Goal: Information Seeking & Learning: Check status

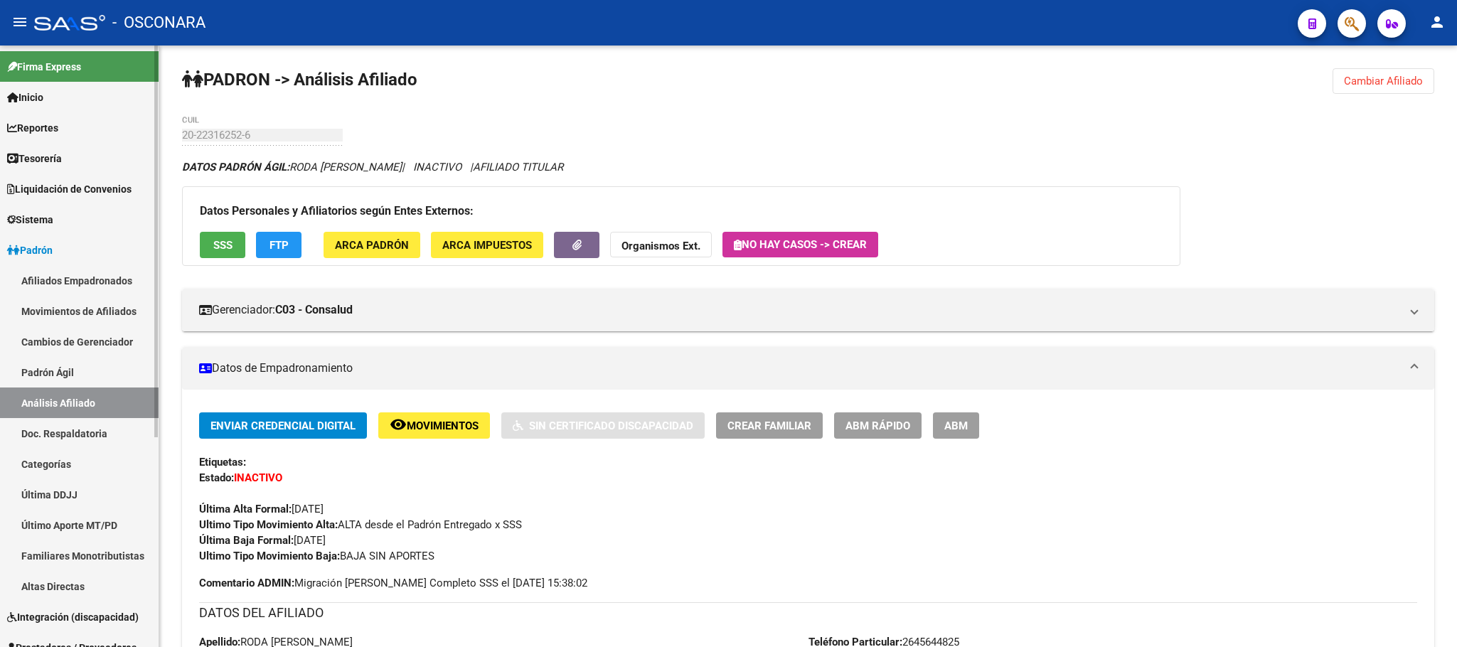
click at [60, 380] on link "Padrón Ágil" at bounding box center [79, 372] width 159 height 31
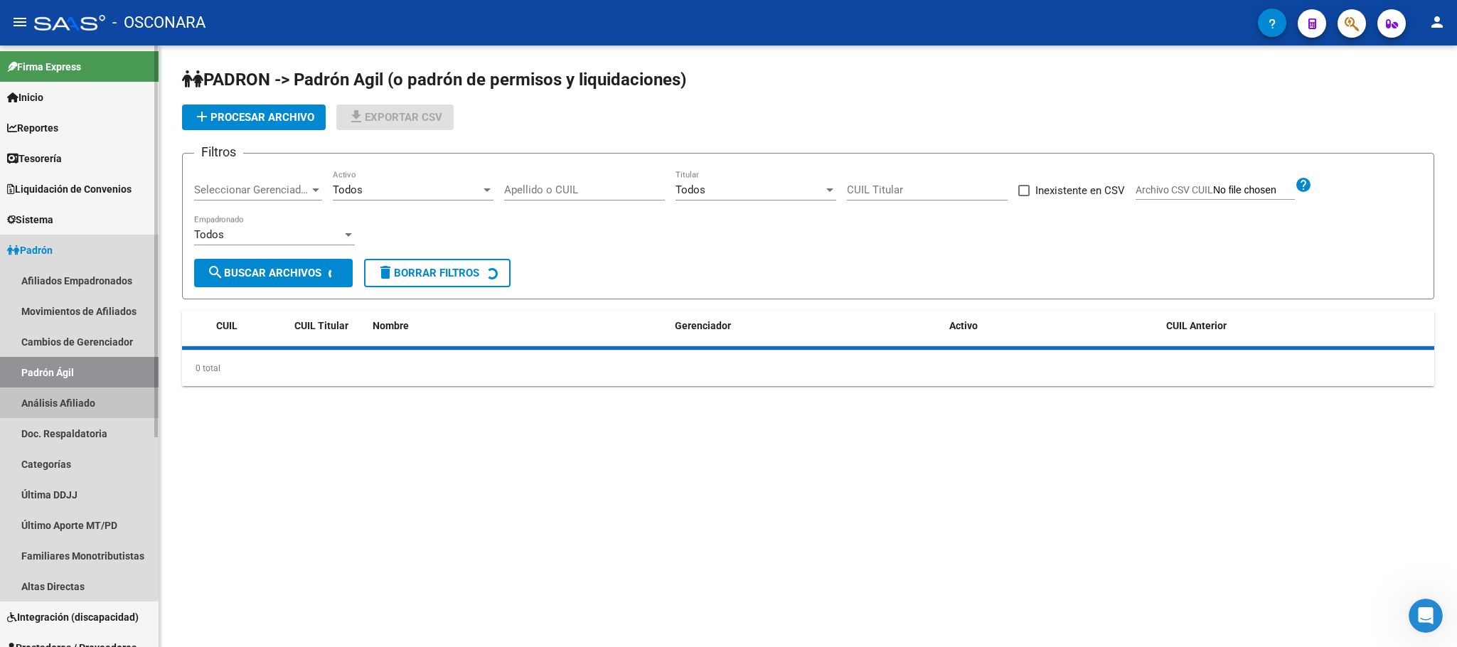
click at [68, 398] on link "Análisis Afiliado" at bounding box center [79, 403] width 159 height 31
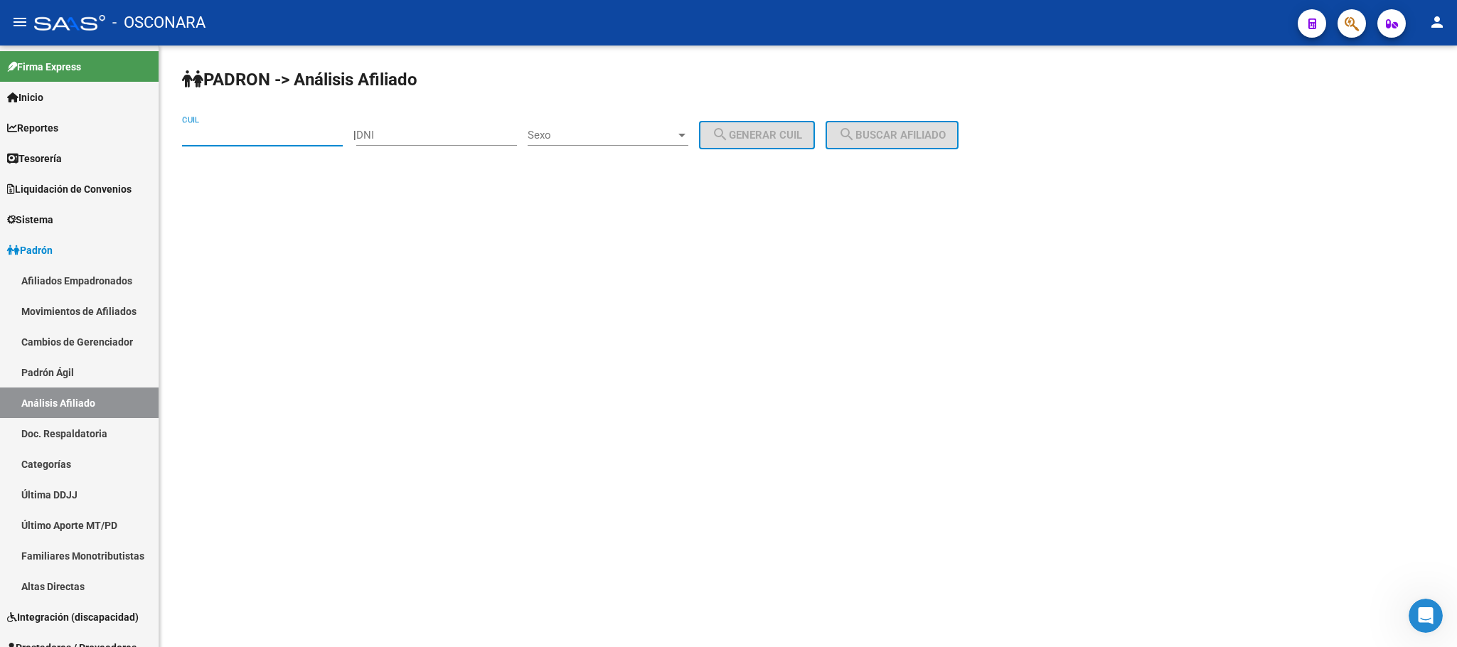
click at [242, 137] on input "CUIL" at bounding box center [262, 135] width 161 height 13
paste input "20-30584183-9"
type input "20-30584183-9"
click at [851, 150] on div "[PERSON_NAME] -> Análisis Afiliado 20-30584183-9 CUIL | DNI Sexo Sexo search Ge…" at bounding box center [808, 120] width 1298 height 149
click at [856, 145] on button "search Buscar afiliado" at bounding box center [892, 135] width 133 height 28
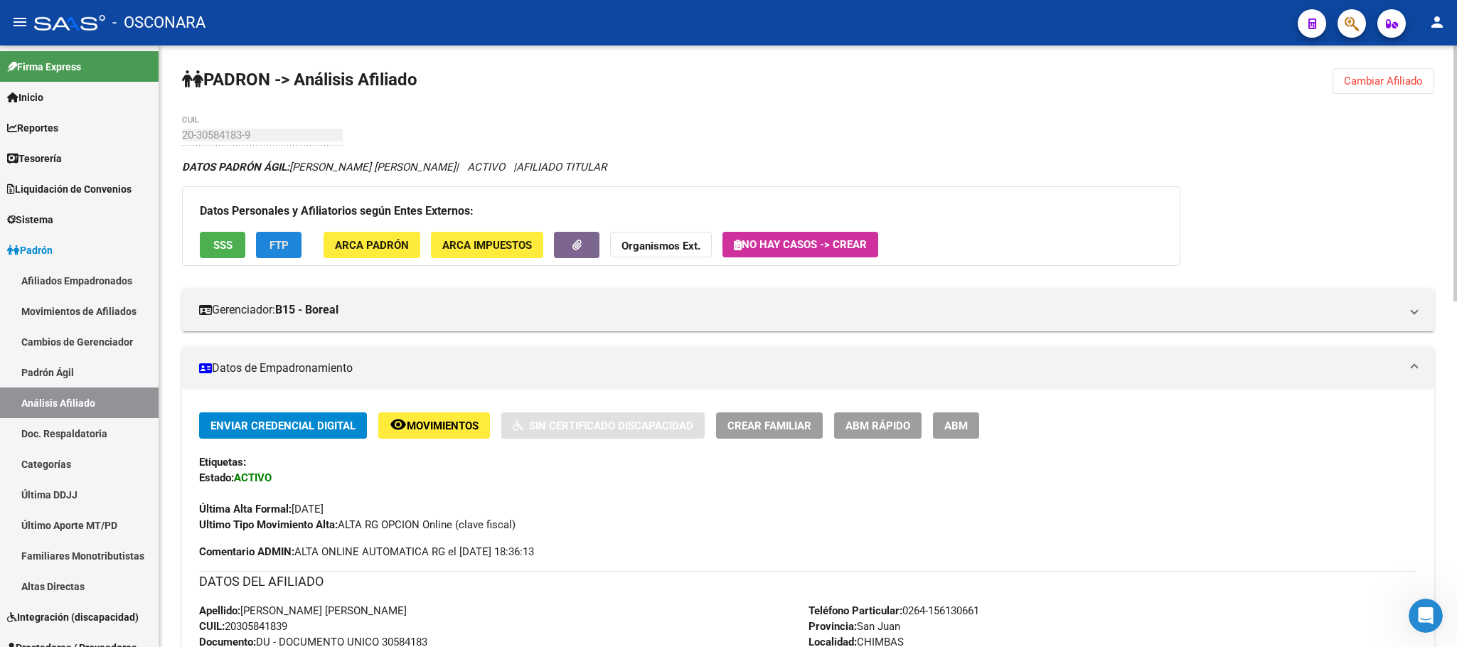
click at [293, 247] on button "FTP" at bounding box center [279, 245] width 46 height 26
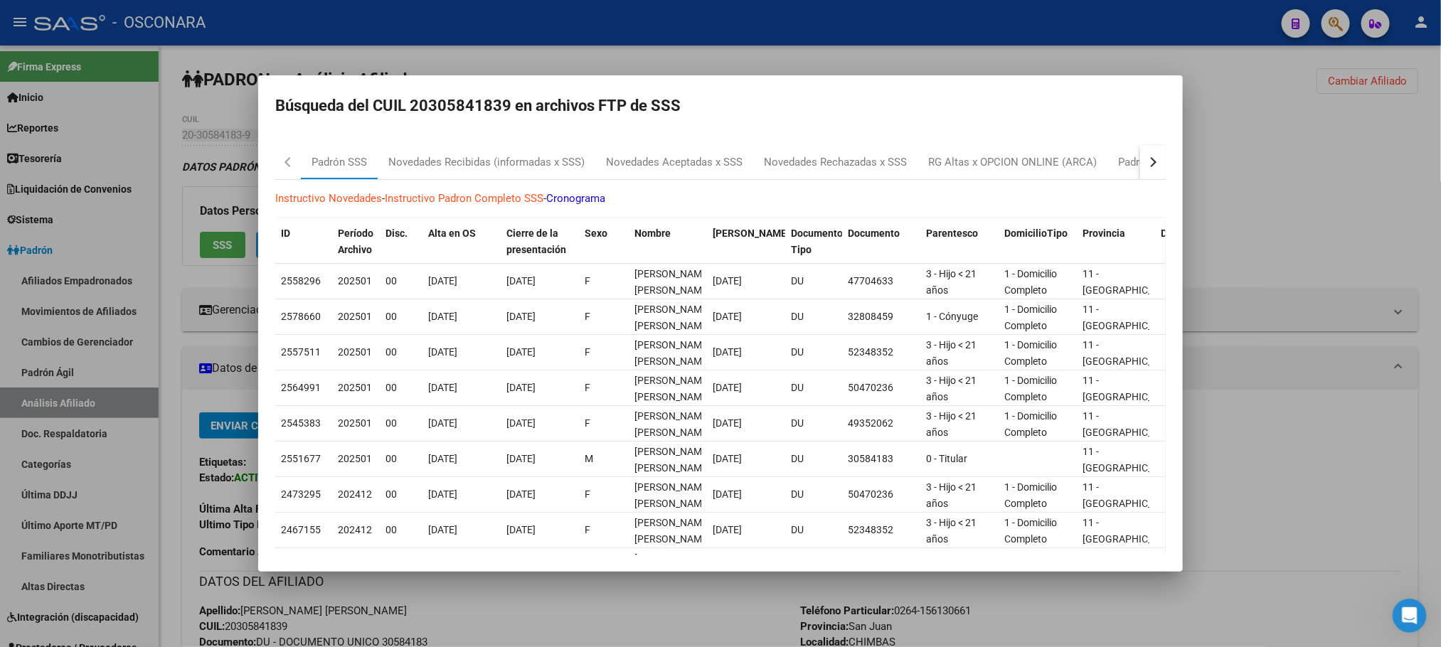
click at [1146, 164] on div "button" at bounding box center [1151, 162] width 10 height 10
click at [1076, 164] on div "Padrón Desempleo SSS" at bounding box center [1058, 162] width 112 height 16
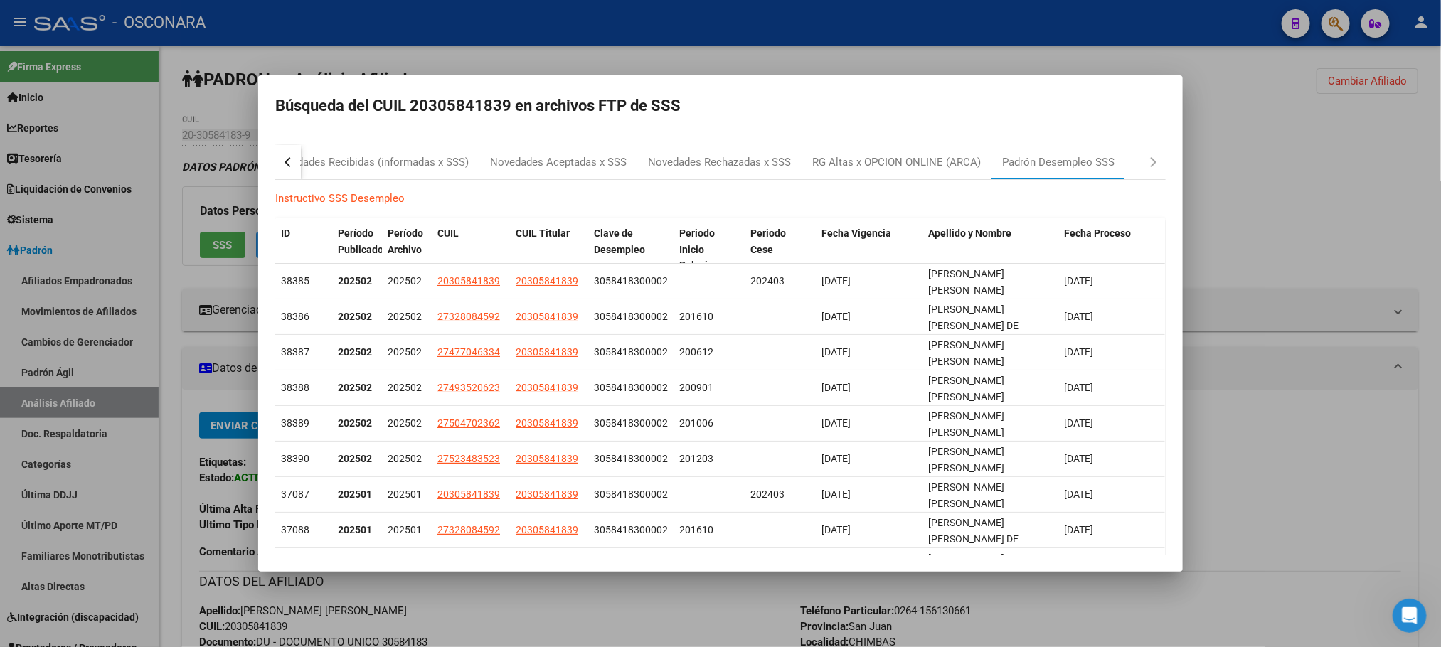
click at [653, 602] on div at bounding box center [720, 323] width 1441 height 647
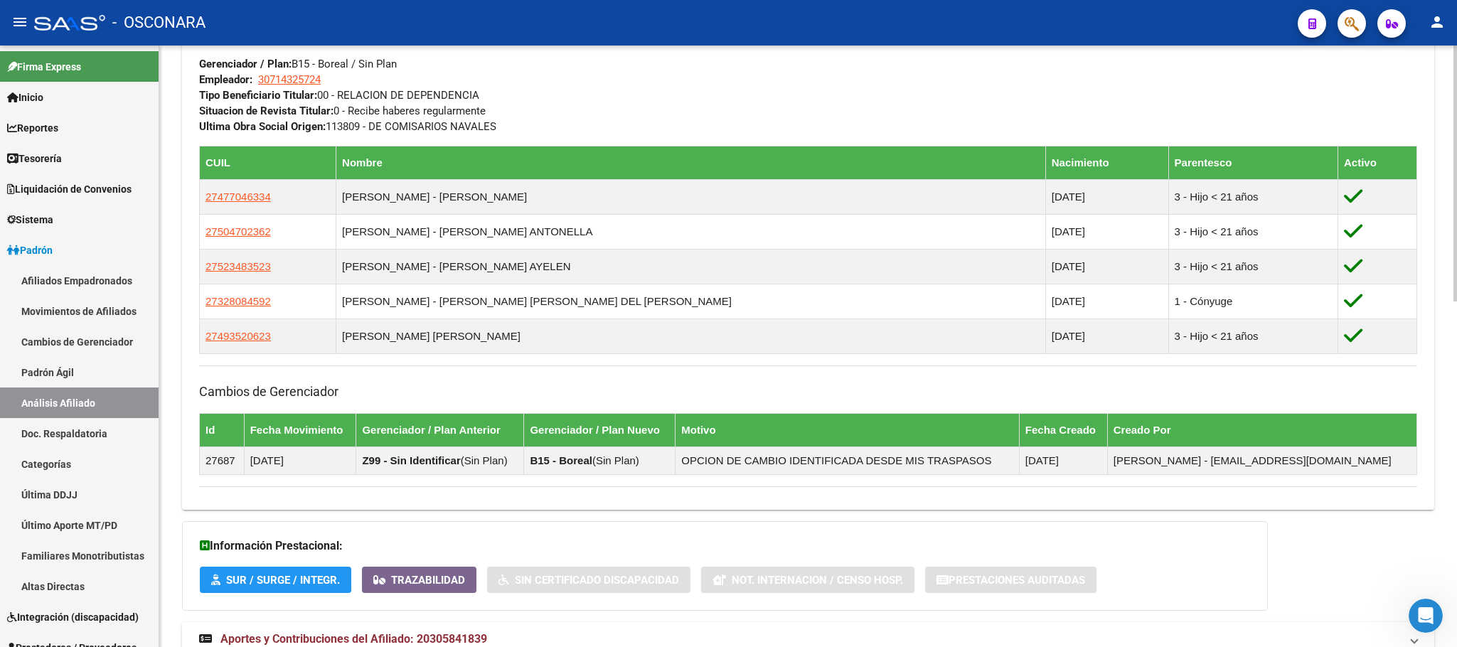
scroll to position [813, 0]
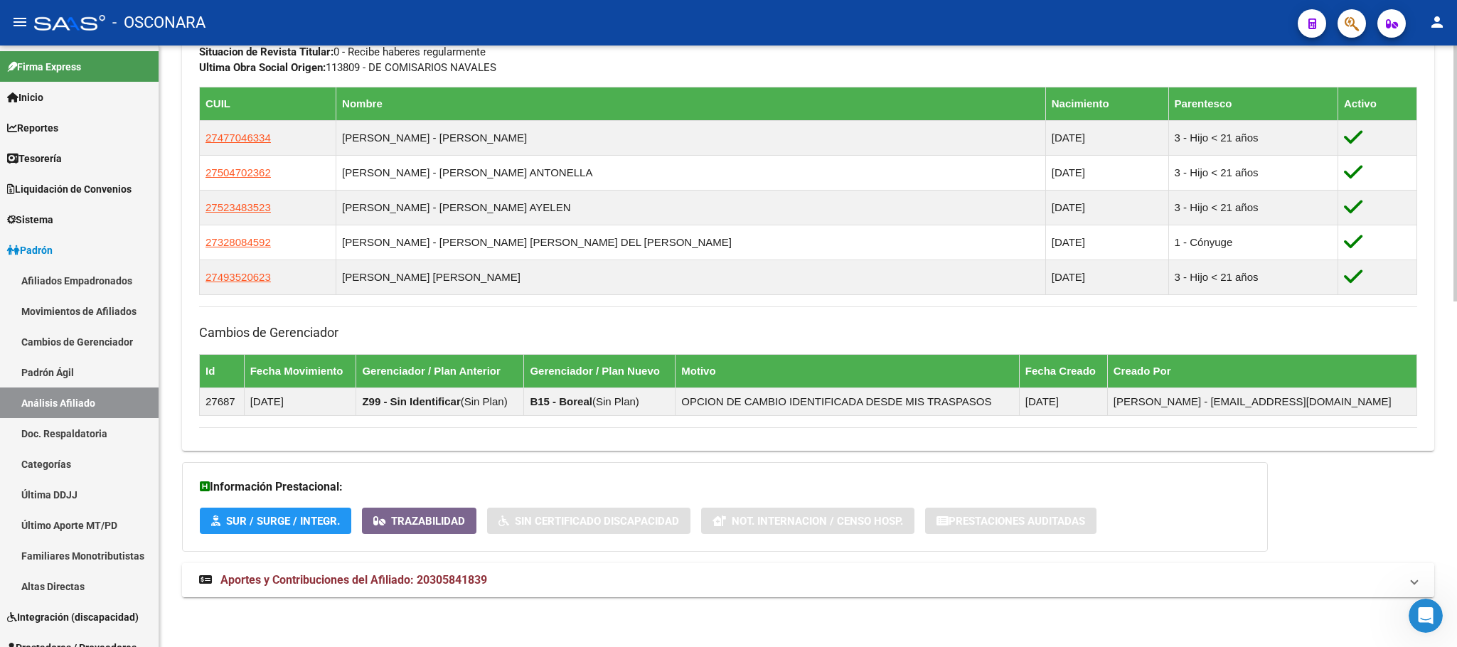
click at [439, 580] on span "Aportes y Contribuciones del Afiliado: 20305841839" at bounding box center [353, 580] width 267 height 14
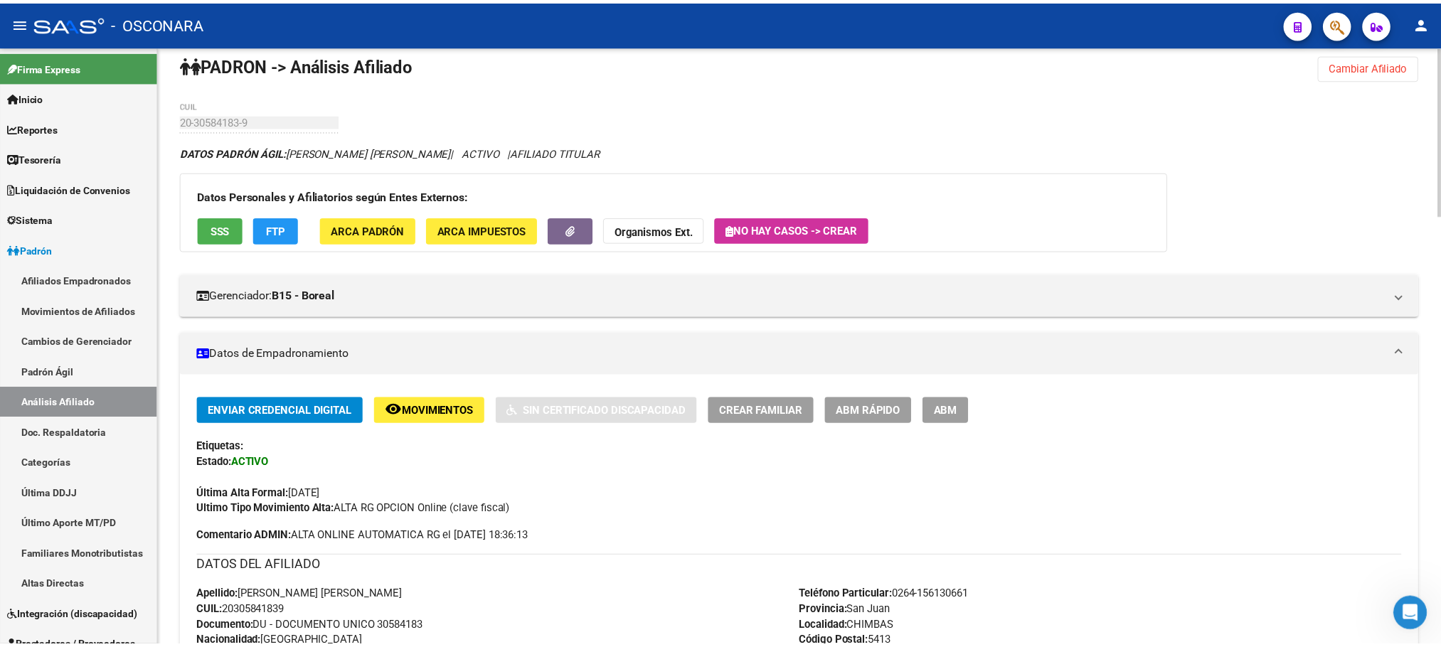
scroll to position [0, 0]
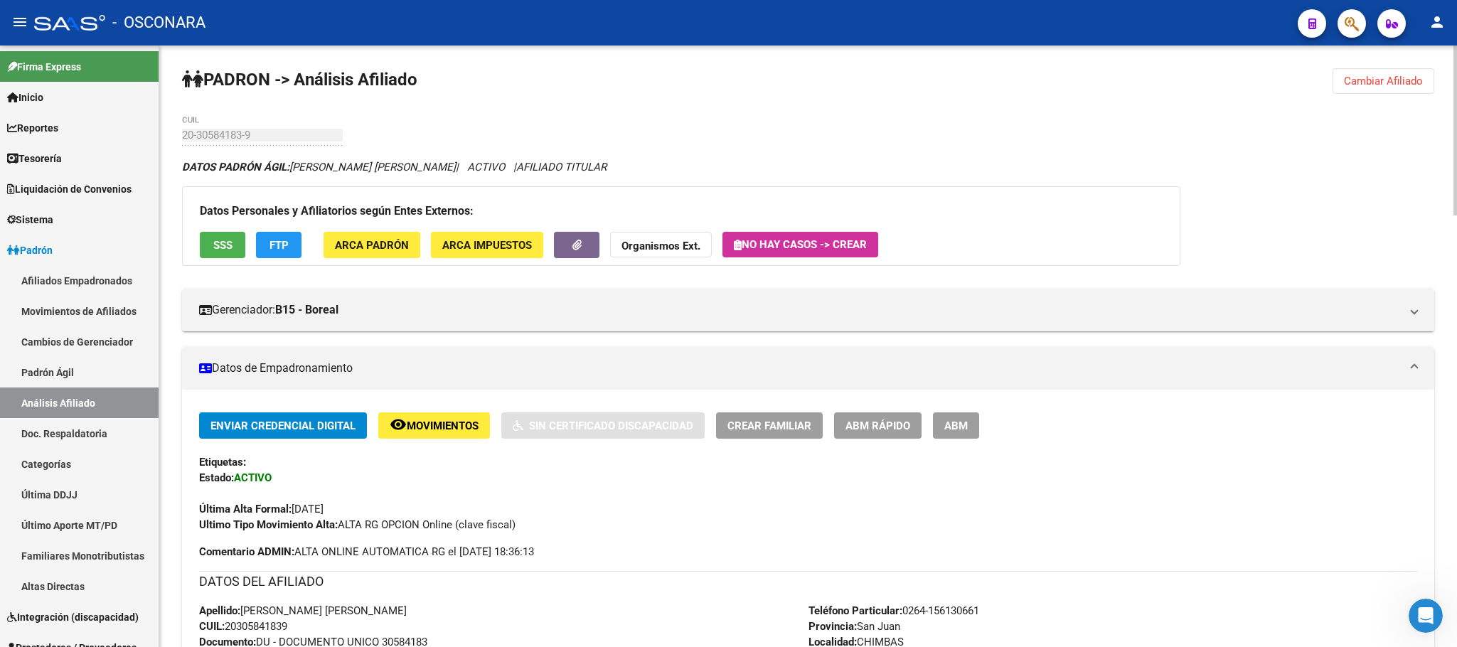
click at [887, 423] on span "ABM Rápido" at bounding box center [878, 426] width 65 height 13
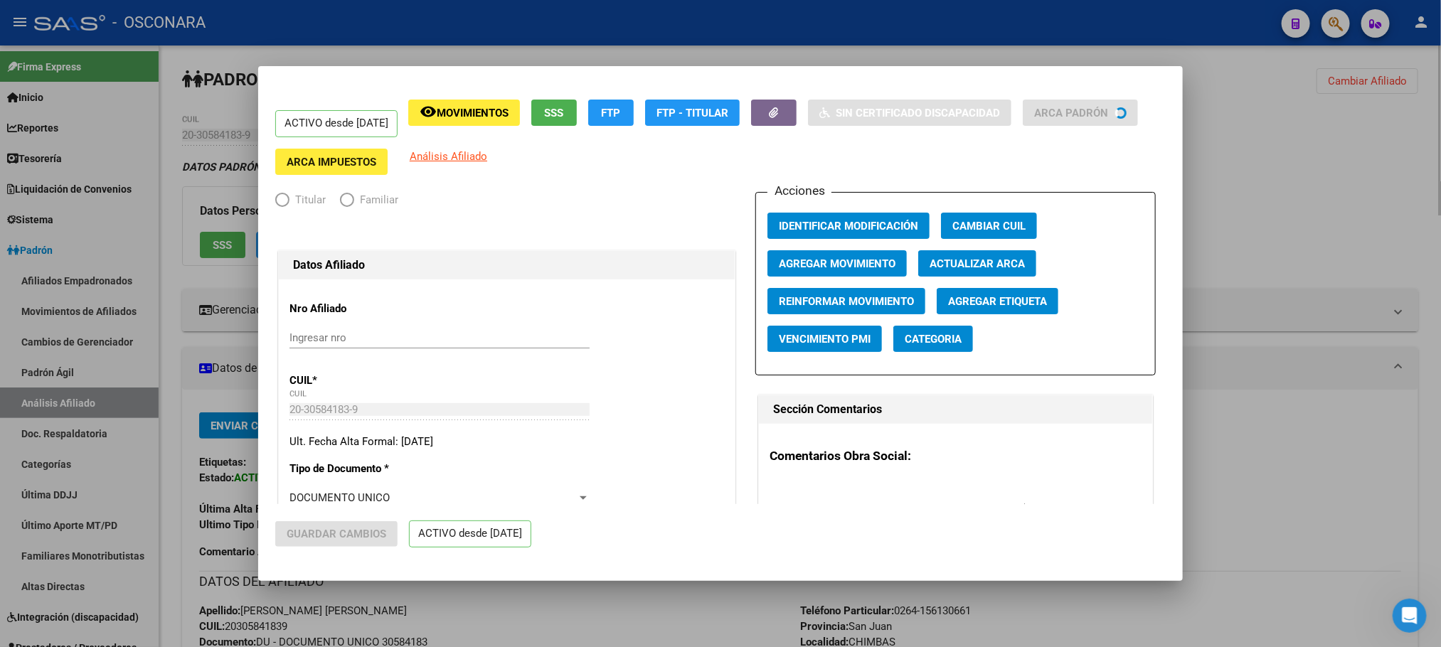
radio input "true"
type input "30-71432572-4"
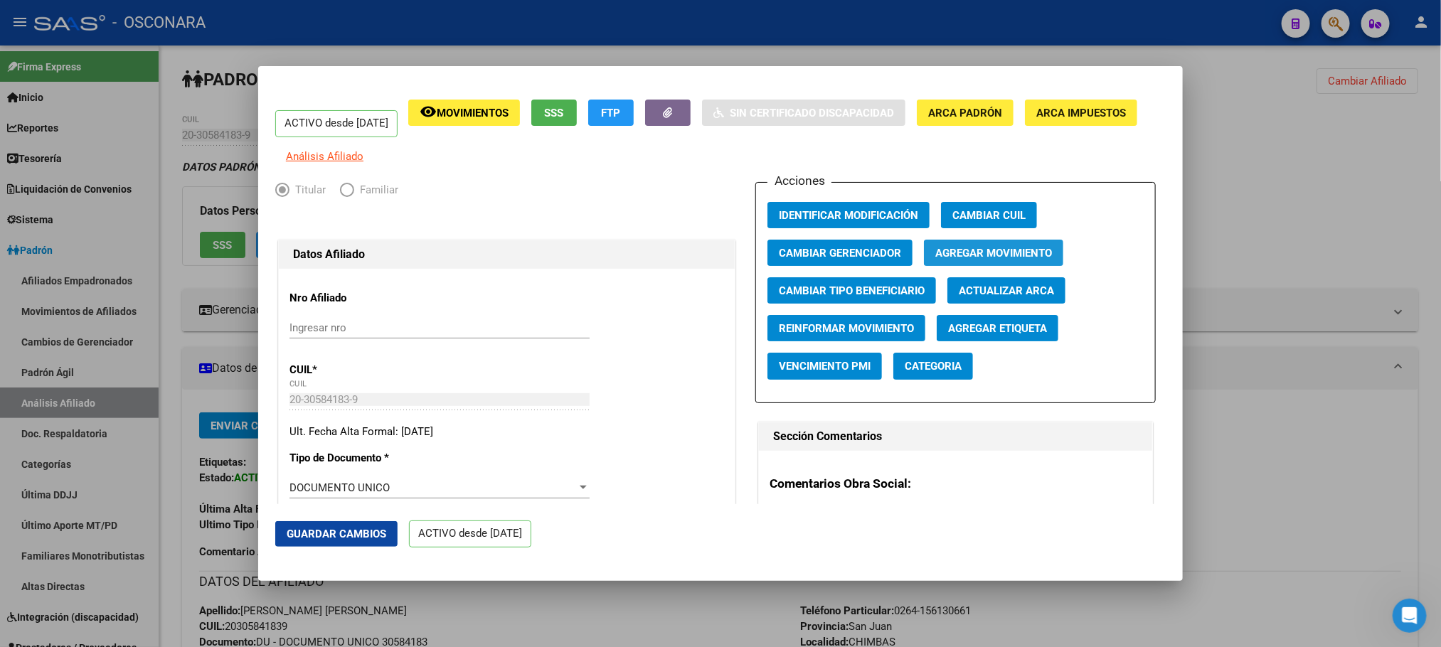
click at [956, 260] on span "Agregar Movimiento" at bounding box center [993, 253] width 117 height 13
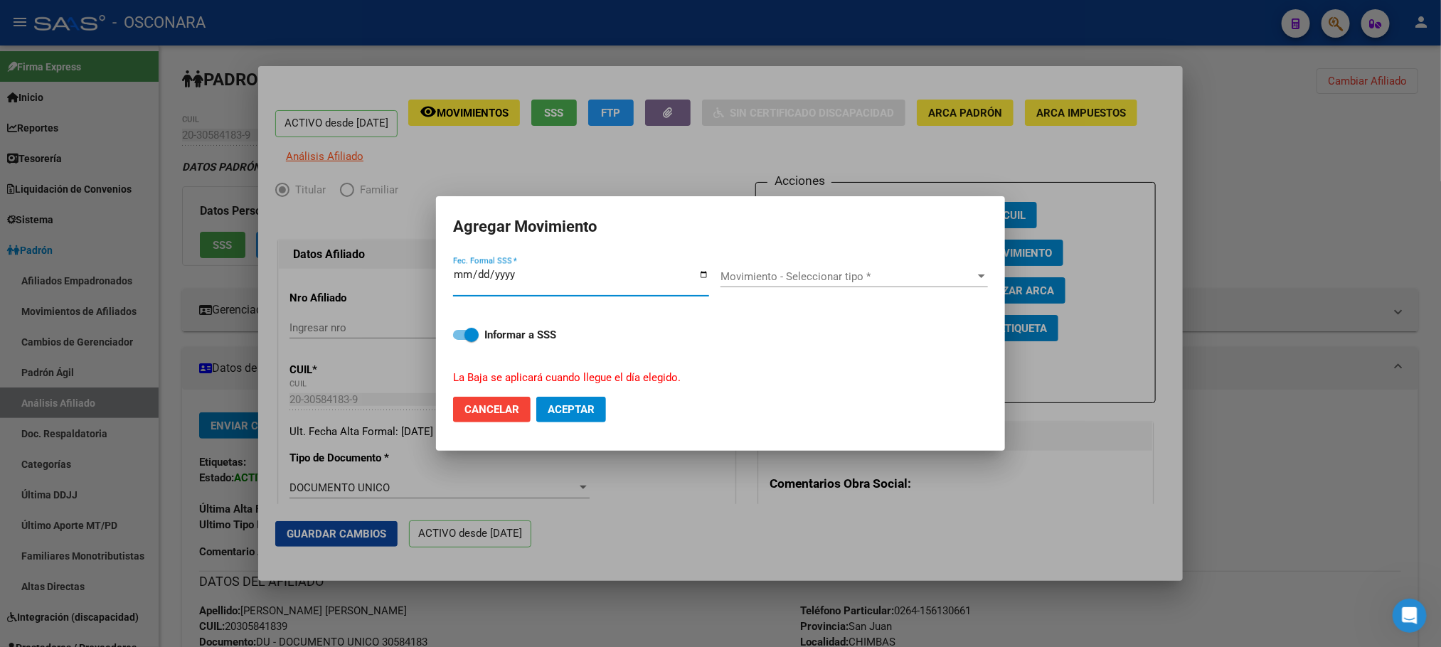
type input "[DATE]"
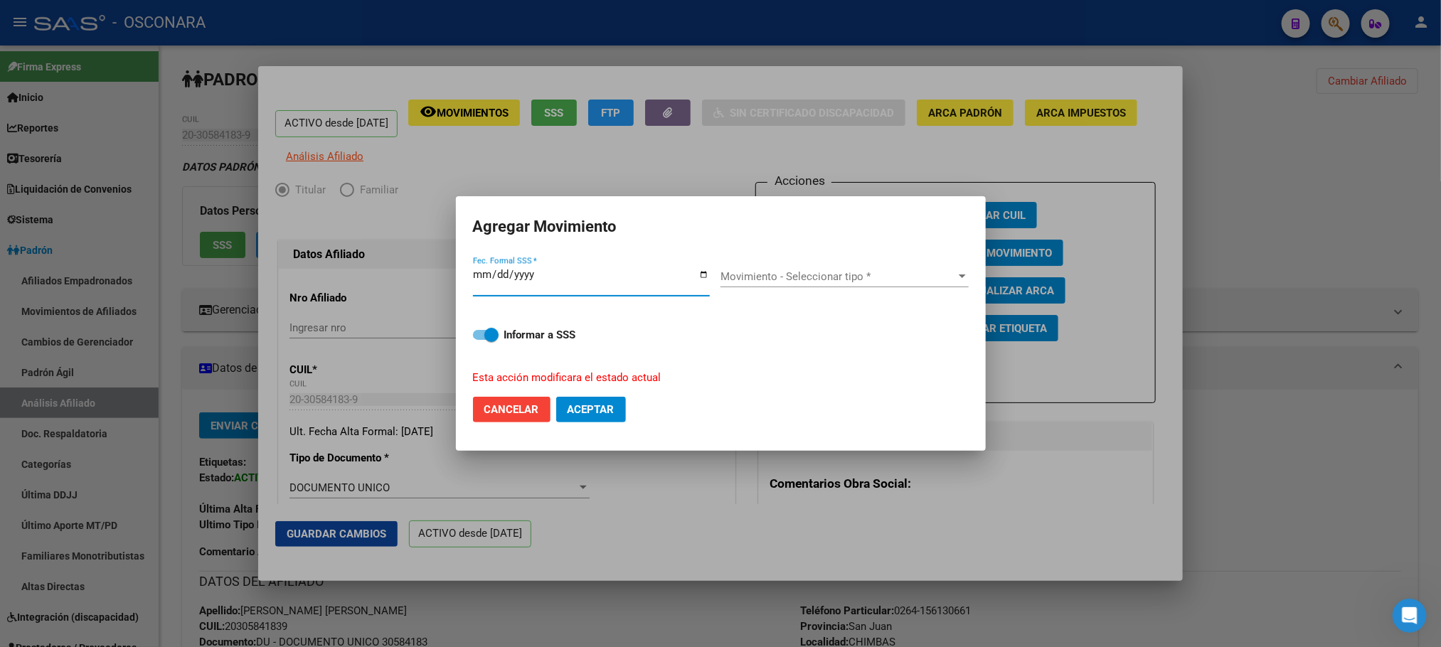
click at [944, 271] on span "Movimiento - Seleccionar tipo *" at bounding box center [837, 276] width 235 height 13
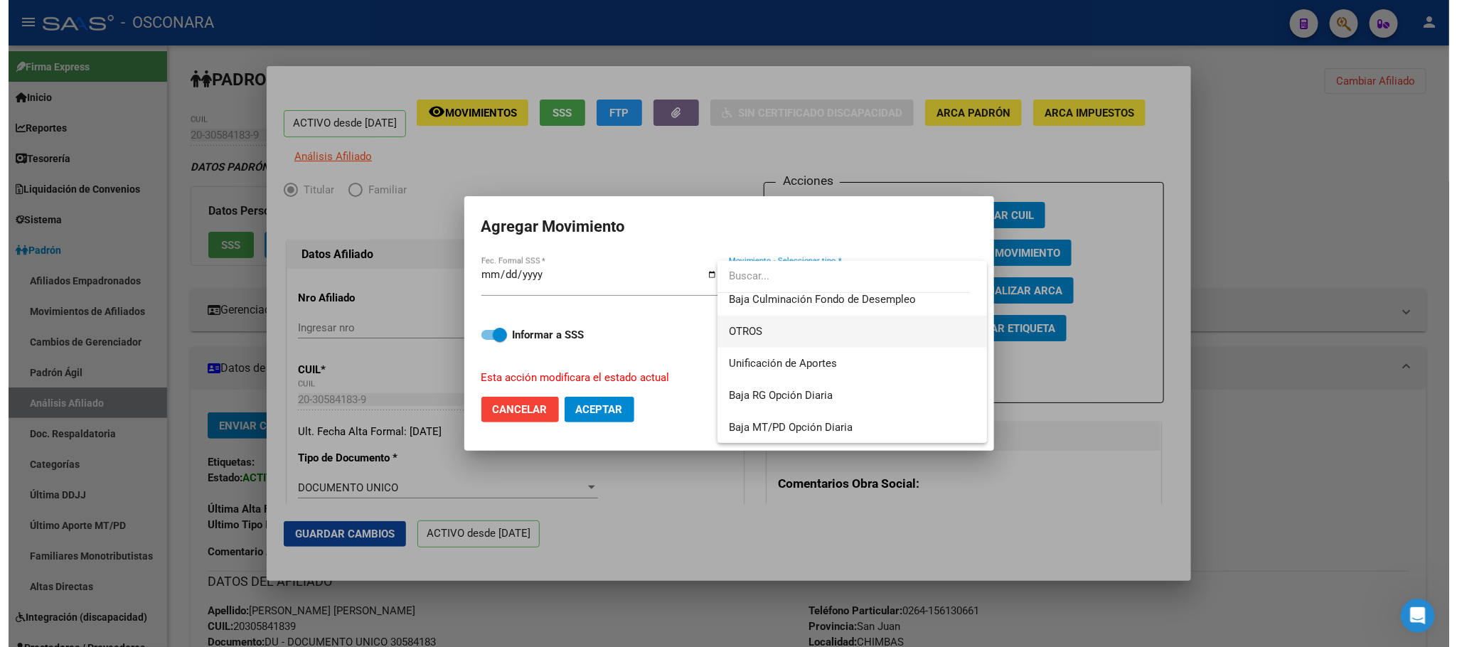
scroll to position [927, 0]
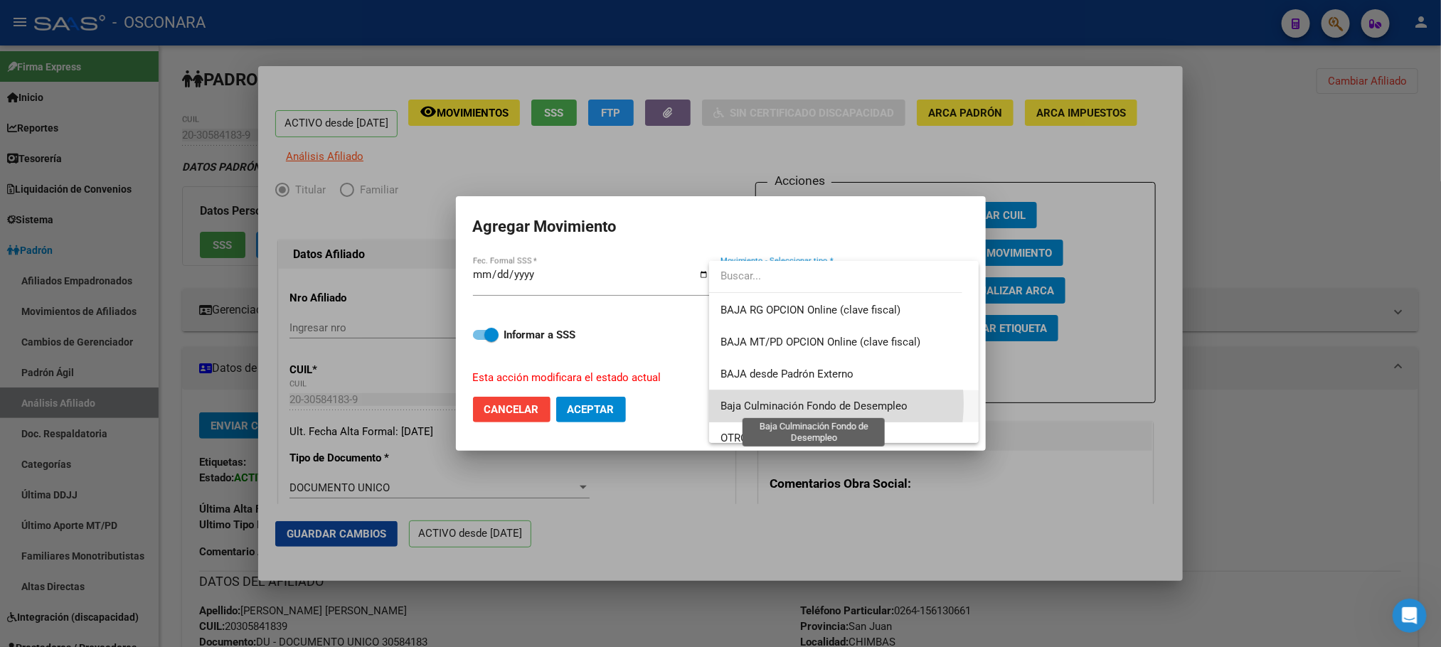
click at [811, 403] on span "Baja Culminación Fondo de Desempleo" at bounding box center [813, 406] width 187 height 13
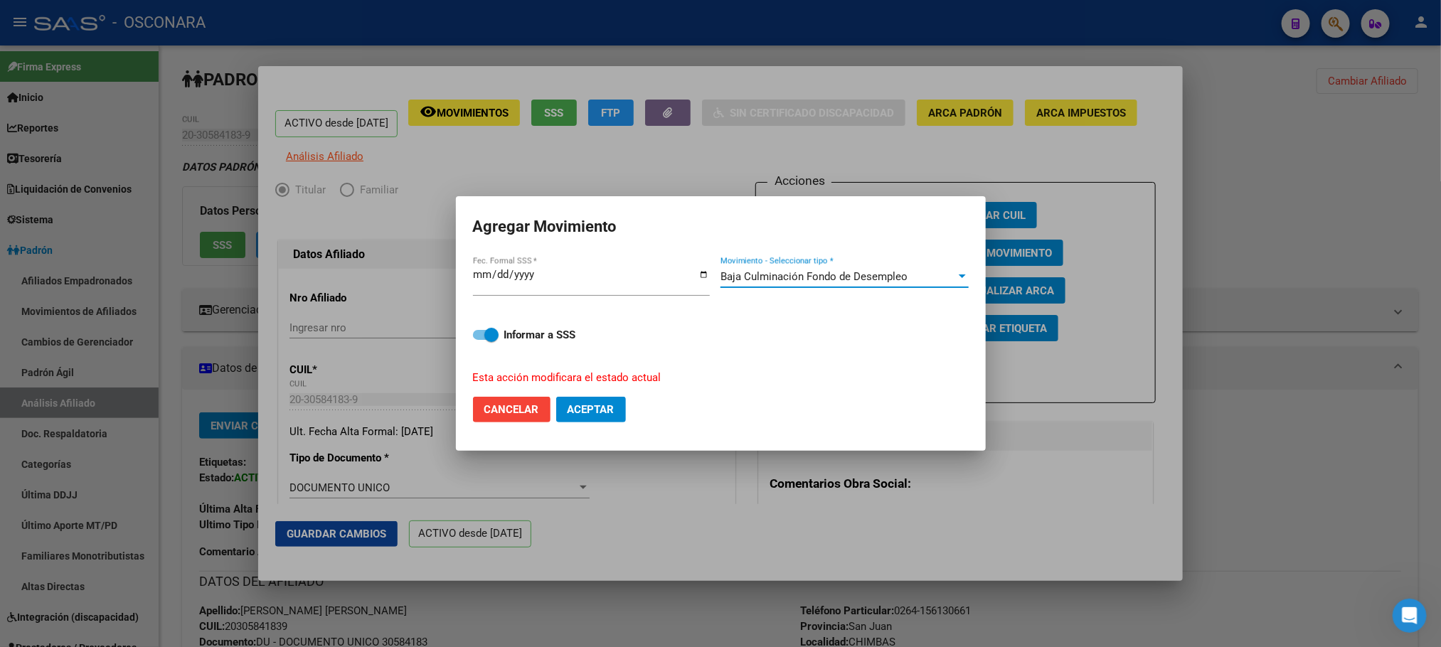
click at [470, 329] on mat-dialog-content "[DATE] Fec. Formal SSS * Baja Culminación Fondo de Desempleo Movimiento - Selec…" at bounding box center [721, 320] width 530 height 131
click at [479, 331] on span at bounding box center [486, 335] width 26 height 10
click at [479, 340] on input "Informar a SSS" at bounding box center [479, 340] width 1 height 1
checkbox input "false"
click at [607, 410] on span "Aceptar" at bounding box center [590, 409] width 47 height 13
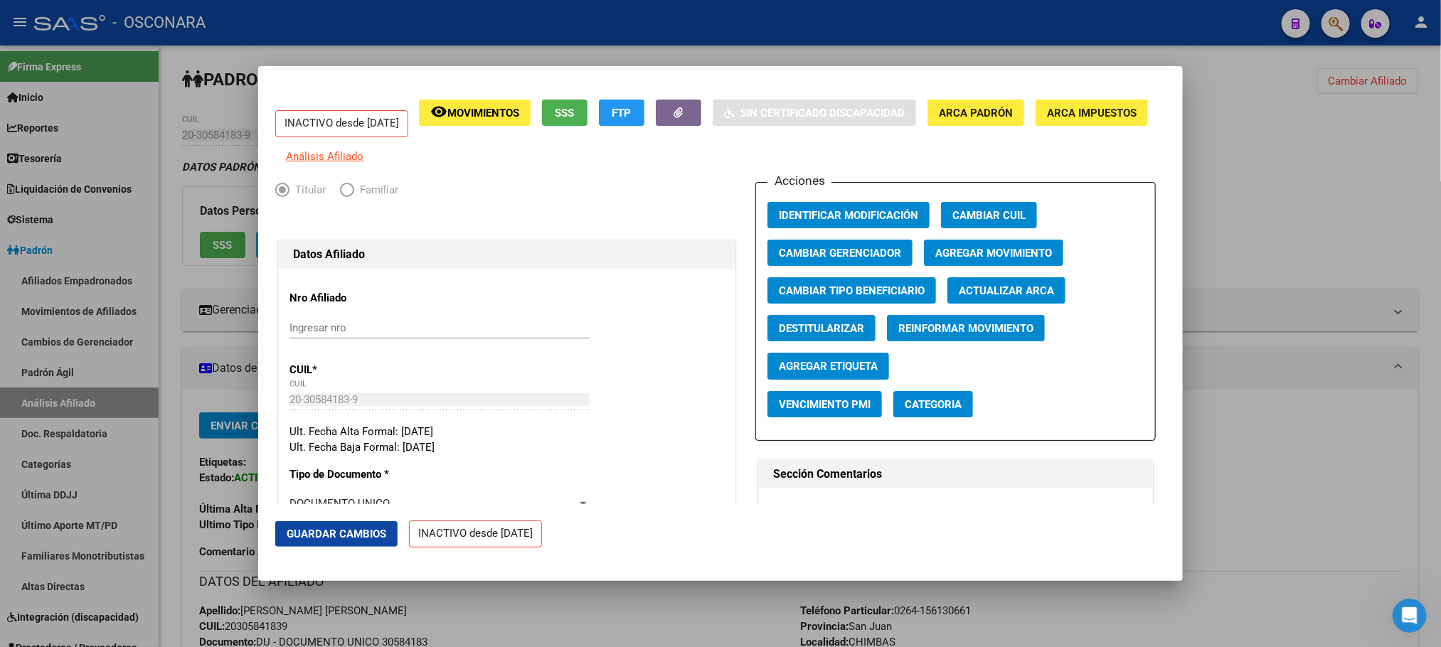
click at [1387, 252] on div at bounding box center [720, 323] width 1441 height 647
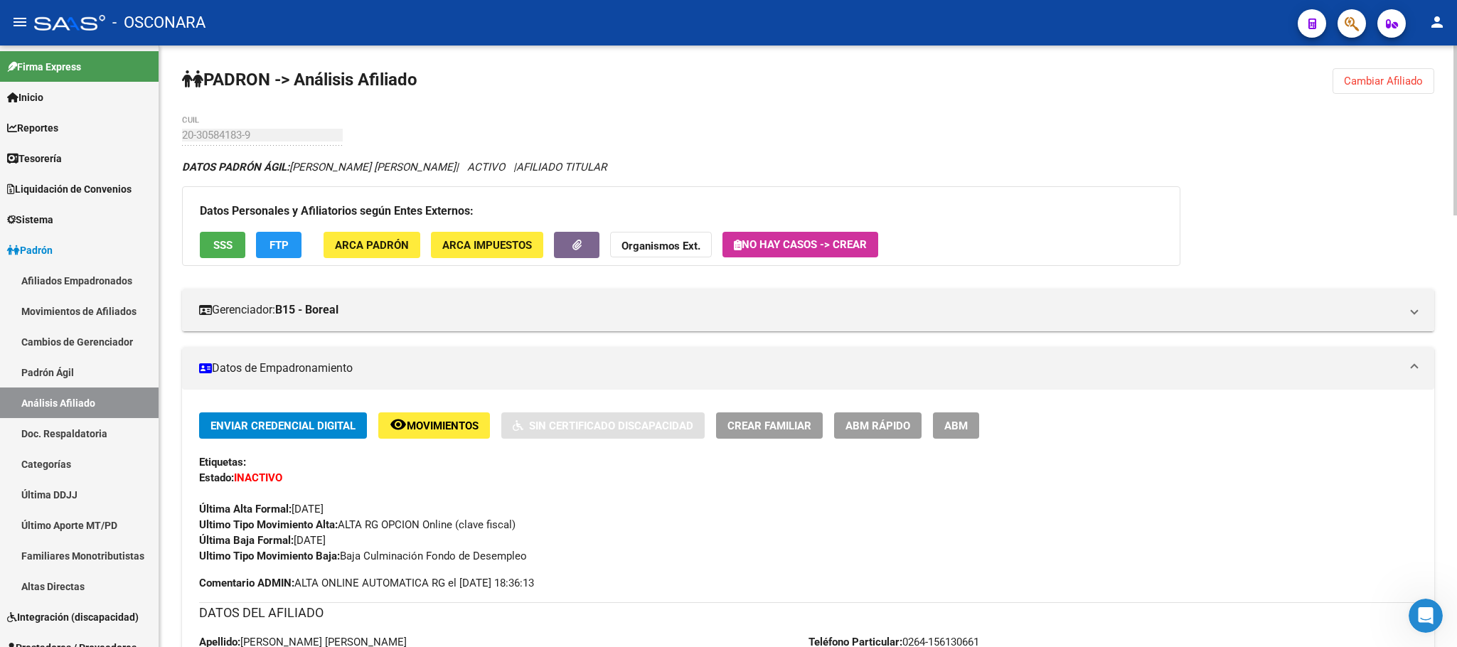
click at [227, 243] on span "SSS" at bounding box center [222, 245] width 19 height 13
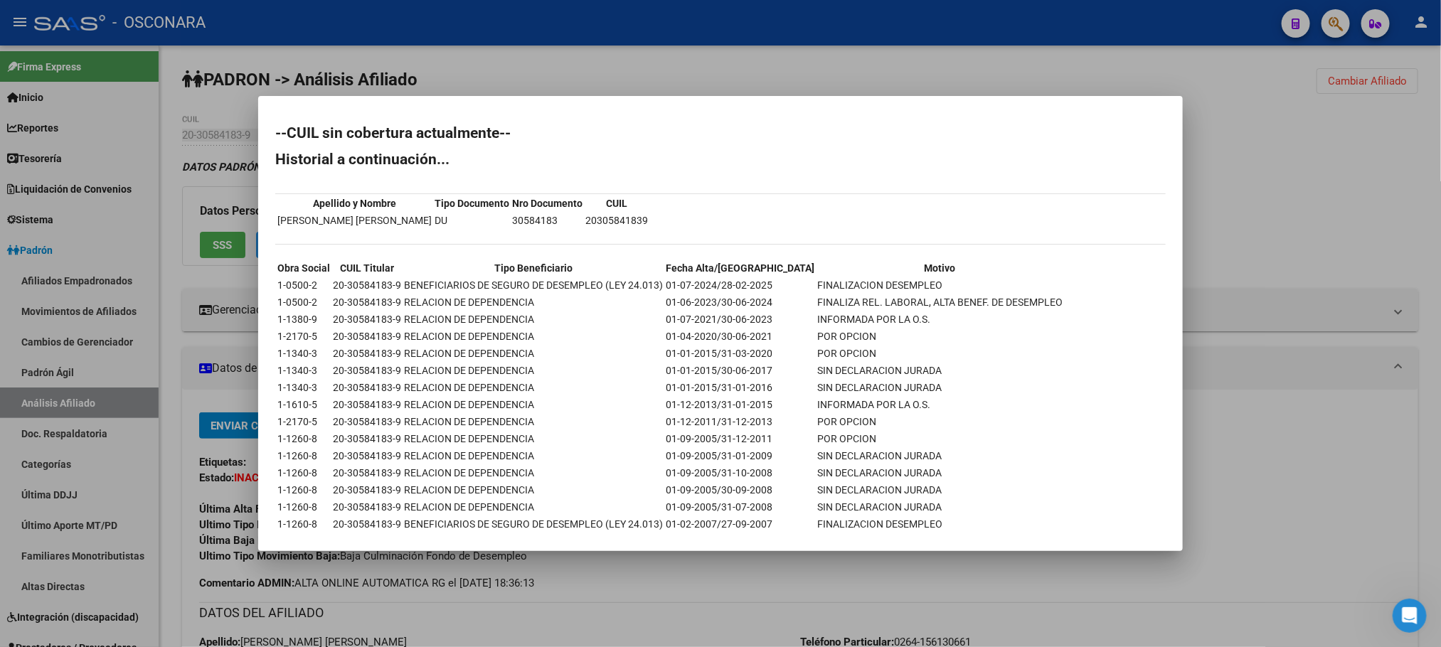
click at [73, 366] on div at bounding box center [720, 323] width 1441 height 647
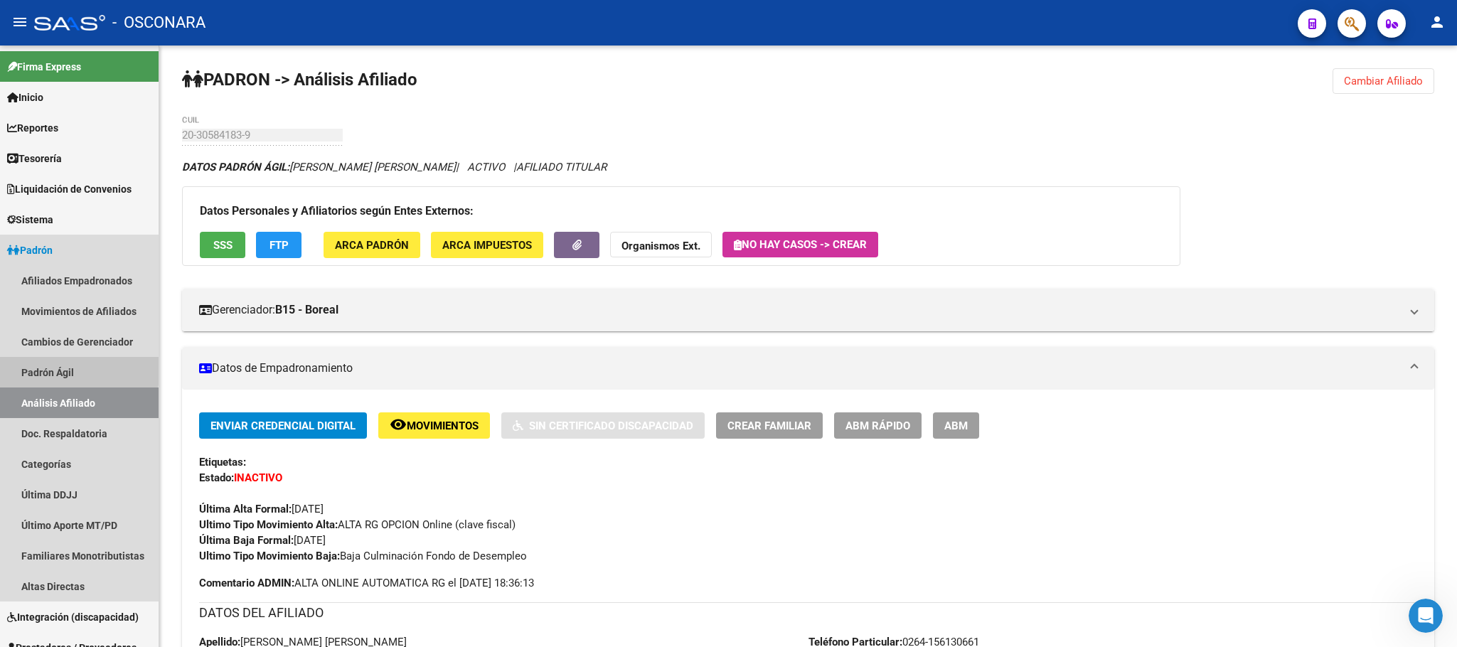
click at [73, 366] on link "Padrón Ágil" at bounding box center [79, 372] width 159 height 31
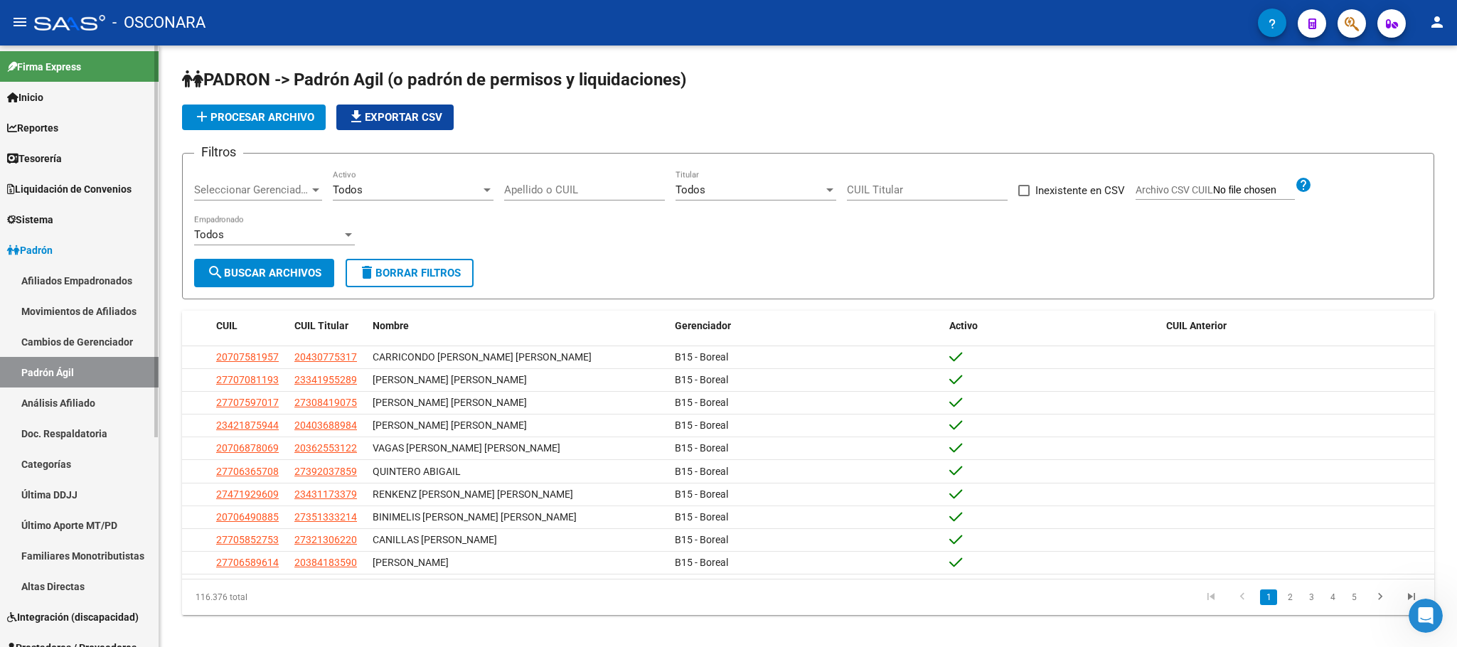
click at [73, 393] on link "Análisis Afiliado" at bounding box center [79, 403] width 159 height 31
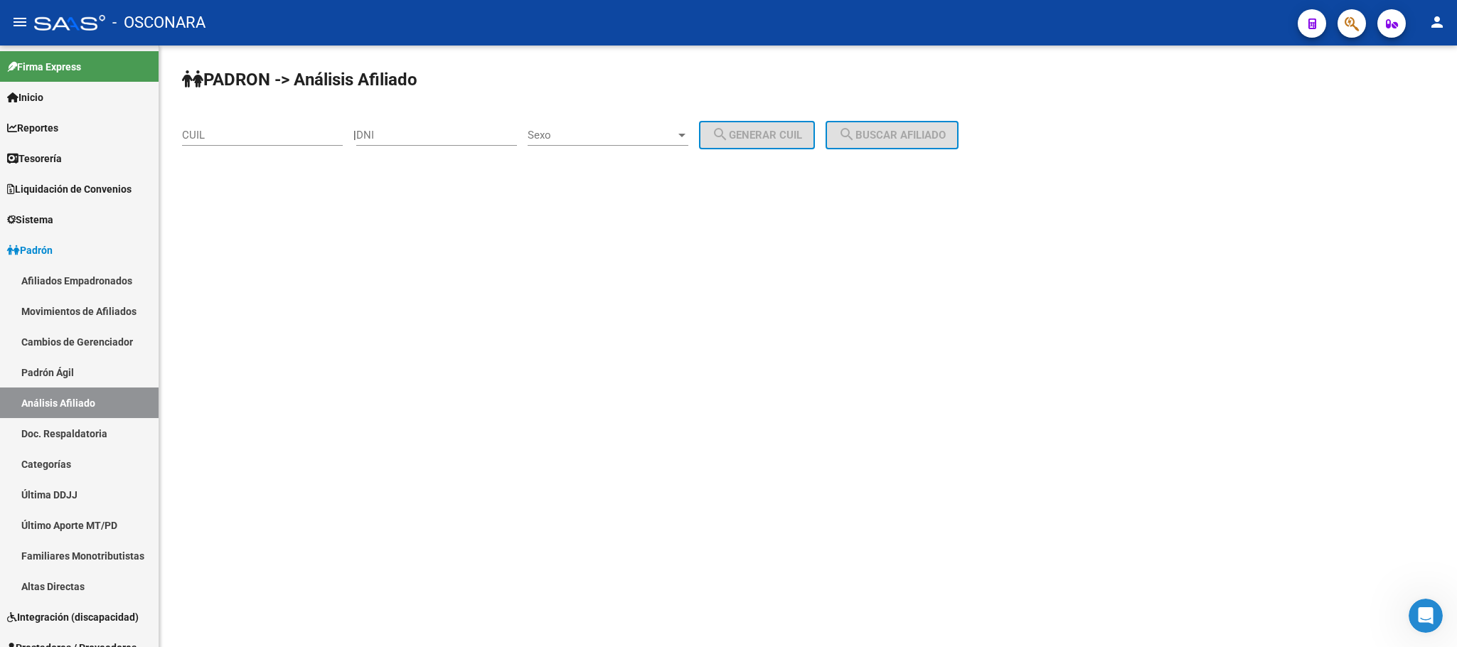
click at [243, 131] on input "CUIL" at bounding box center [262, 135] width 161 height 13
paste input "20-41809353-7"
type input "20-41809353-7"
click at [958, 143] on button "search Buscar afiliado" at bounding box center [892, 135] width 133 height 28
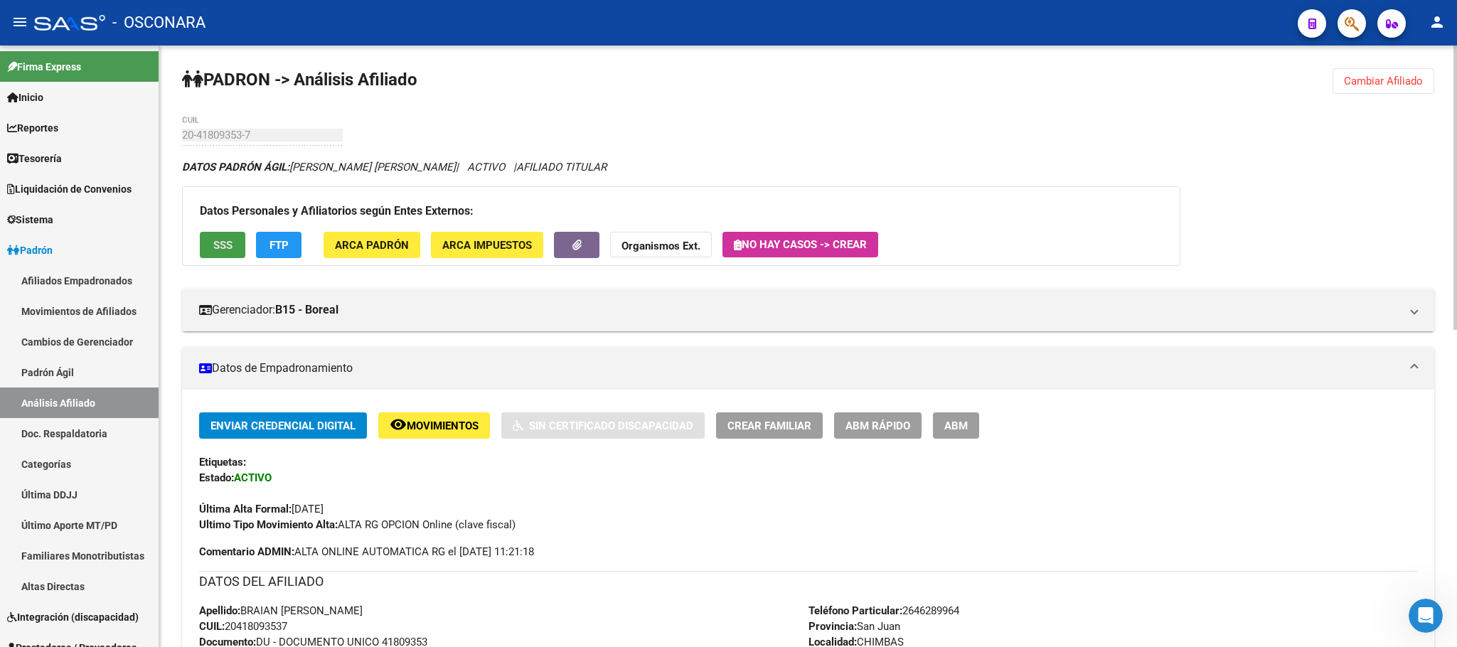
click at [203, 256] on button "SSS" at bounding box center [223, 245] width 46 height 26
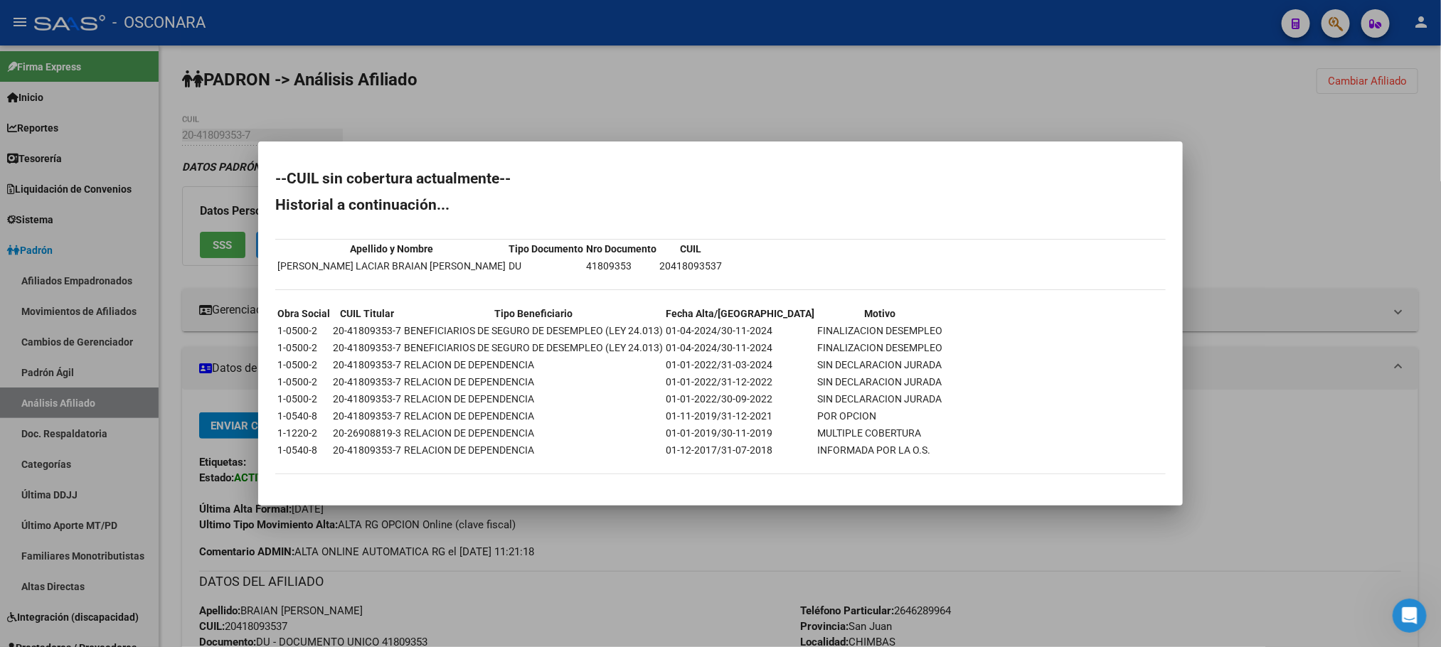
drag, startPoint x: 718, startPoint y: 331, endPoint x: 892, endPoint y: 324, distance: 174.3
click at [892, 324] on tr "1-0500-2 20-41809353-7 BENEFICIARIOS DE SEGURO DE DESEMPLEO (LEY 24.013) 01-04-…" at bounding box center [610, 331] width 666 height 16
copy tr "[DATE] FINALIZACION DESEMPLEO"
click at [762, 558] on div at bounding box center [720, 323] width 1441 height 647
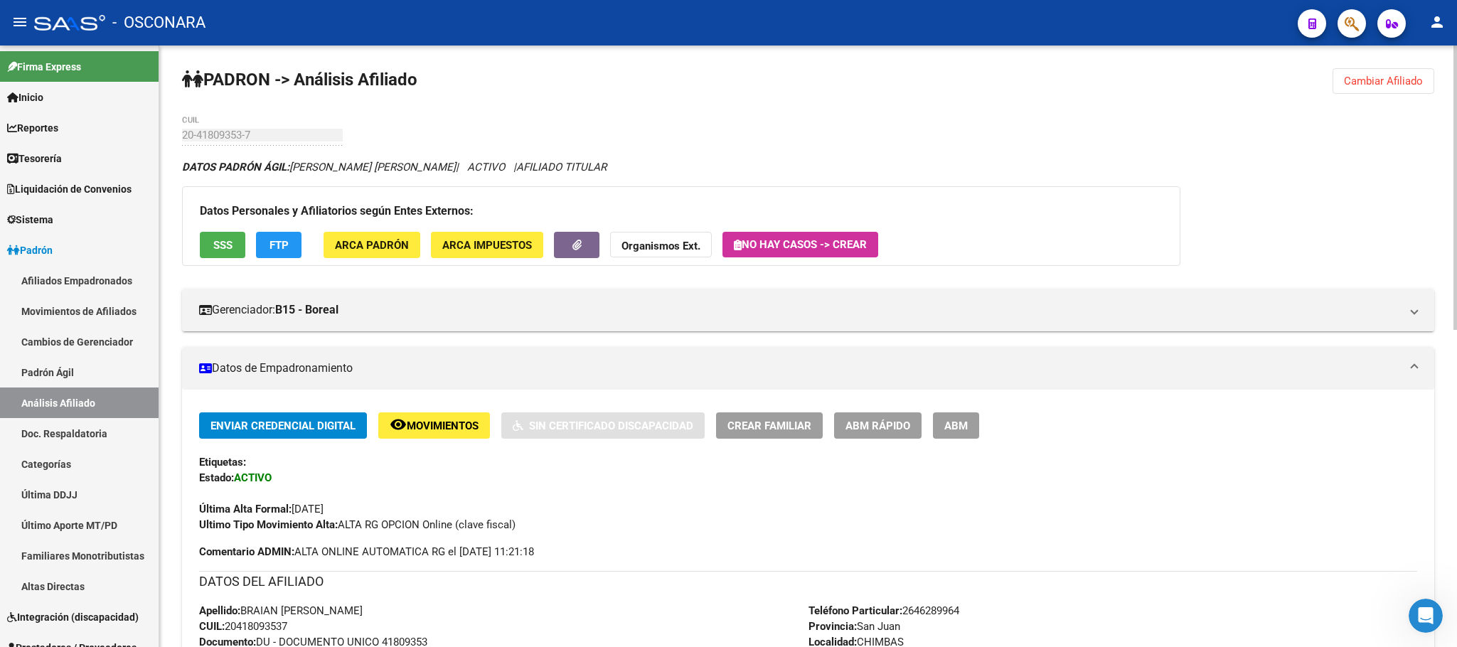
click at [299, 247] on button "FTP" at bounding box center [279, 245] width 46 height 26
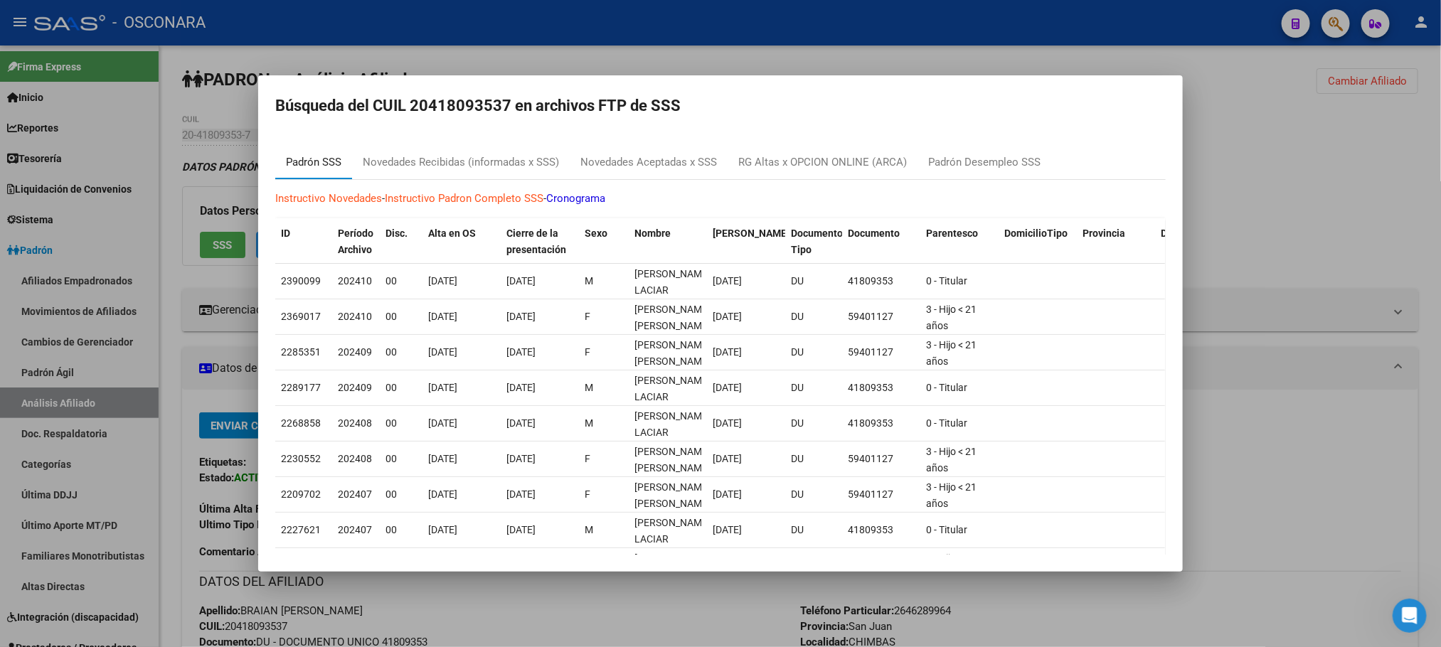
click at [329, 160] on div "Padrón SSS" at bounding box center [313, 162] width 55 height 16
click at [937, 154] on div "Padrón Desempleo SSS" at bounding box center [984, 162] width 112 height 16
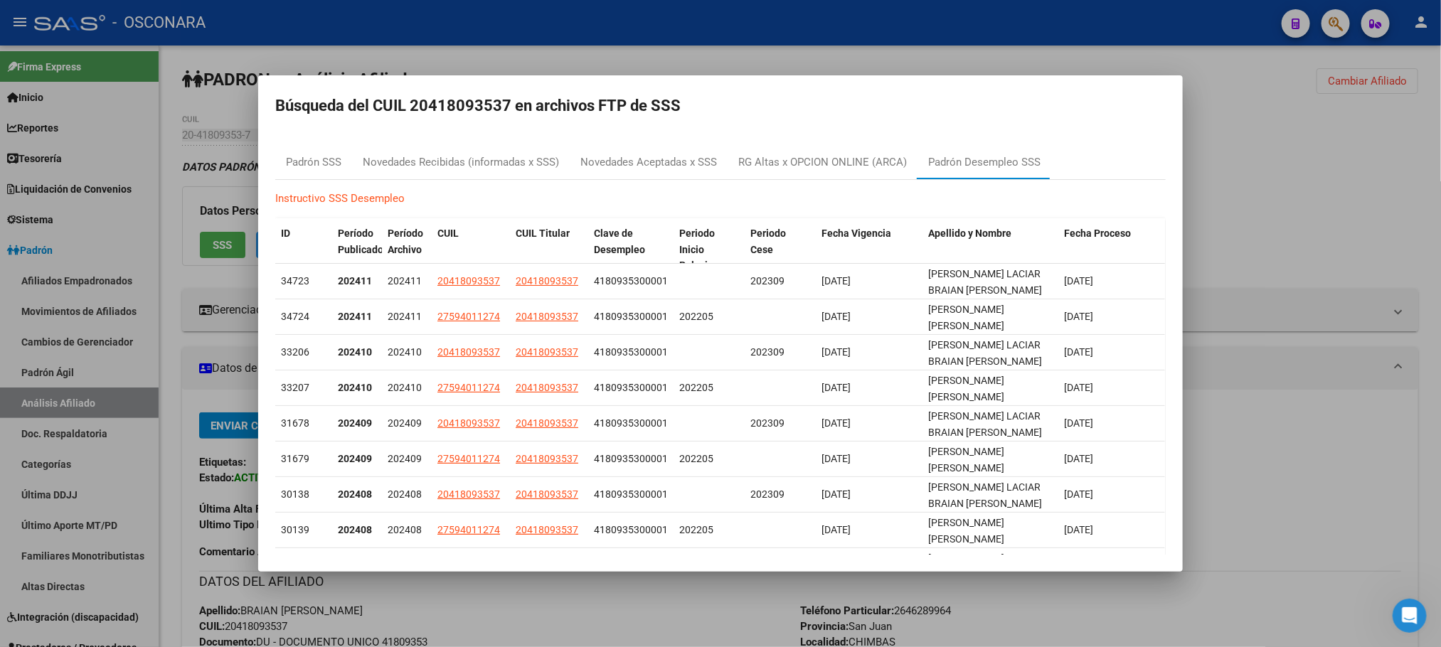
click at [623, 608] on div at bounding box center [720, 323] width 1441 height 647
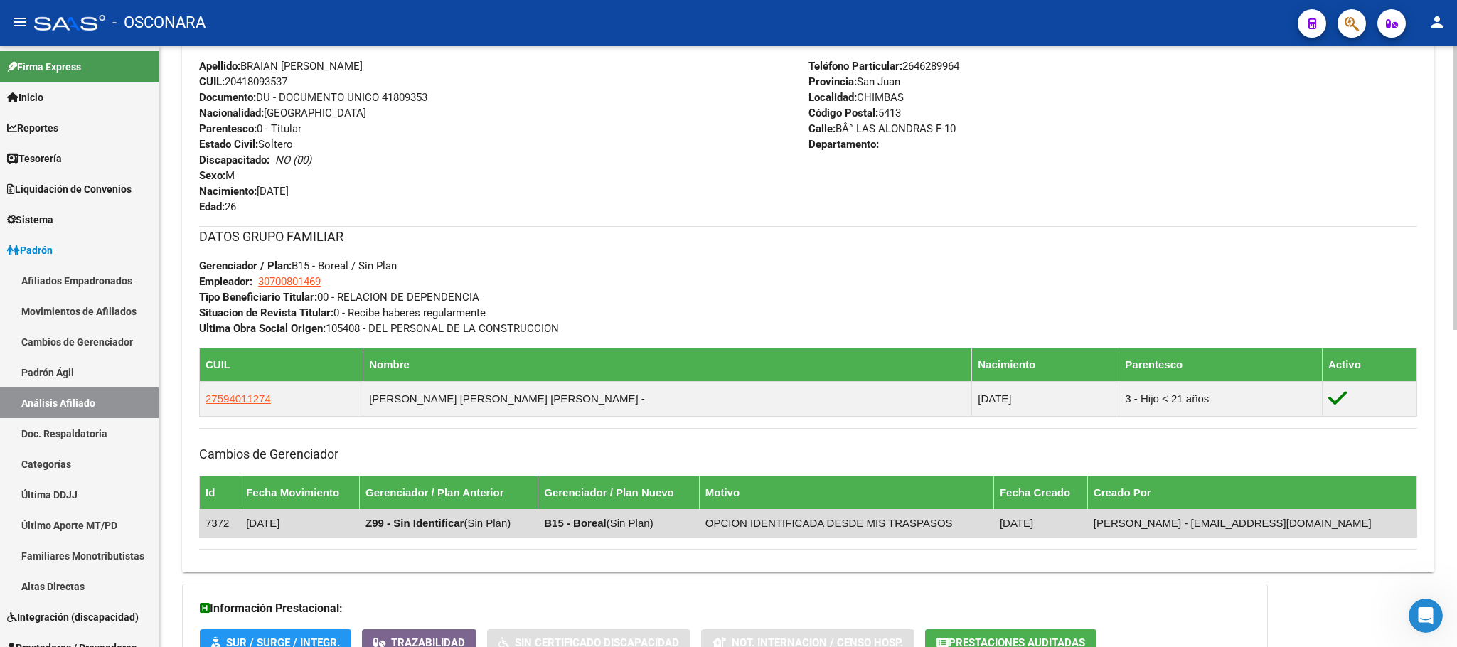
scroll to position [670, 0]
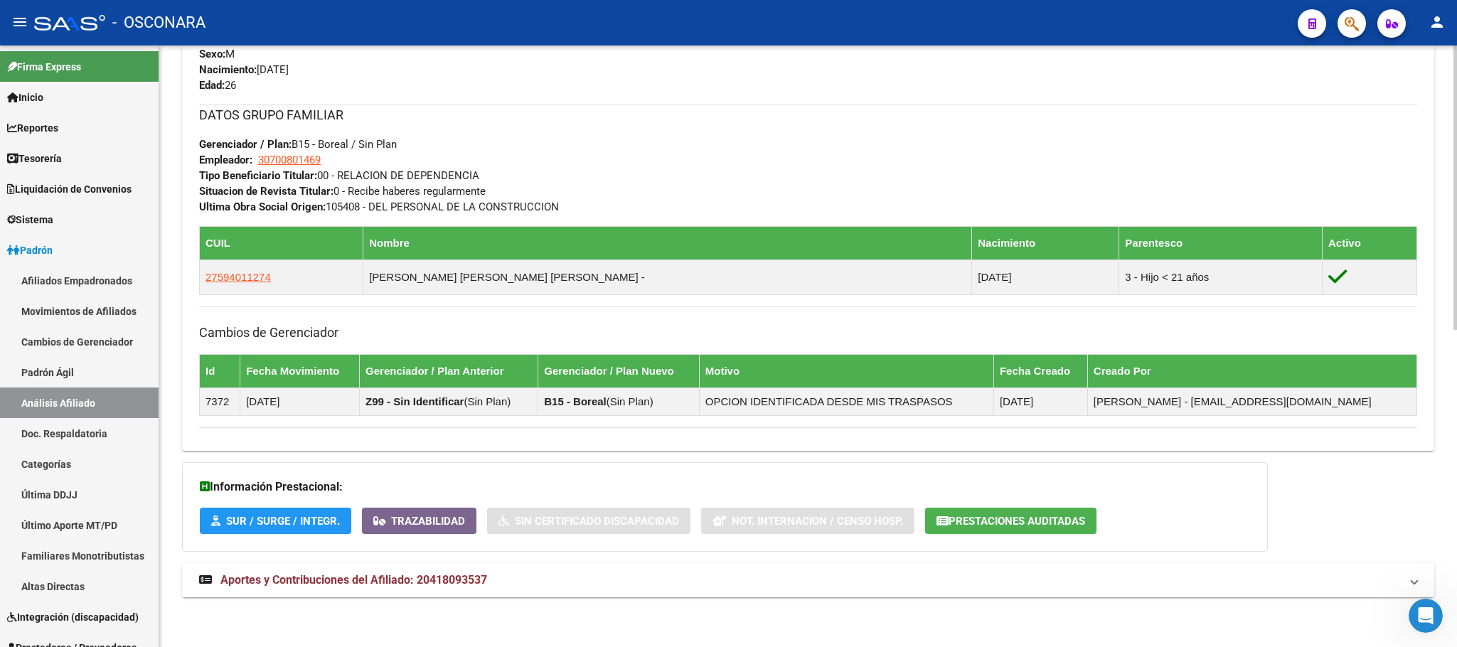
click at [495, 570] on mat-expansion-panel-header "Aportes y Contribuciones del Afiliado: 20418093537" at bounding box center [808, 580] width 1252 height 34
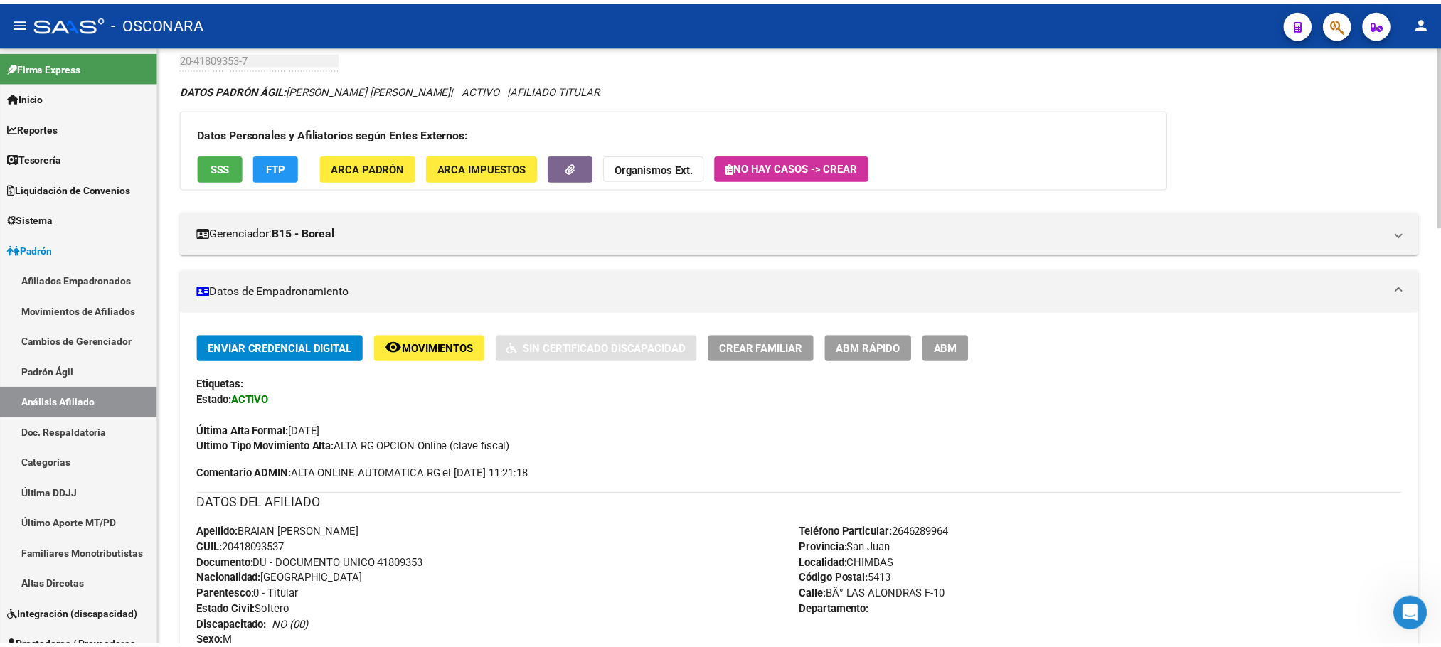
scroll to position [0, 0]
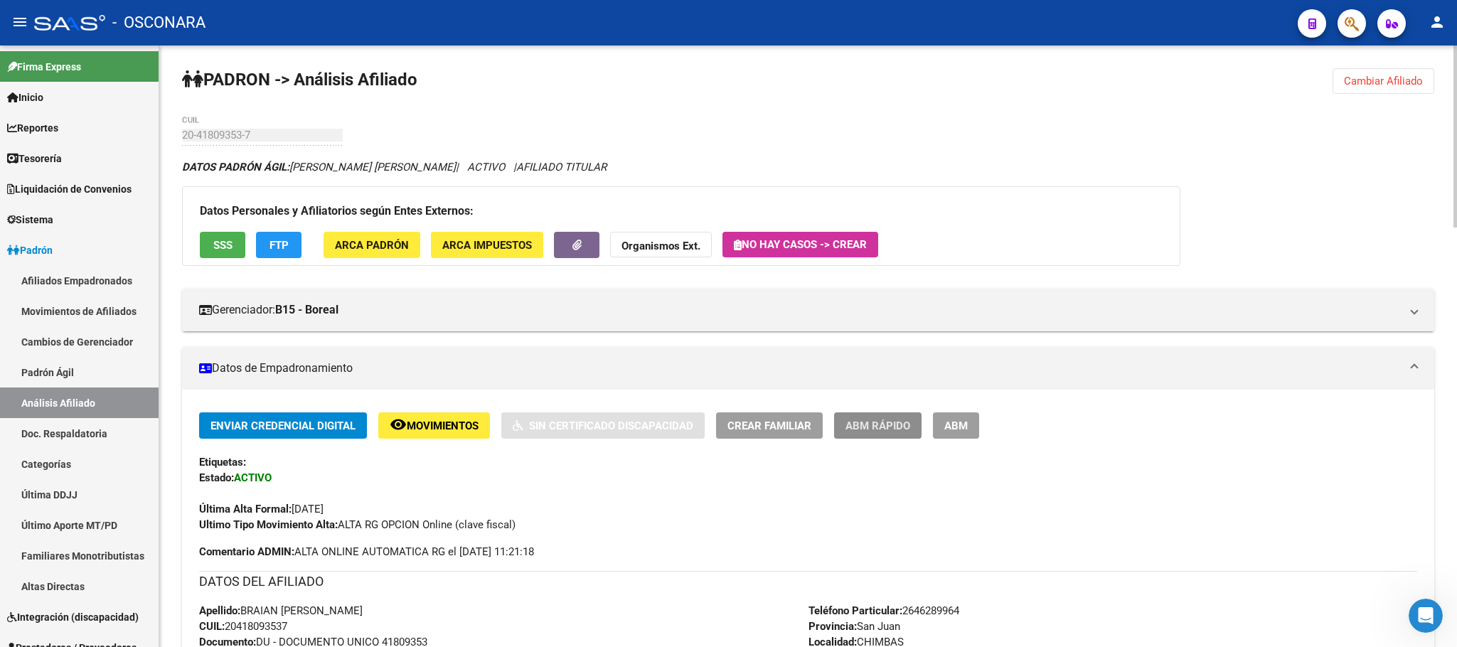
click at [912, 427] on button "ABM Rápido" at bounding box center [877, 425] width 87 height 26
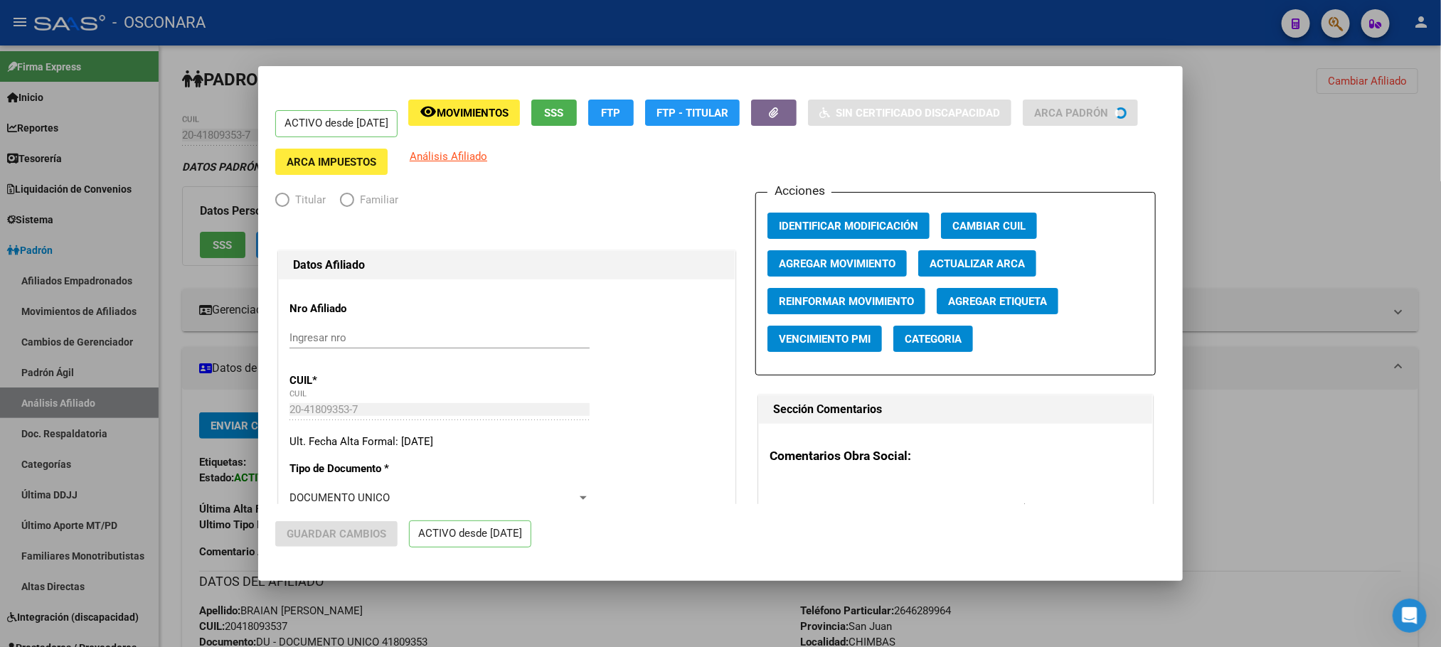
radio input "true"
type input "30-70080146-9"
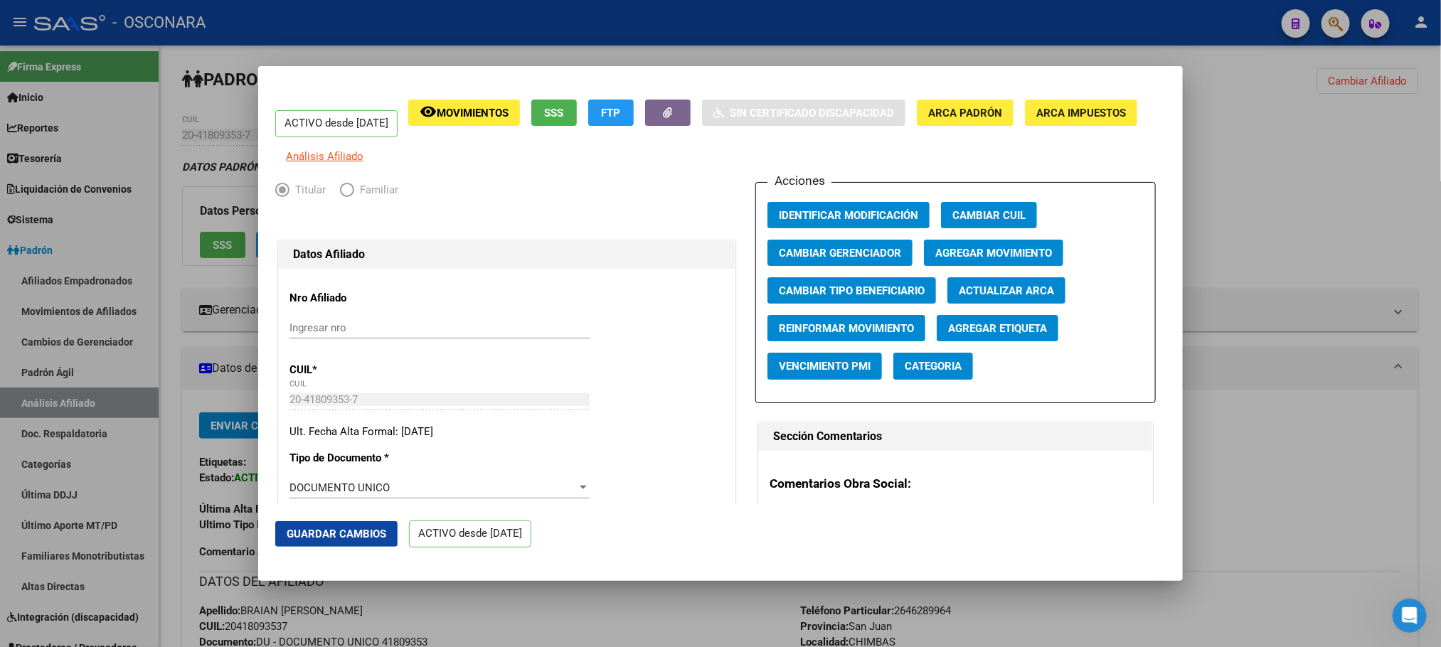
click at [954, 256] on span "Agregar Movimiento" at bounding box center [993, 253] width 117 height 13
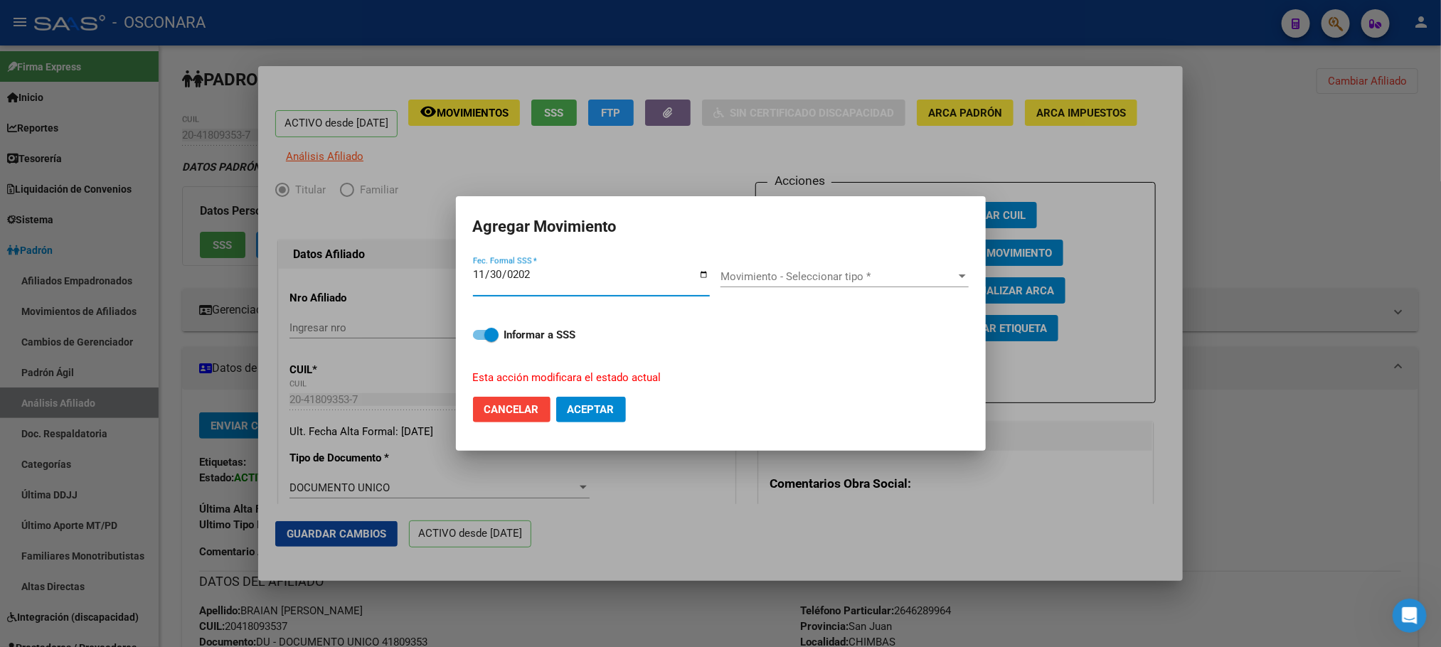
type input "[DATE]"
click at [926, 267] on div "Movimiento - Seleccionar tipo * Movimiento - Seleccionar tipo *" at bounding box center [844, 276] width 248 height 21
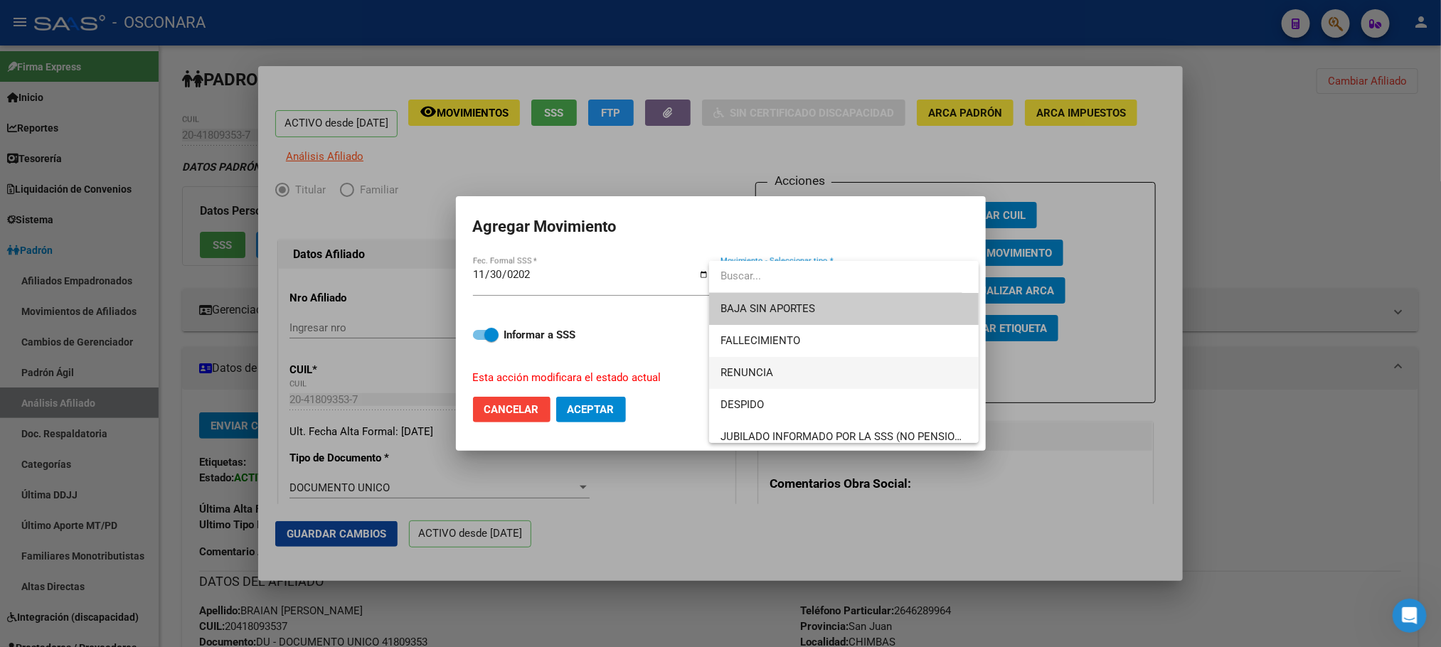
scroll to position [320, 0]
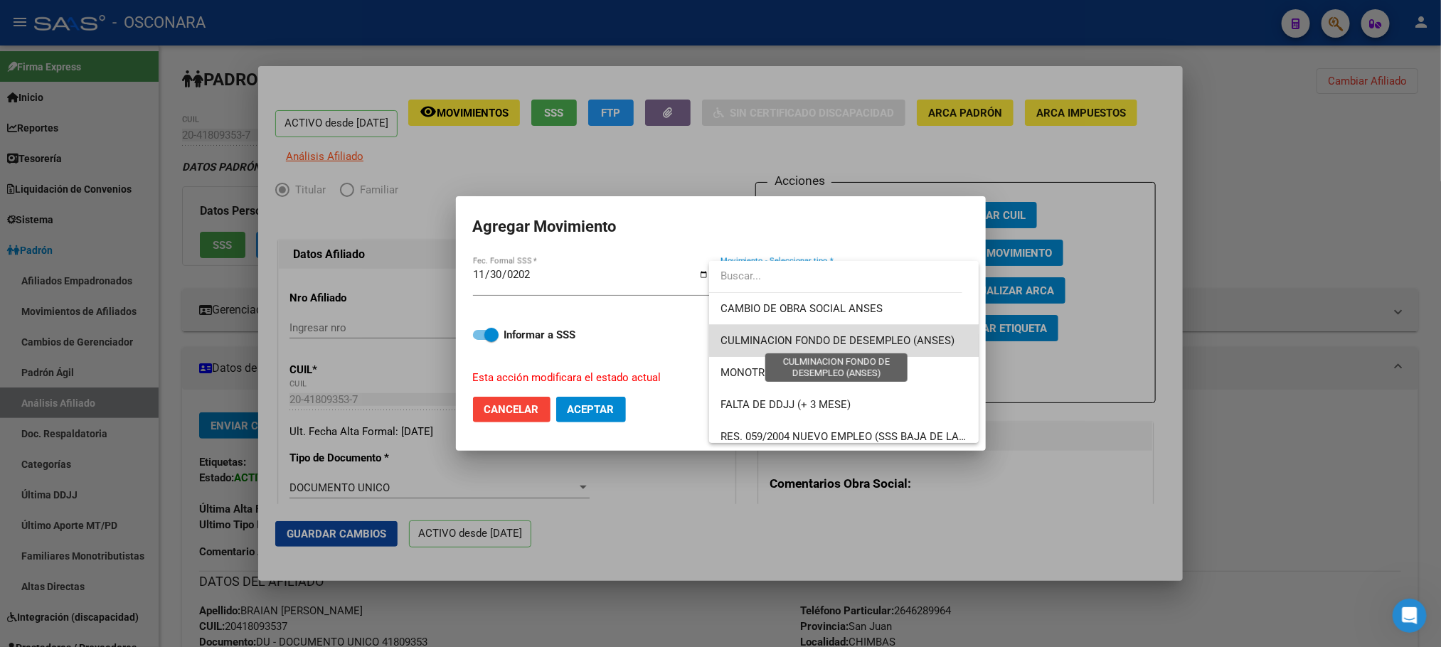
click at [884, 336] on span "CULMINACION FONDO DE DESEMPLEO (ANSES)" at bounding box center [837, 340] width 234 height 13
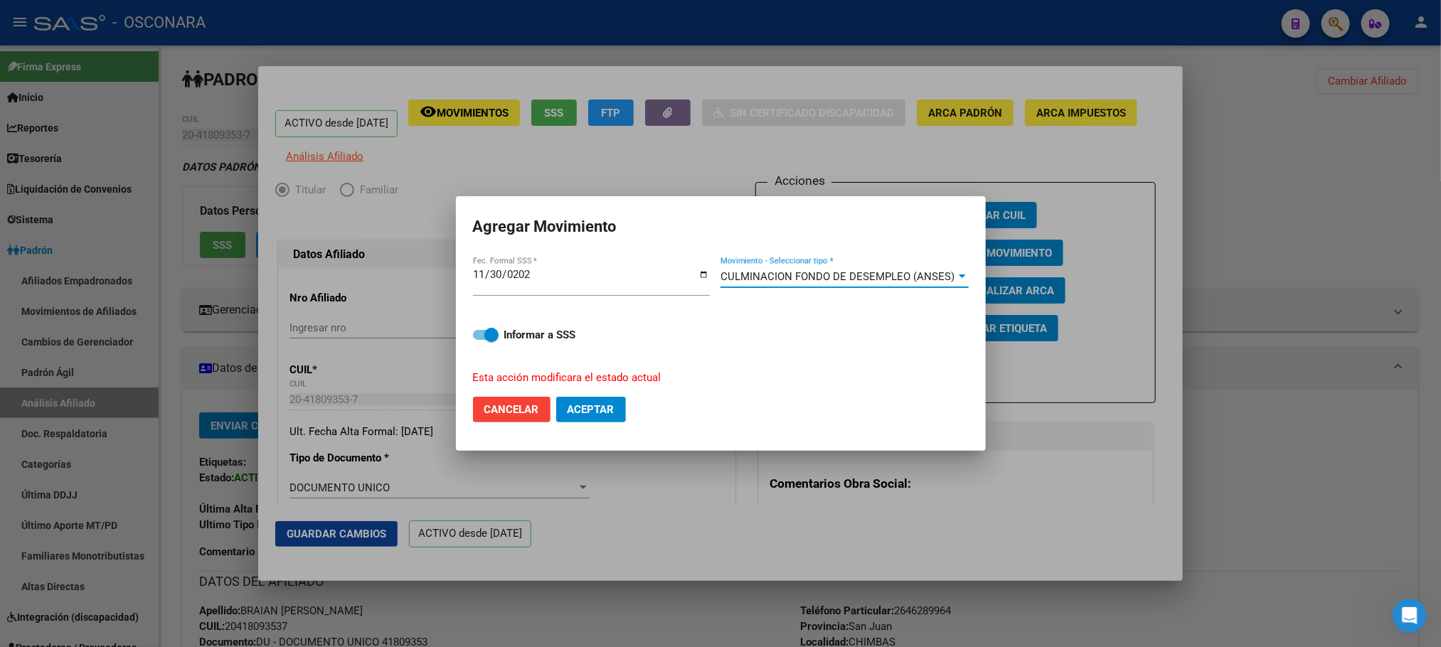
click at [937, 269] on div "CULMINACION FONDO DE DESEMPLEO (ANSES) Movimiento - Seleccionar tipo *" at bounding box center [844, 276] width 248 height 21
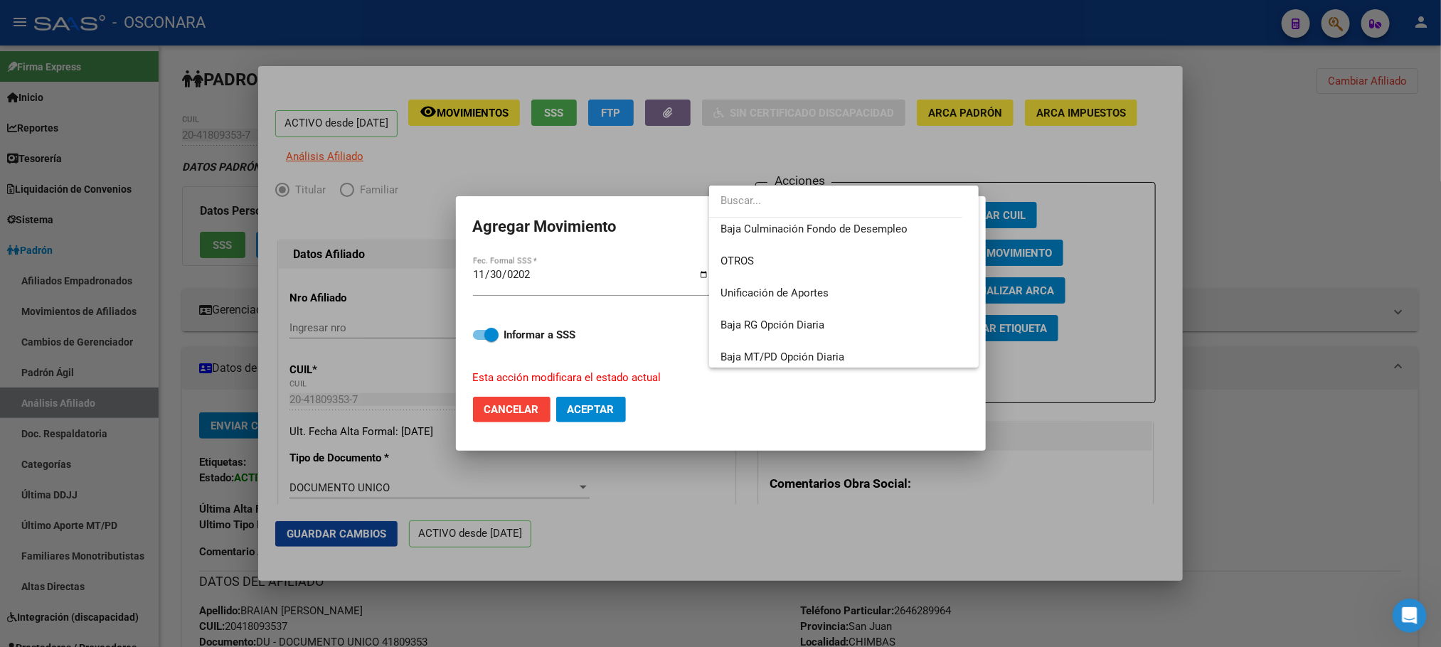
scroll to position [1033, 0]
click at [841, 227] on span "Baja Culminación Fondo de Desempleo" at bounding box center [813, 224] width 187 height 13
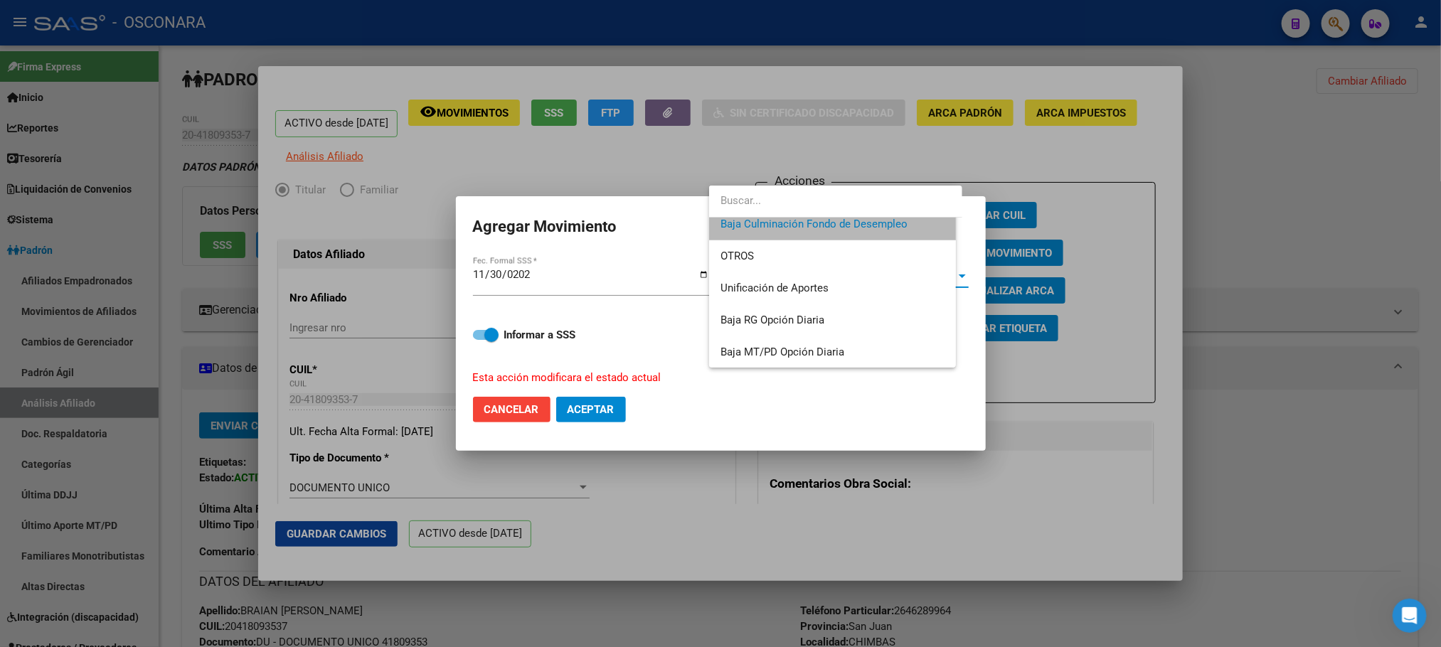
scroll to position [1024, 0]
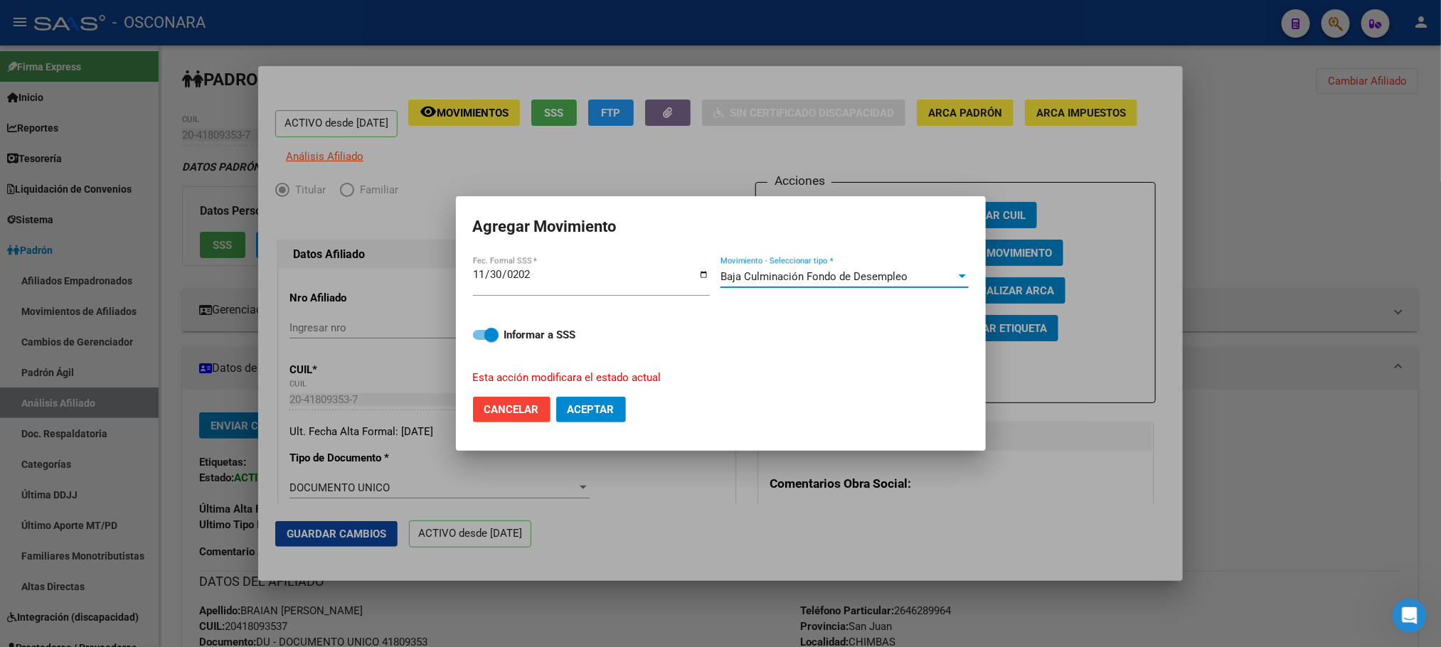
click at [474, 336] on span at bounding box center [486, 335] width 26 height 10
click at [479, 340] on input "Informar a SSS" at bounding box center [479, 340] width 1 height 1
checkbox input "false"
click at [600, 401] on button "Aceptar" at bounding box center [591, 410] width 70 height 26
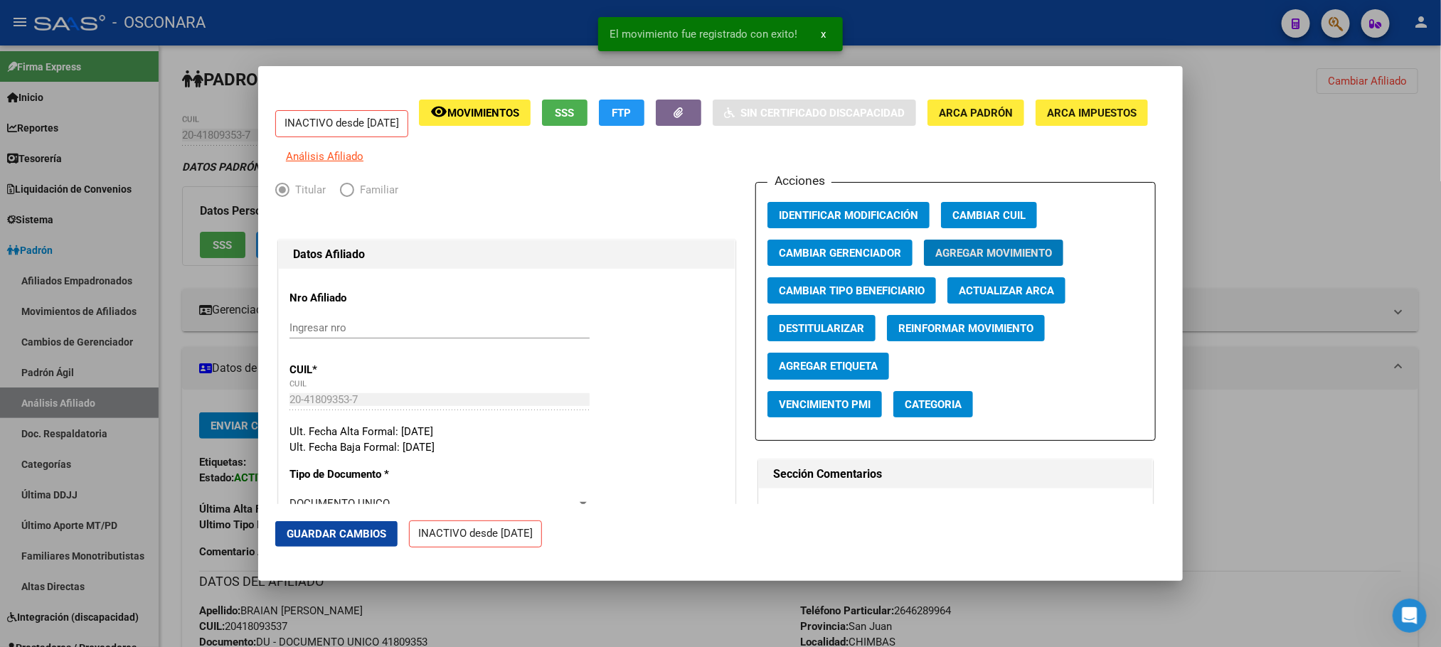
click at [1317, 401] on div at bounding box center [720, 323] width 1441 height 647
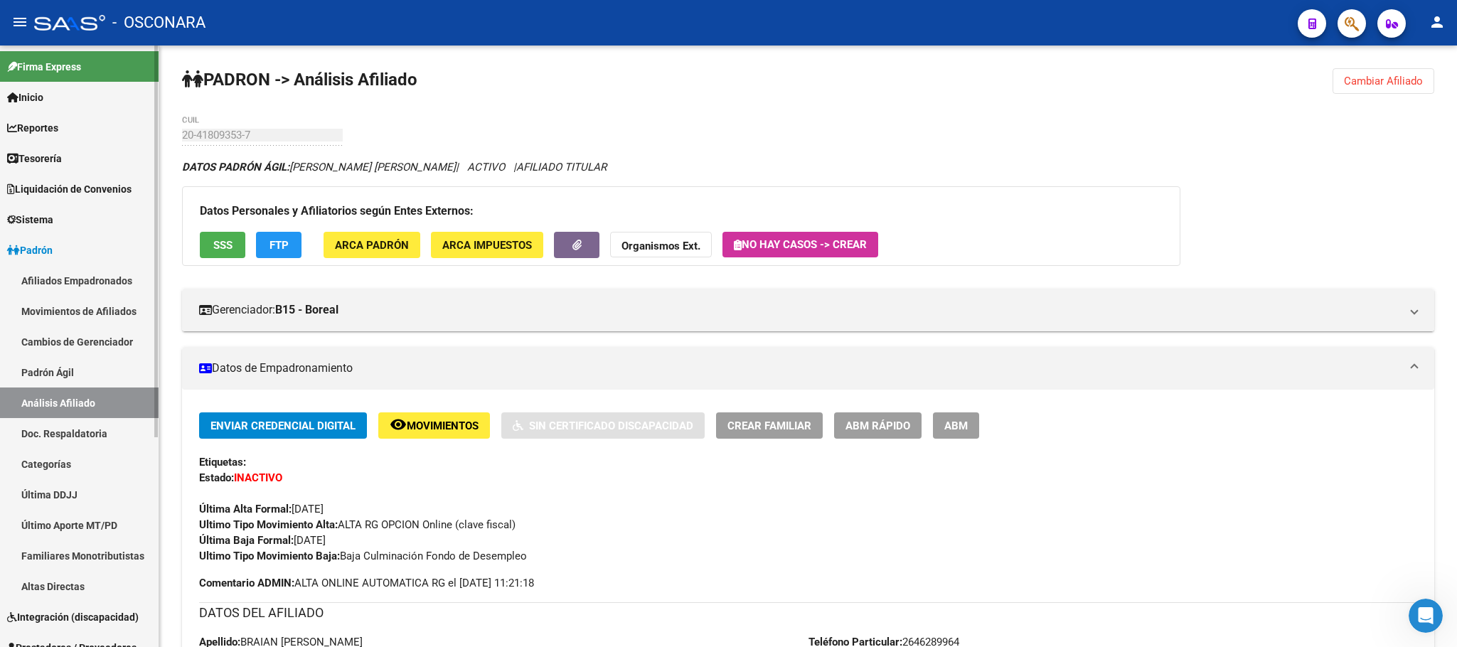
click at [109, 368] on link "Padrón Ágil" at bounding box center [79, 372] width 159 height 31
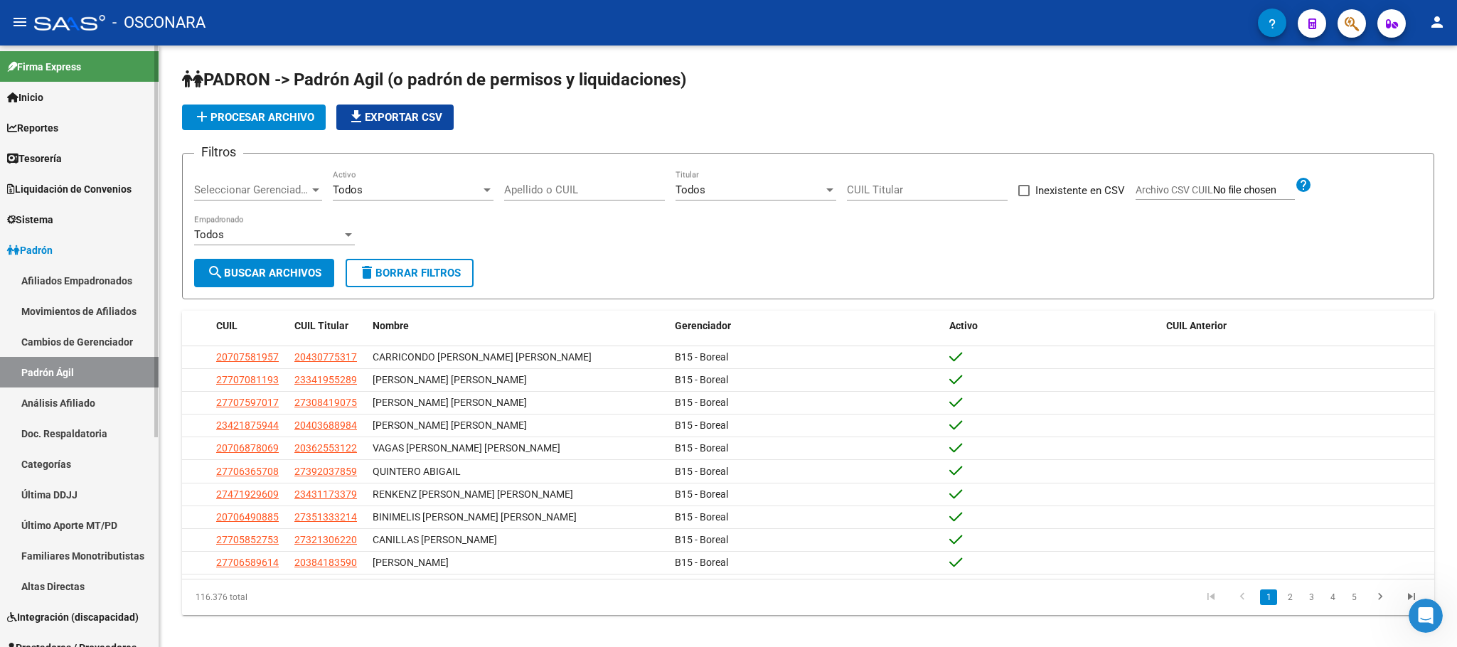
click at [96, 400] on link "Análisis Afiliado" at bounding box center [79, 403] width 159 height 31
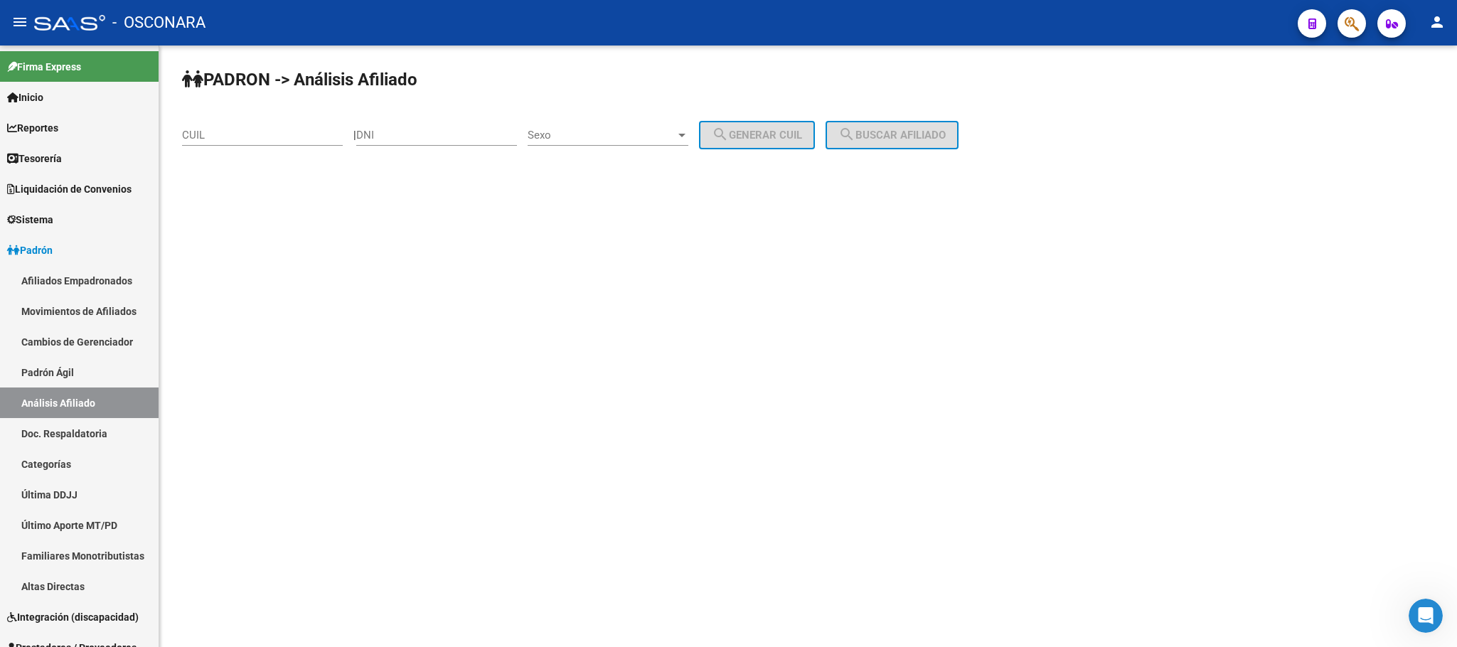
click at [235, 113] on div "PADRON -> Análisis Afiliado CUIL | DNI Sexo Sexo search Generar CUIL search Bus…" at bounding box center [808, 120] width 1298 height 149
click at [229, 132] on input "CUIL" at bounding box center [262, 135] width 161 height 13
paste input "20-24972805-6"
type input "20-24972805-6"
click at [878, 133] on span "search Buscar afiliado" at bounding box center [891, 135] width 107 height 13
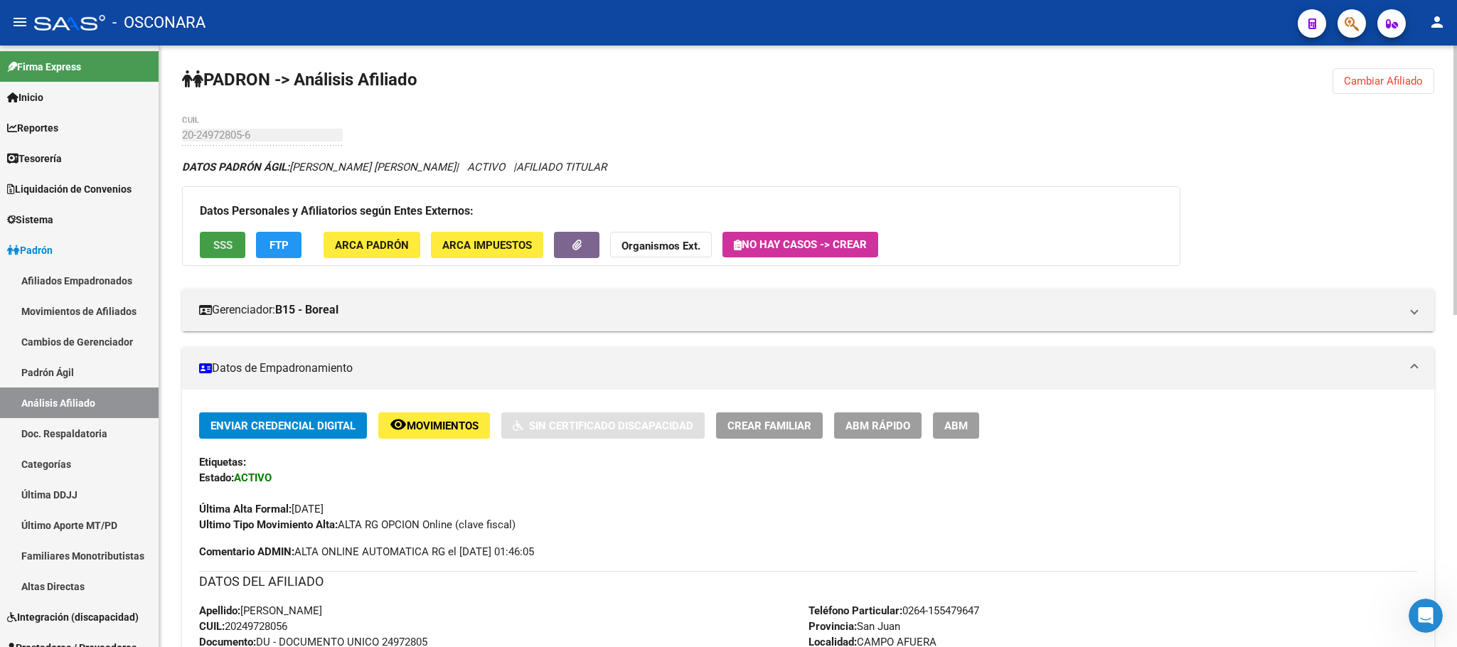
click at [224, 252] on button "SSS" at bounding box center [223, 245] width 46 height 26
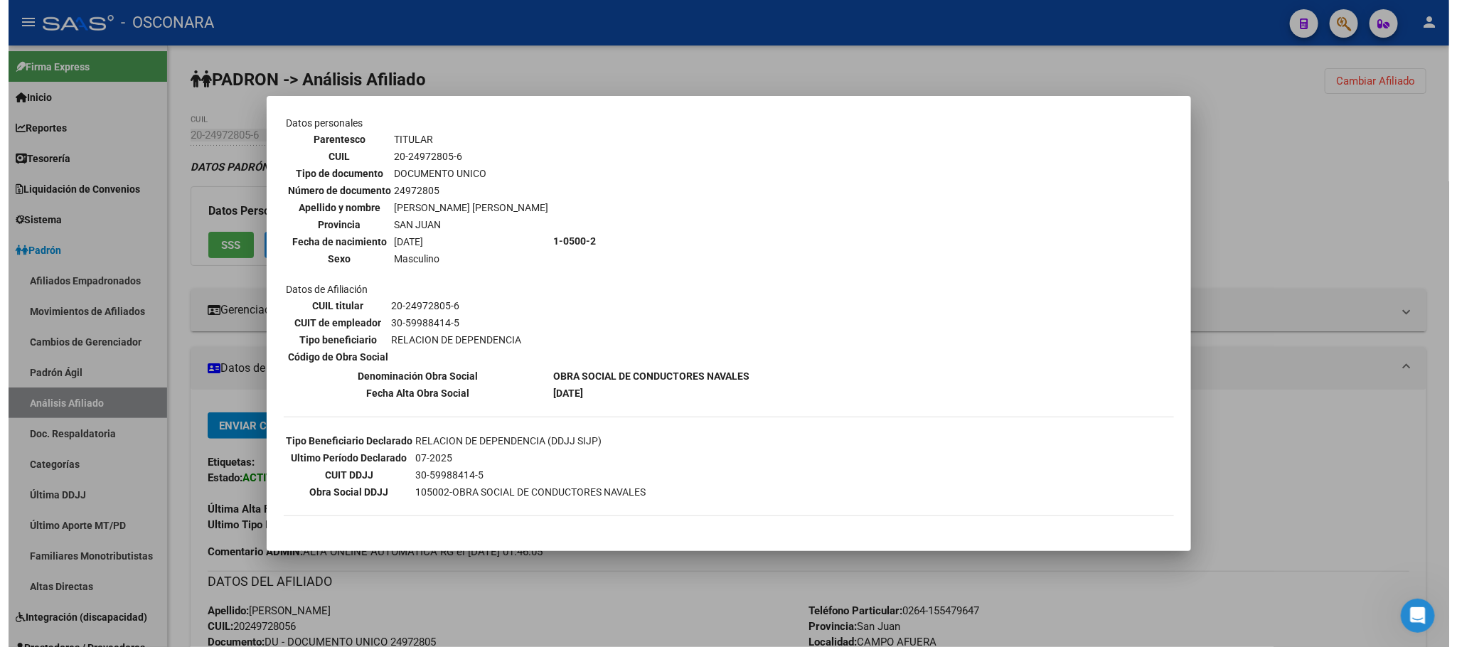
scroll to position [107, 0]
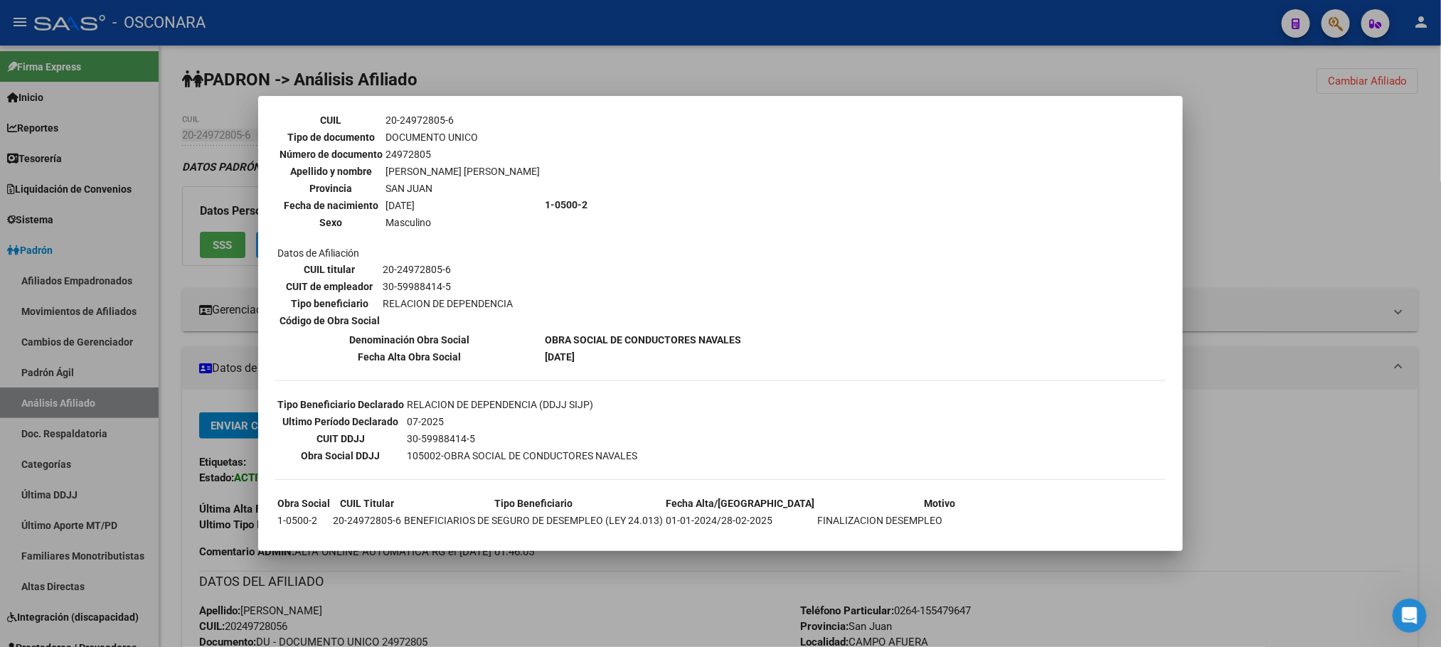
click at [598, 591] on div at bounding box center [720, 323] width 1441 height 647
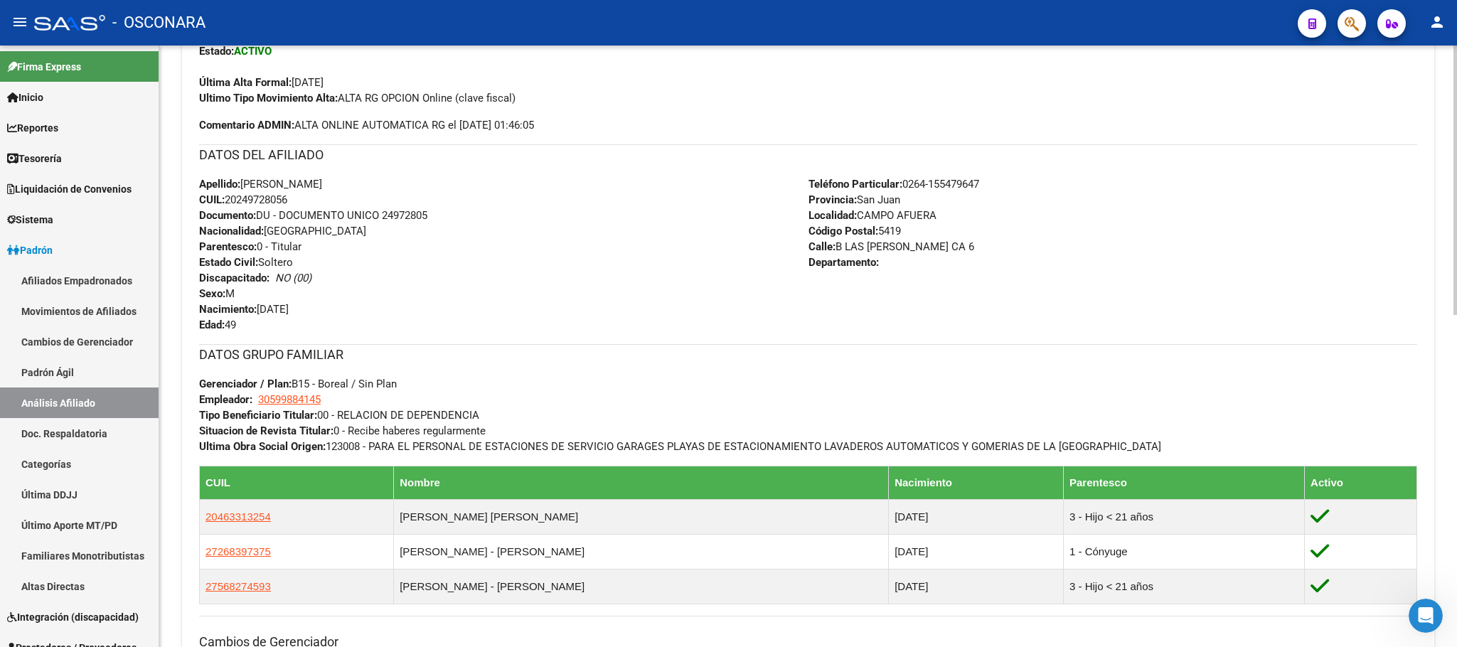
scroll to position [741, 0]
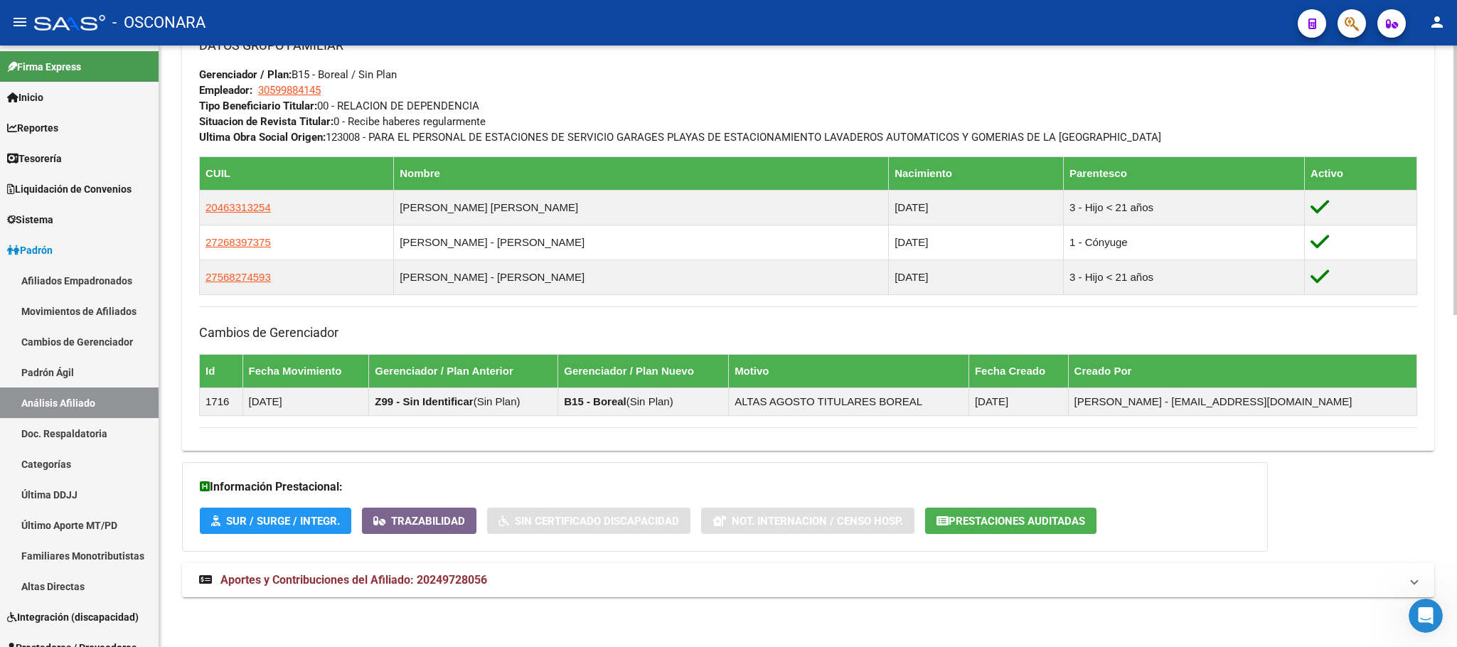
click at [399, 581] on span "Aportes y Contribuciones del Afiliado: 20249728056" at bounding box center [353, 580] width 267 height 14
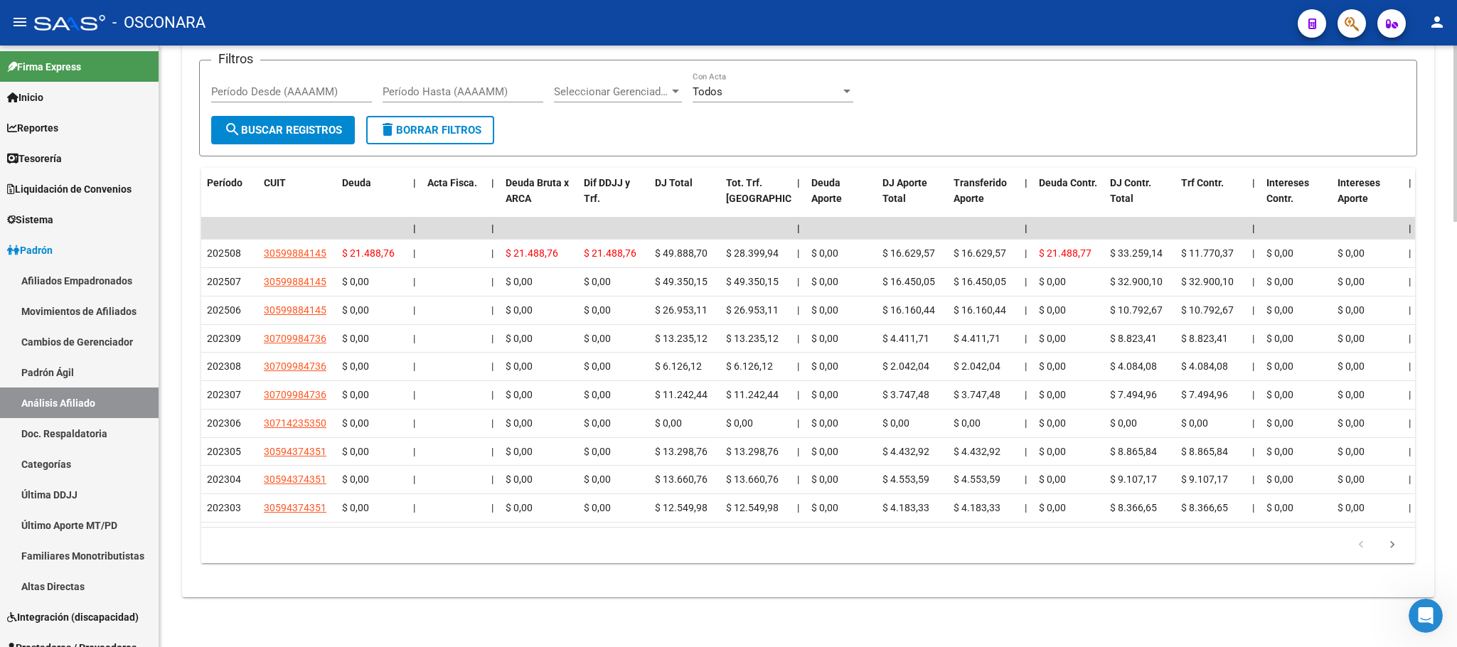
scroll to position [1454, 0]
click at [88, 372] on link "Padrón Ágil" at bounding box center [79, 372] width 159 height 31
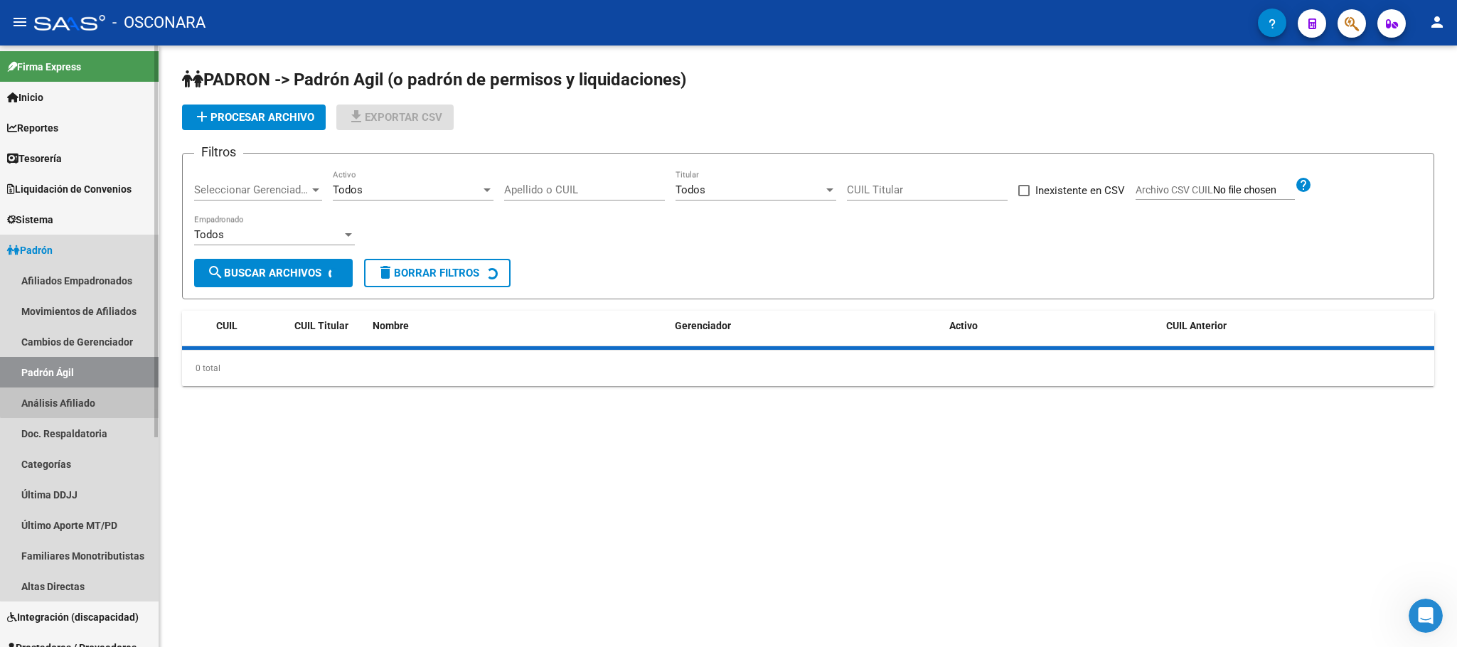
click at [88, 388] on link "Análisis Afiliado" at bounding box center [79, 403] width 159 height 31
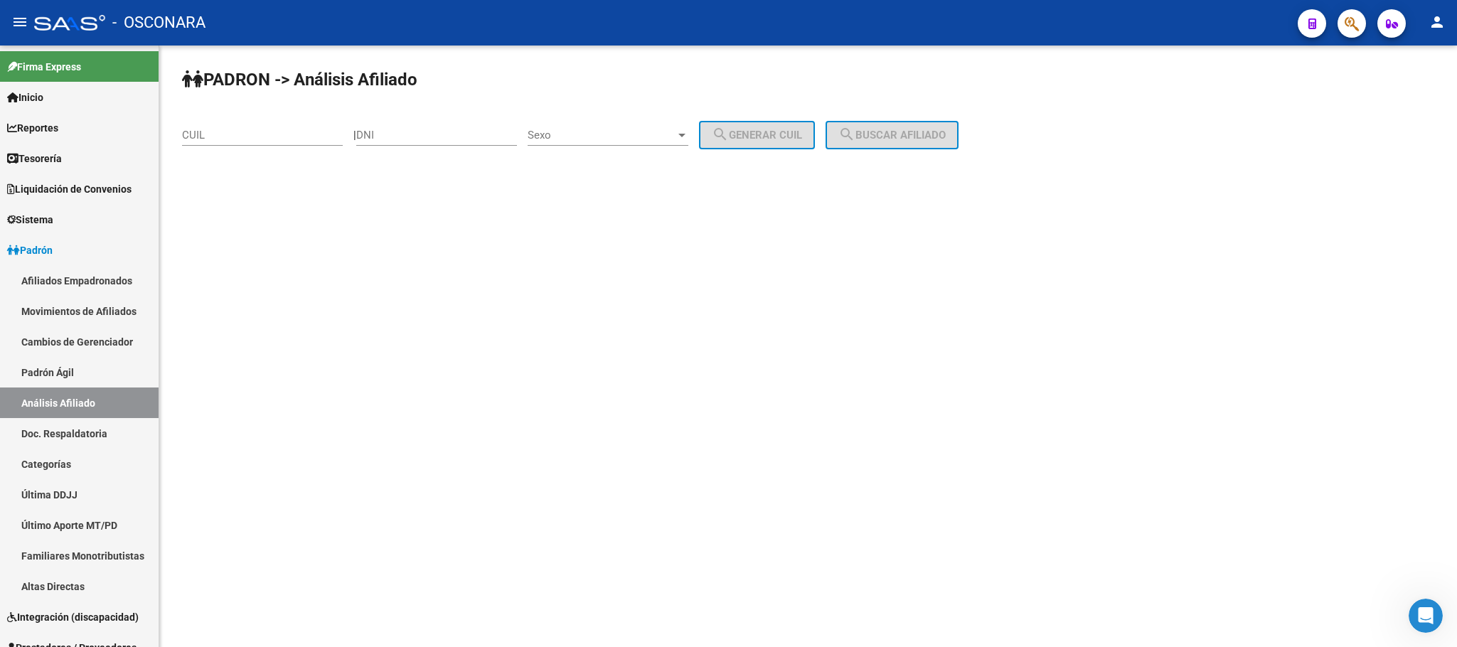
click at [208, 124] on div "CUIL" at bounding box center [262, 130] width 161 height 31
click at [209, 135] on input "CUIL" at bounding box center [262, 135] width 161 height 13
paste input "20-16559866-1"
type input "20-16559866-1"
click at [905, 156] on div "[PERSON_NAME] -> Análisis Afiliado 20-16559866-1 CUIL | DNI Sexo Sexo search Ge…" at bounding box center [808, 120] width 1298 height 149
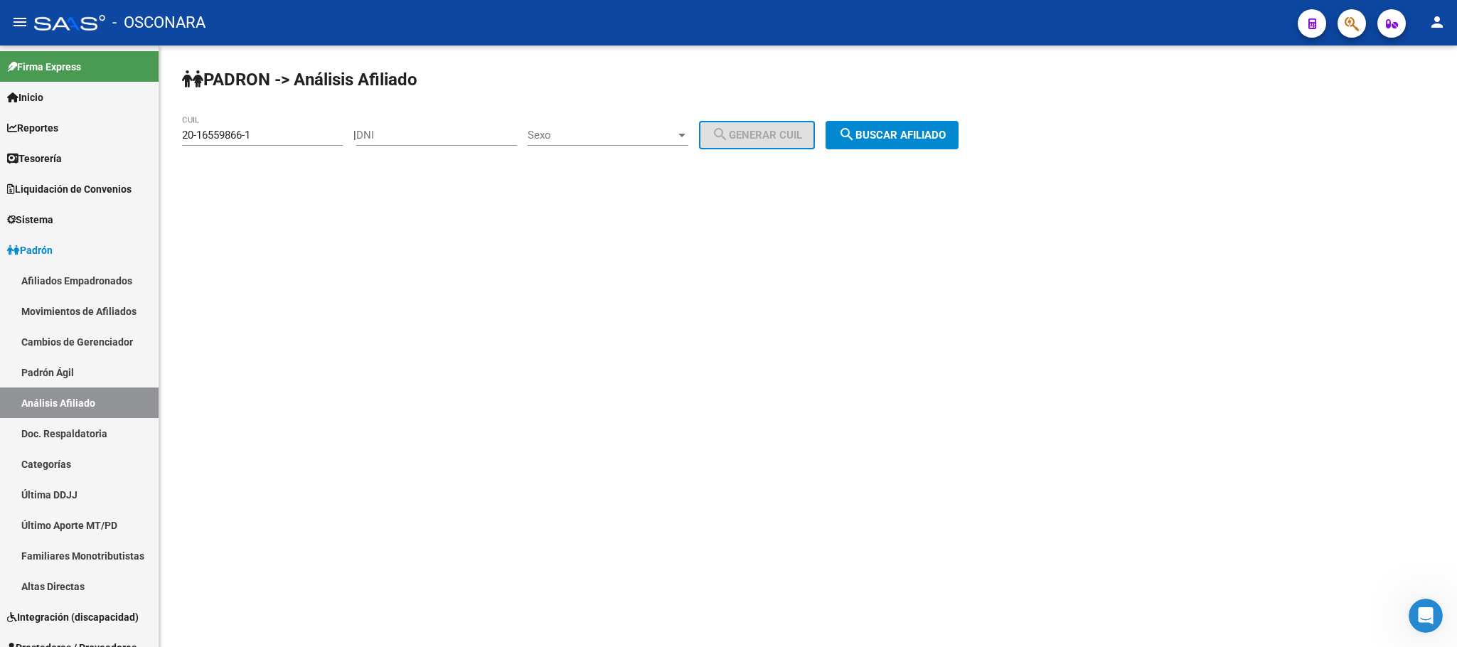
click at [905, 151] on div "[PERSON_NAME] -> Análisis Afiliado 20-16559866-1 CUIL | DNI Sexo Sexo search Ge…" at bounding box center [808, 120] width 1298 height 149
click at [901, 141] on span "search Buscar afiliado" at bounding box center [891, 135] width 107 height 13
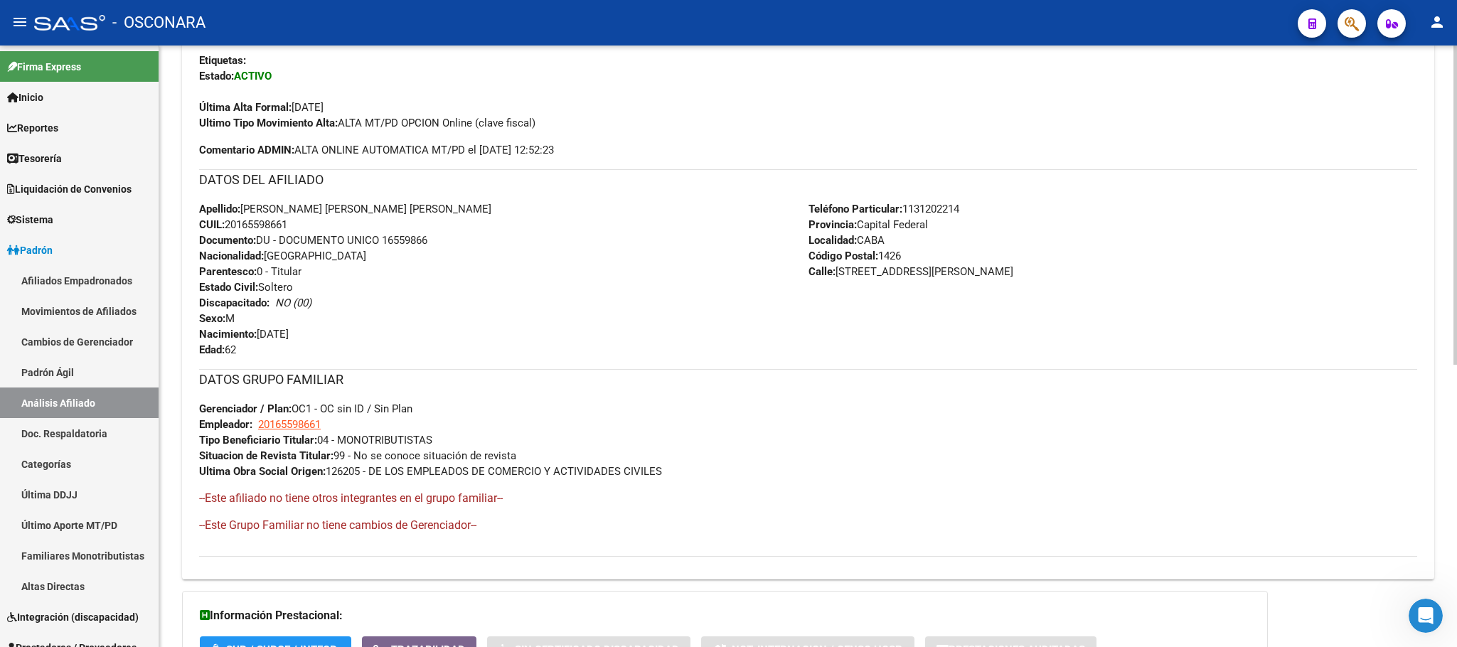
scroll to position [531, 0]
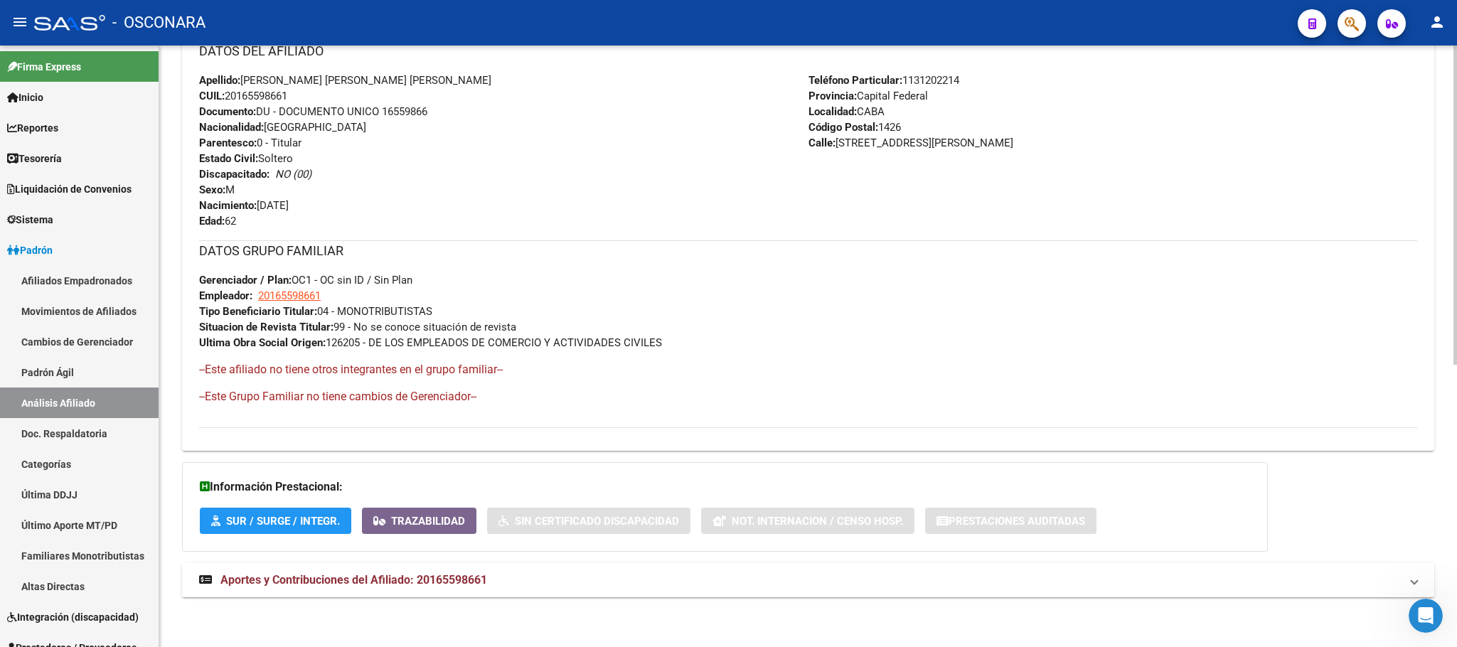
click at [452, 580] on span "Aportes y Contribuciones del Afiliado: 20165598661" at bounding box center [353, 580] width 267 height 14
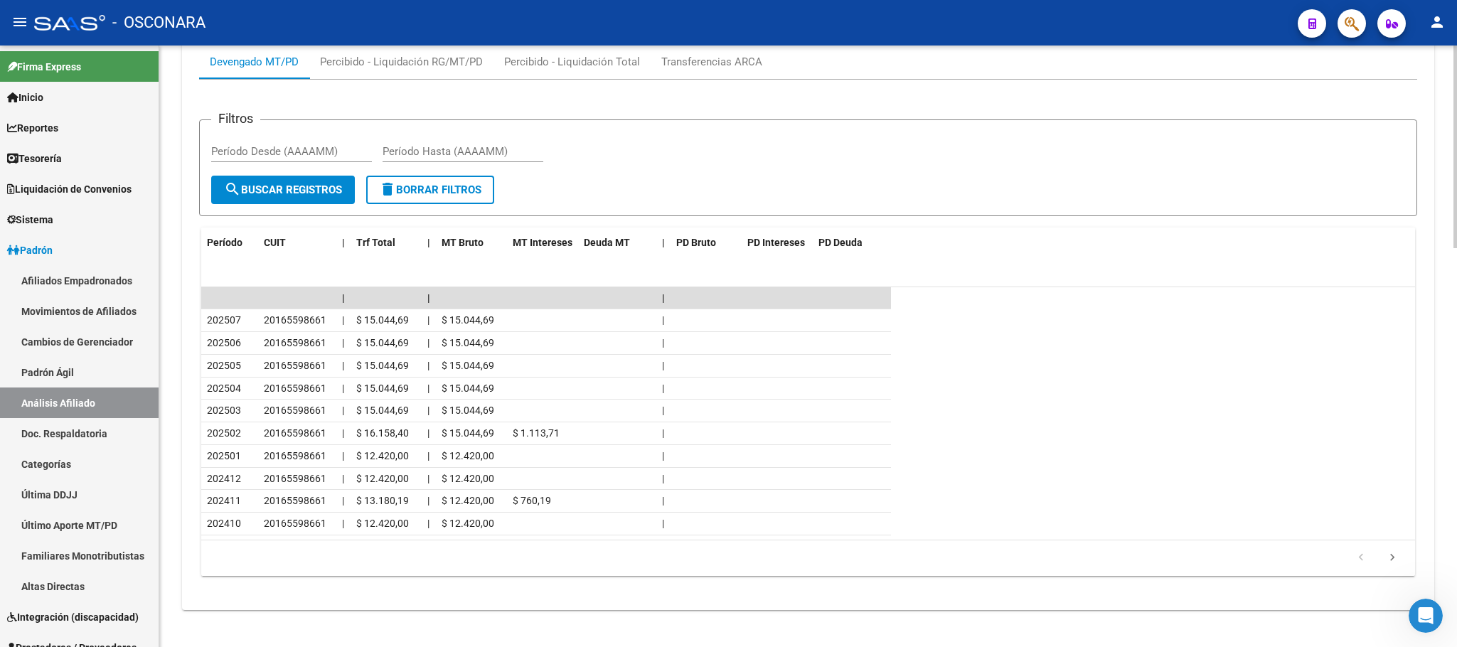
scroll to position [1185, 0]
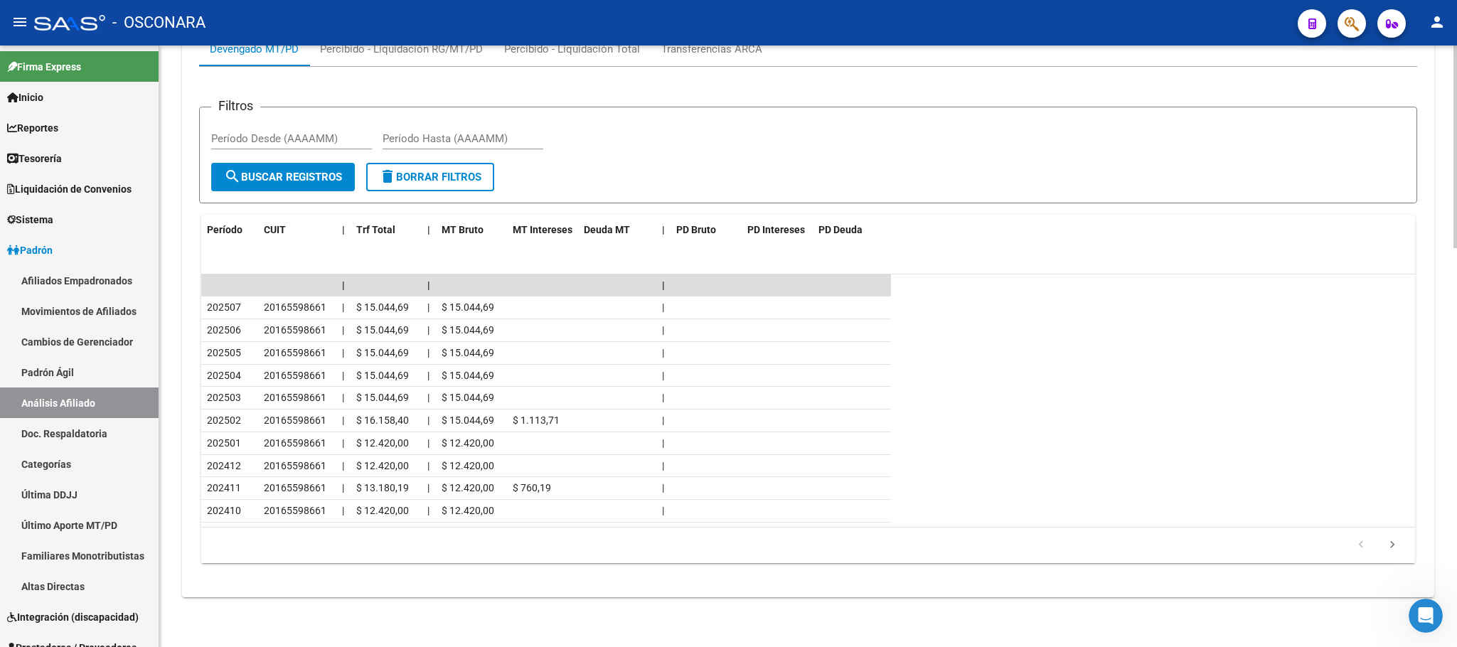
click at [1385, 545] on icon "go to next page" at bounding box center [1392, 546] width 18 height 17
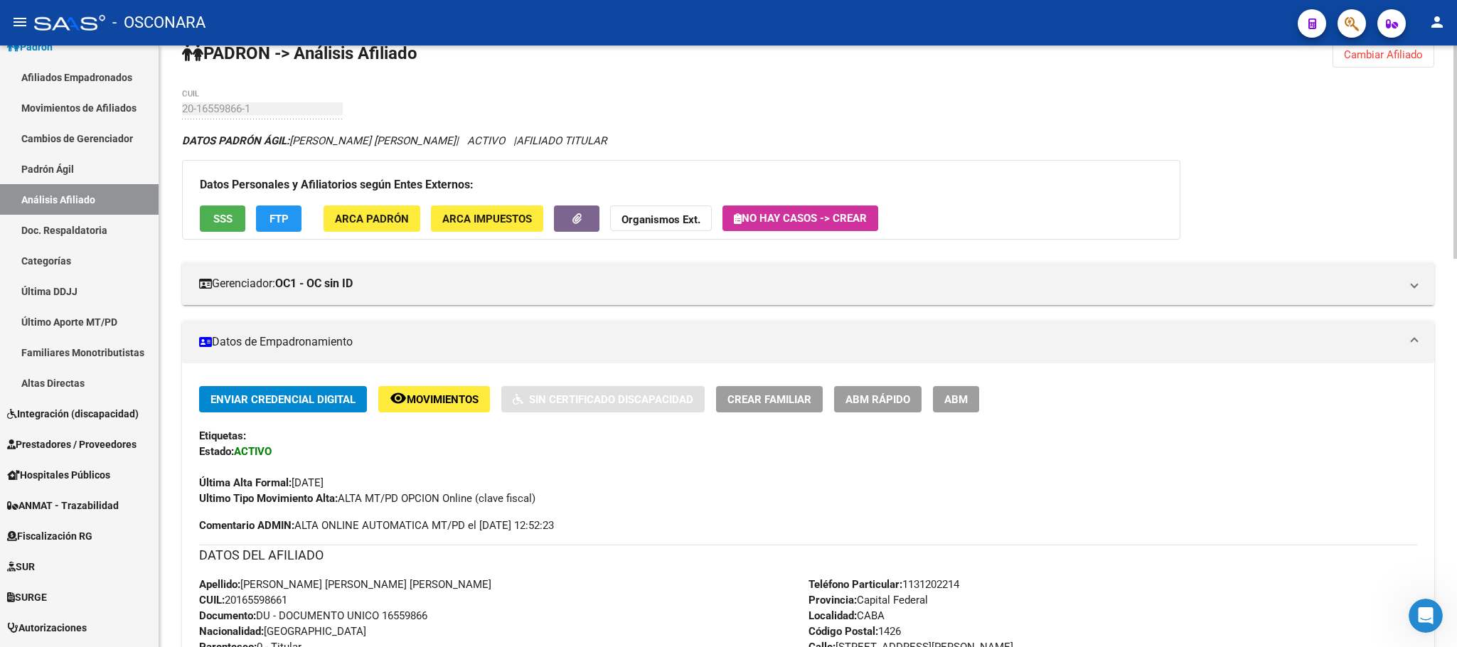
scroll to position [213, 0]
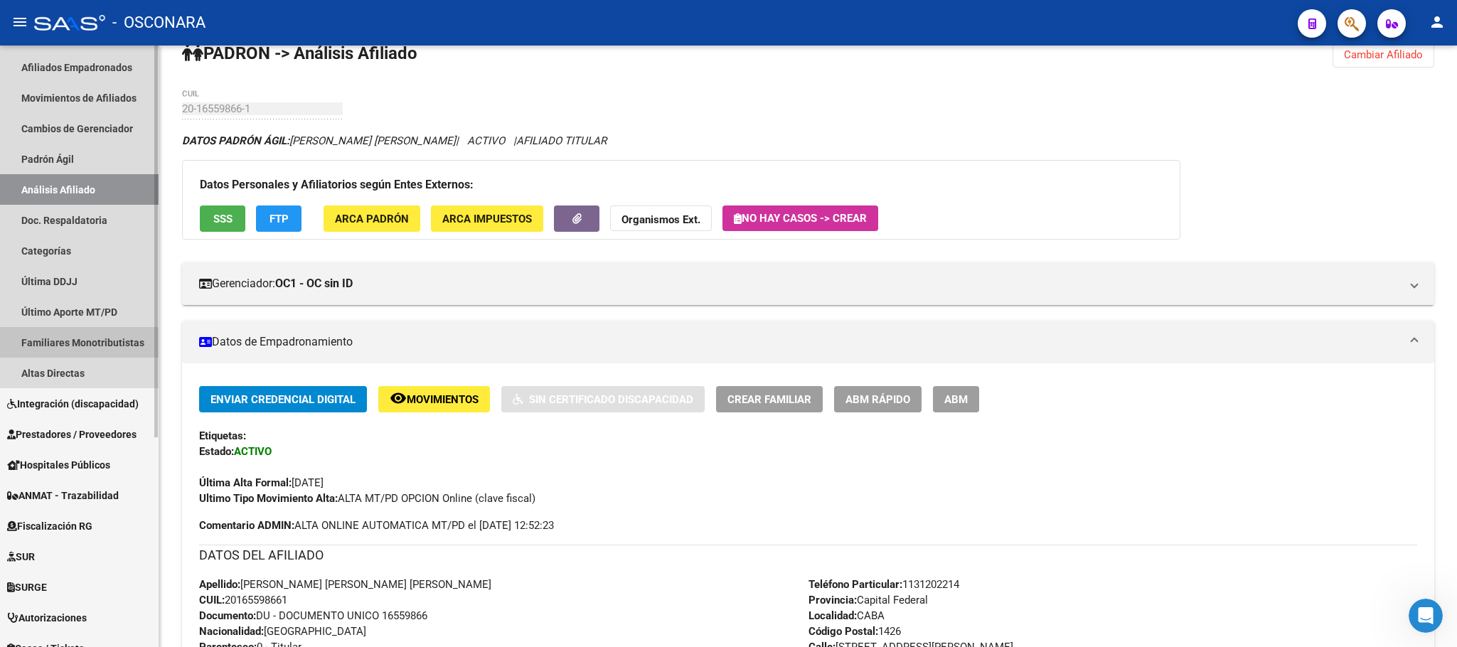
click at [47, 352] on link "Familiares Monotributistas" at bounding box center [79, 342] width 159 height 31
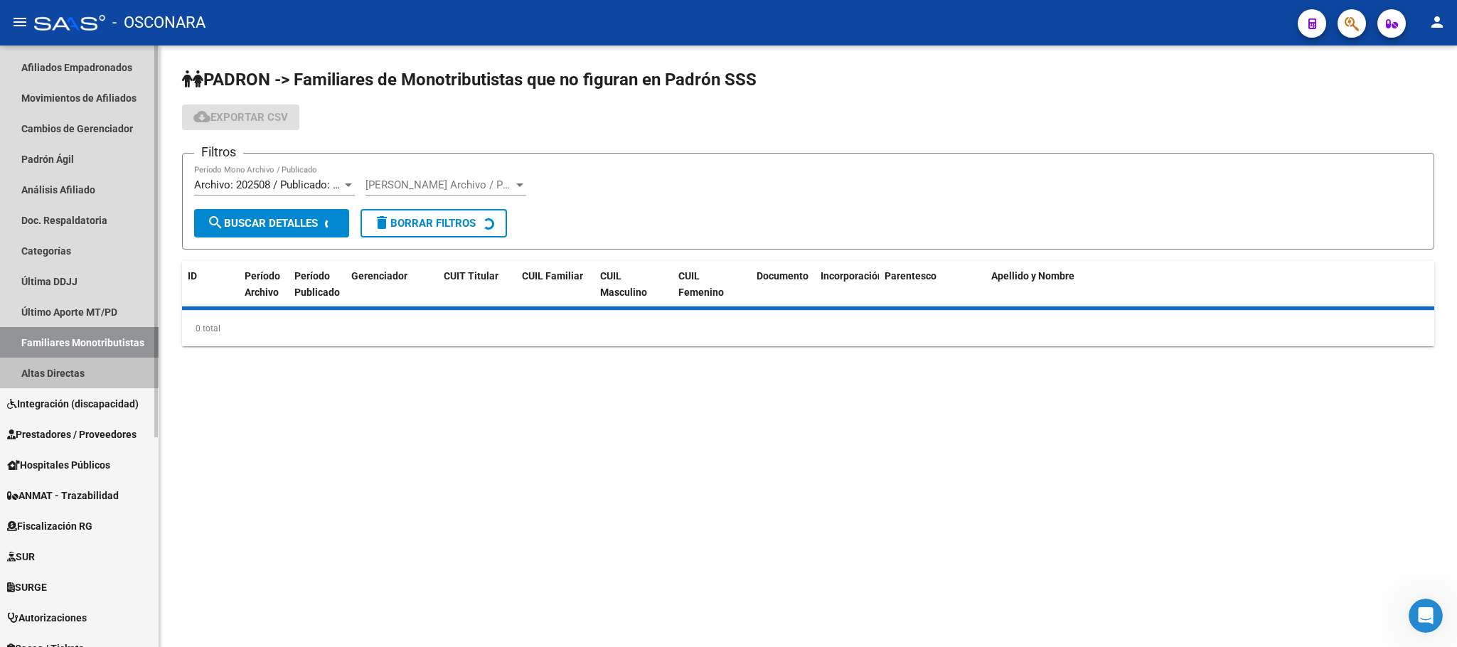
click at [55, 372] on link "Altas Directas" at bounding box center [79, 373] width 159 height 31
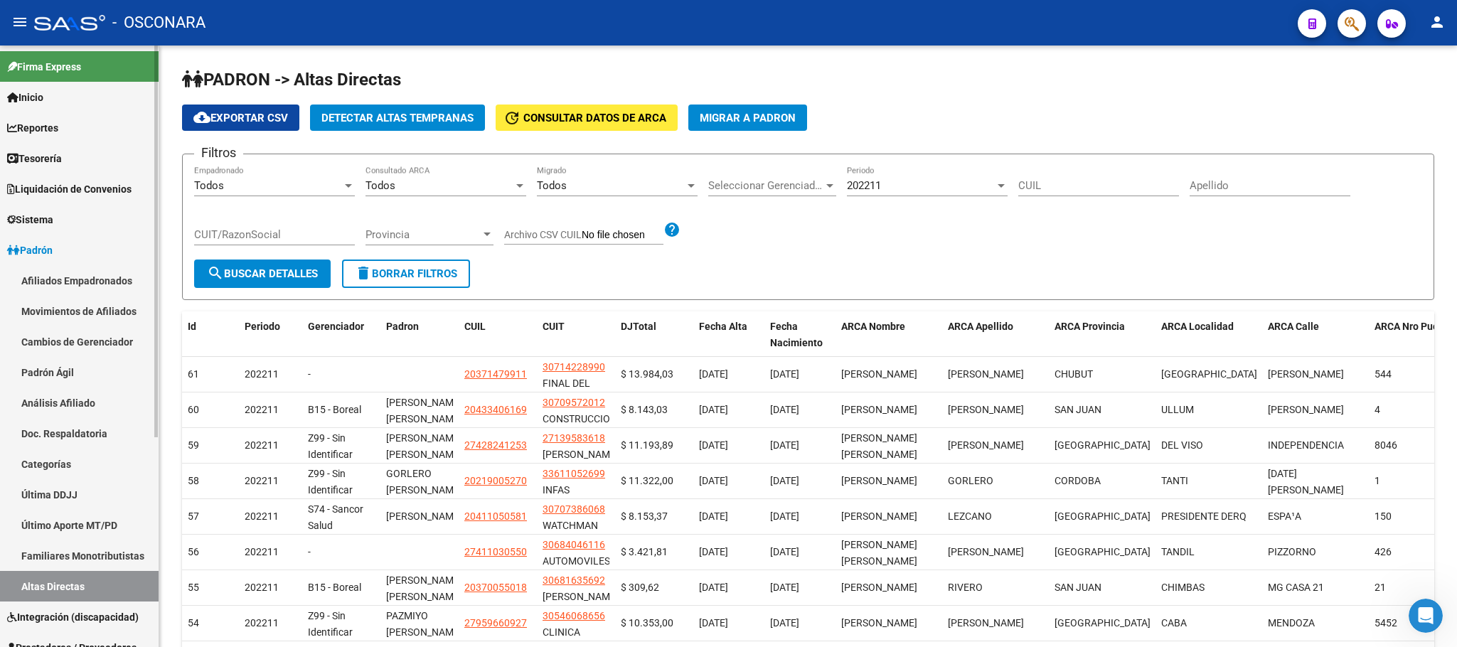
click at [70, 247] on link "Padrón" at bounding box center [79, 250] width 159 height 31
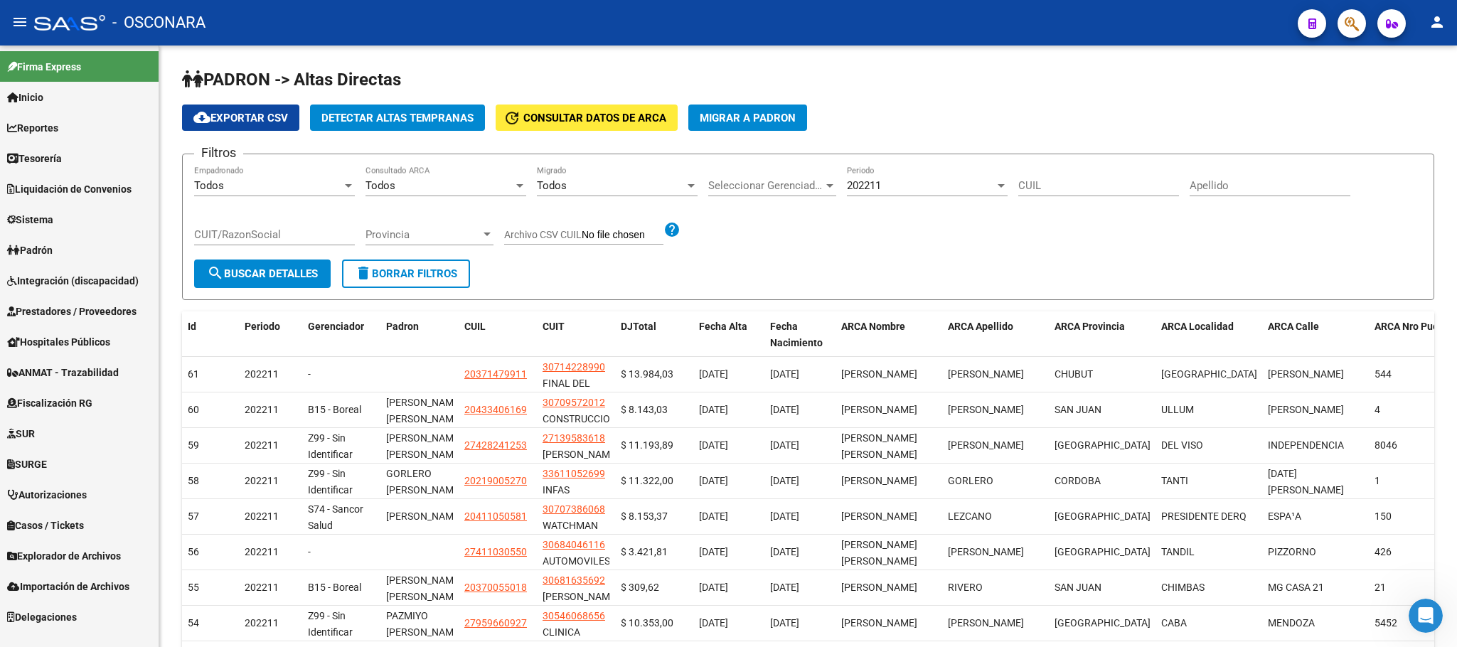
click at [53, 246] on span "Padrón" at bounding box center [30, 250] width 46 height 16
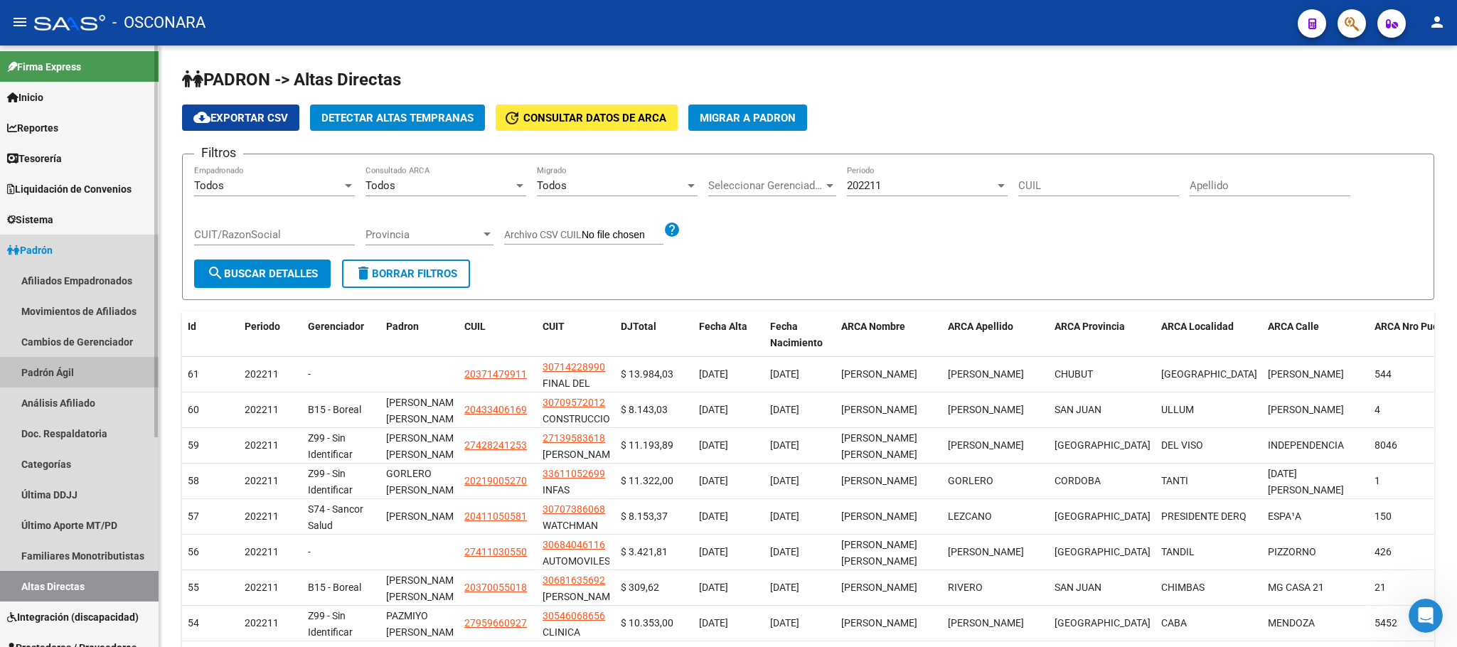
click at [83, 373] on link "Padrón Ágil" at bounding box center [79, 372] width 159 height 31
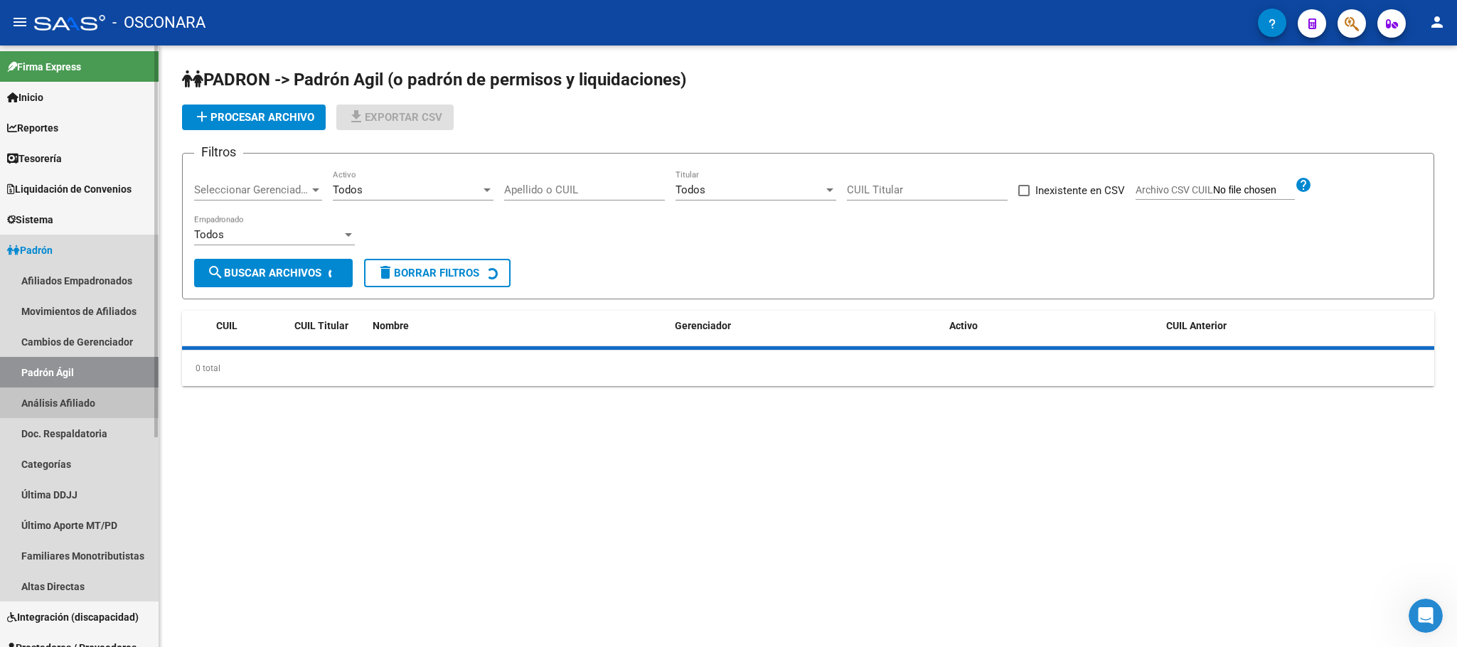
click at [85, 407] on link "Análisis Afiliado" at bounding box center [79, 403] width 159 height 31
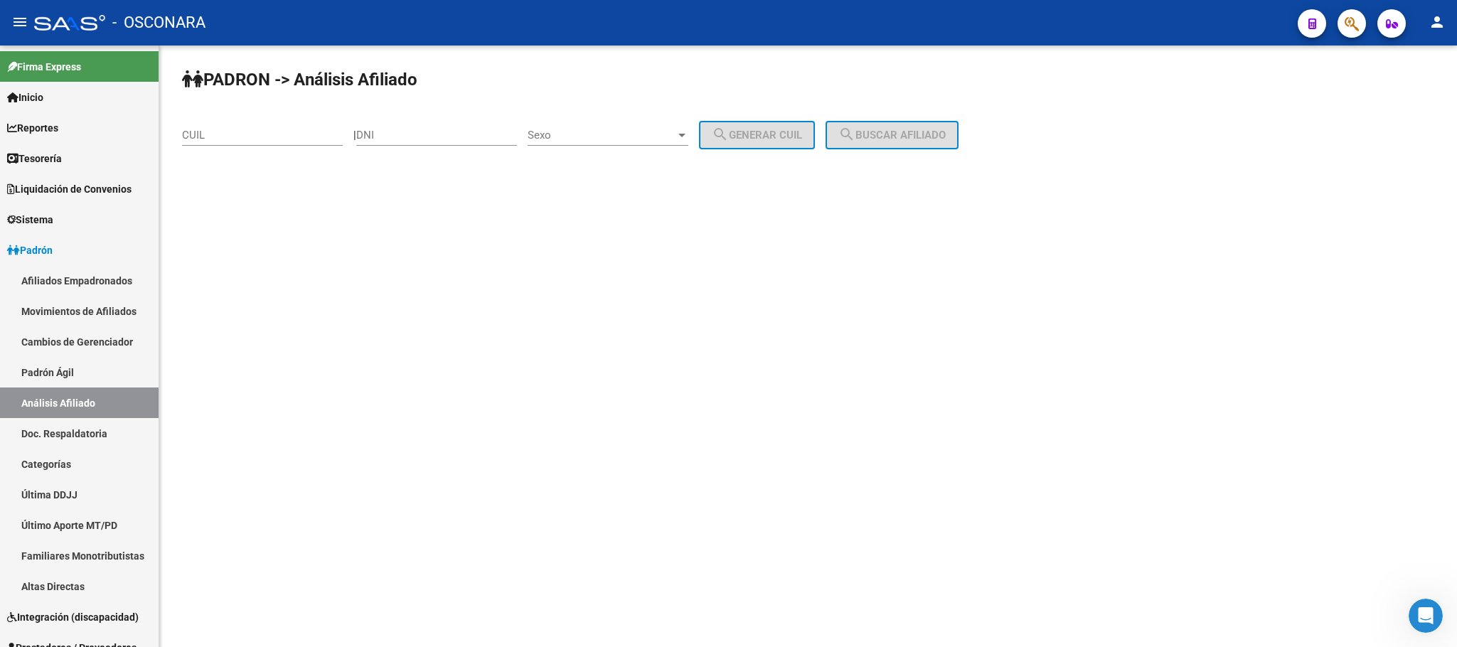
click at [265, 148] on div "CUIL" at bounding box center [262, 137] width 161 height 44
click at [299, 109] on div "PADRON -> Análisis Afiliado CUIL | DNI Sexo Sexo search Generar CUIL search Bus…" at bounding box center [808, 120] width 1298 height 149
click at [286, 129] on div "CUIL" at bounding box center [262, 130] width 161 height 31
paste input "23-32480555-9"
type input "23-32480555-9"
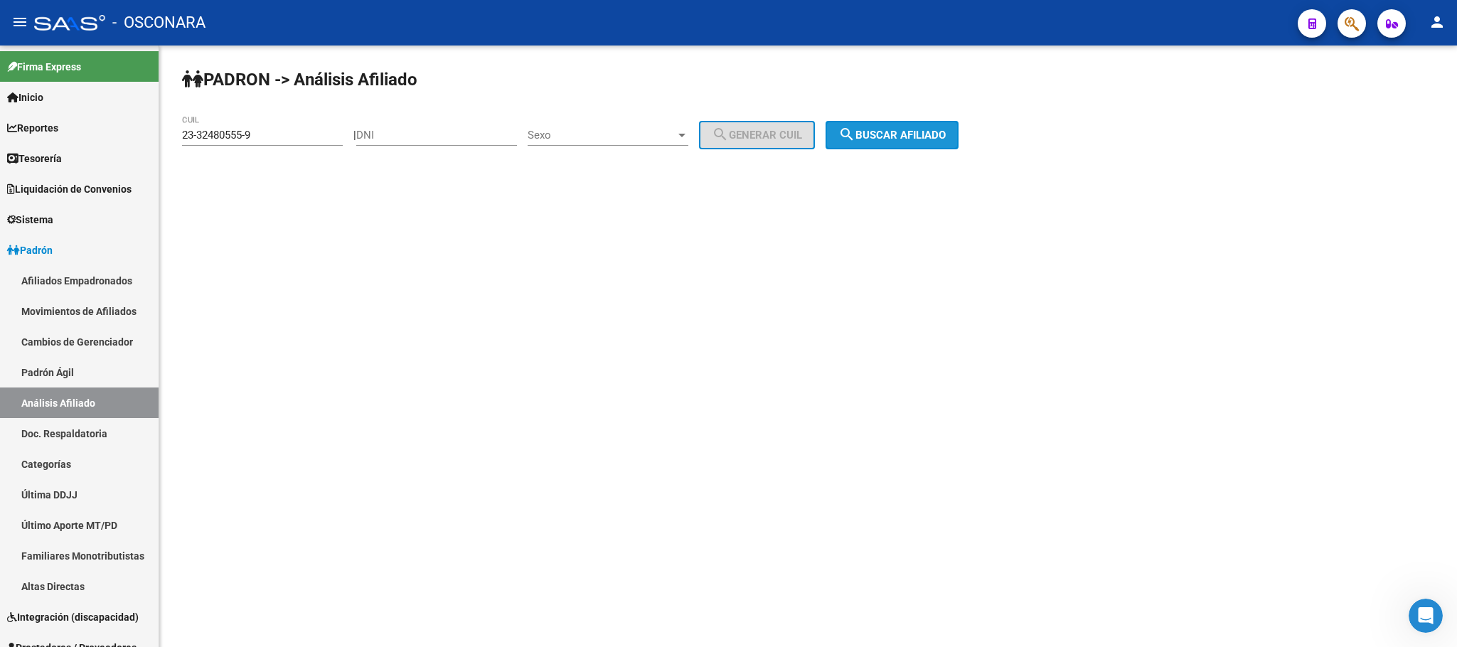
click at [942, 126] on button "search Buscar afiliado" at bounding box center [892, 135] width 133 height 28
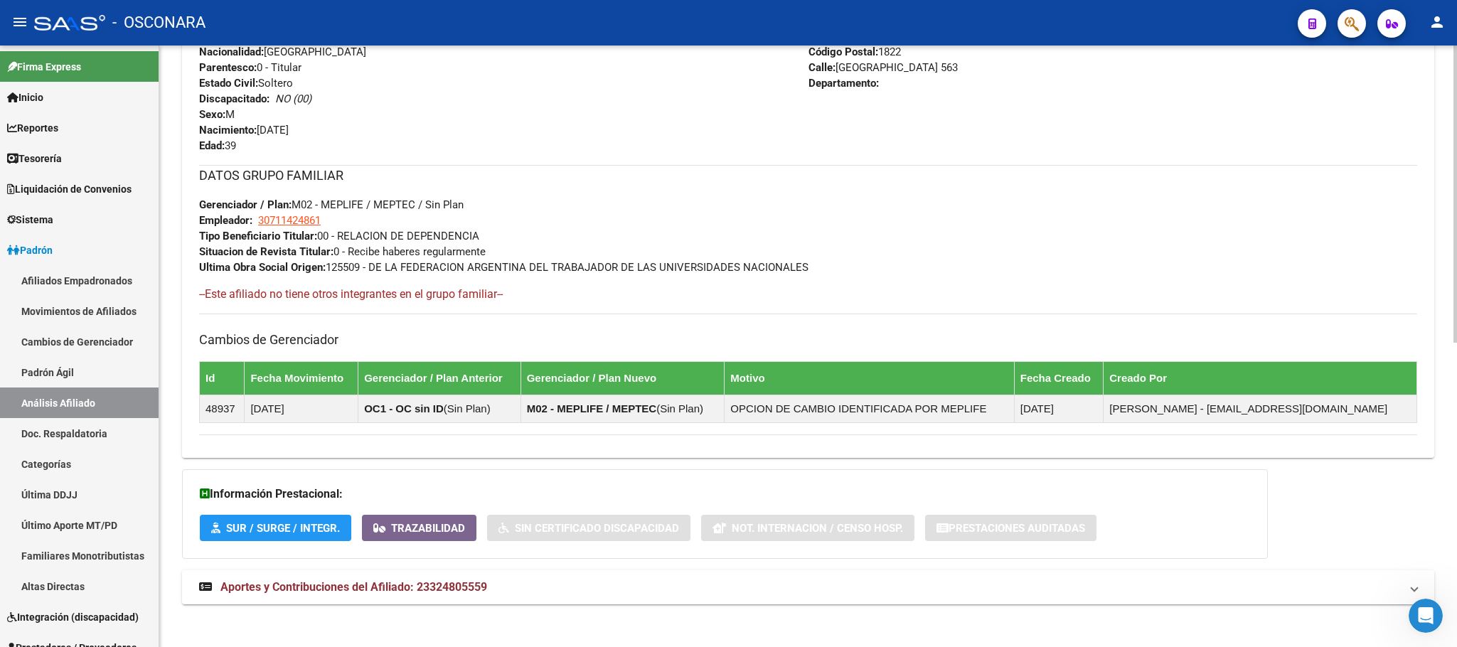
scroll to position [615, 0]
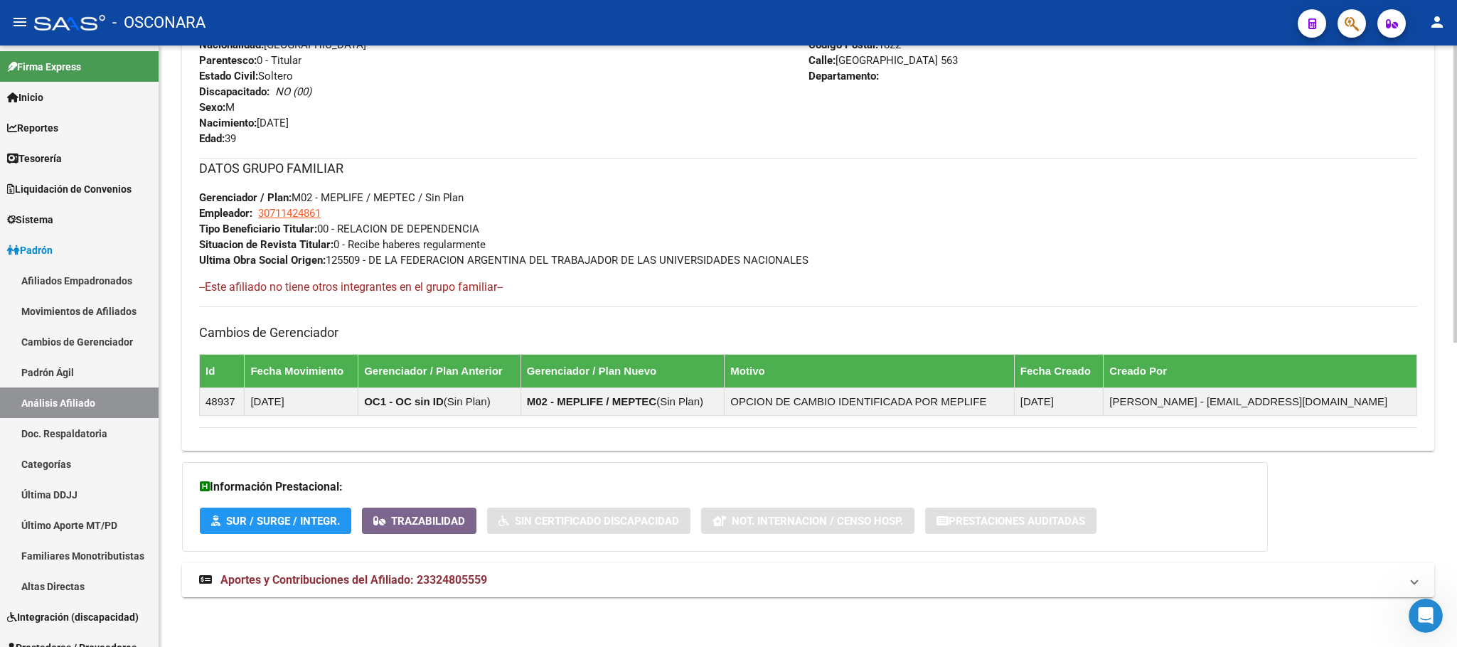
click at [417, 577] on span "Aportes y Contribuciones del Afiliado: 23324805559" at bounding box center [353, 580] width 267 height 14
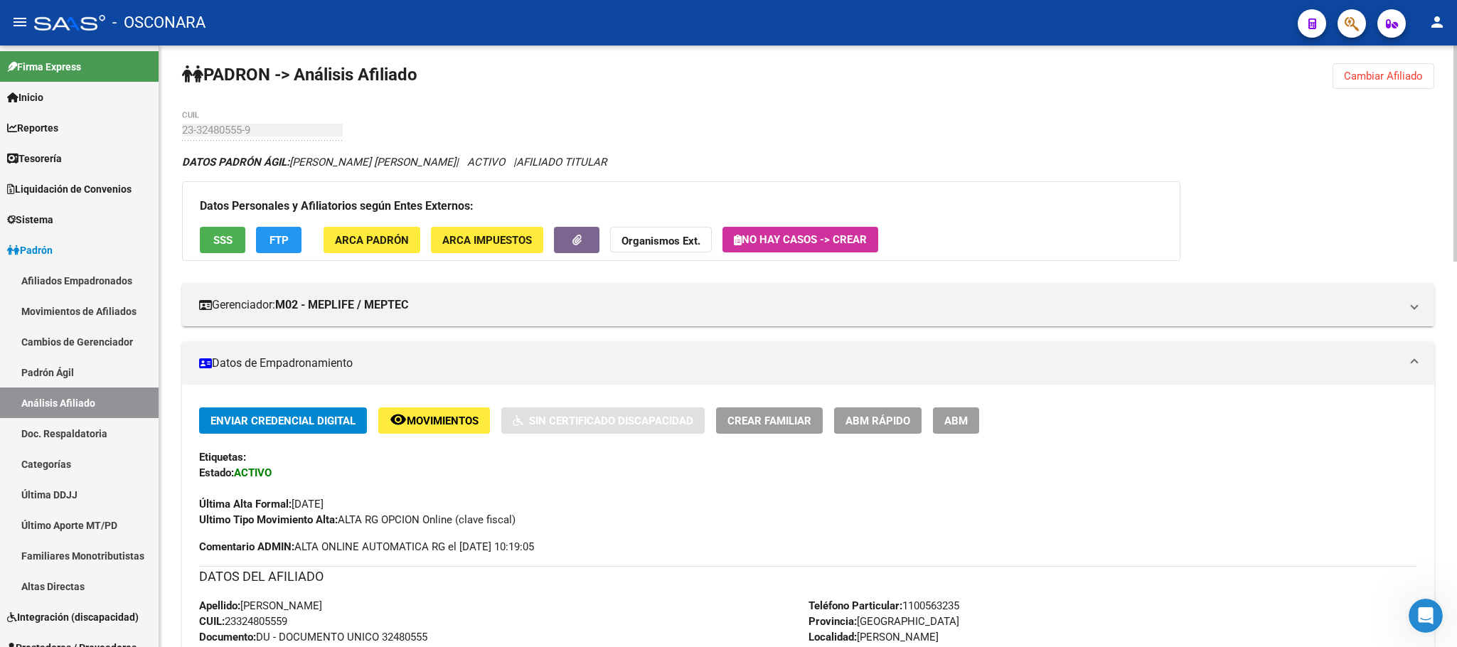
scroll to position [0, 0]
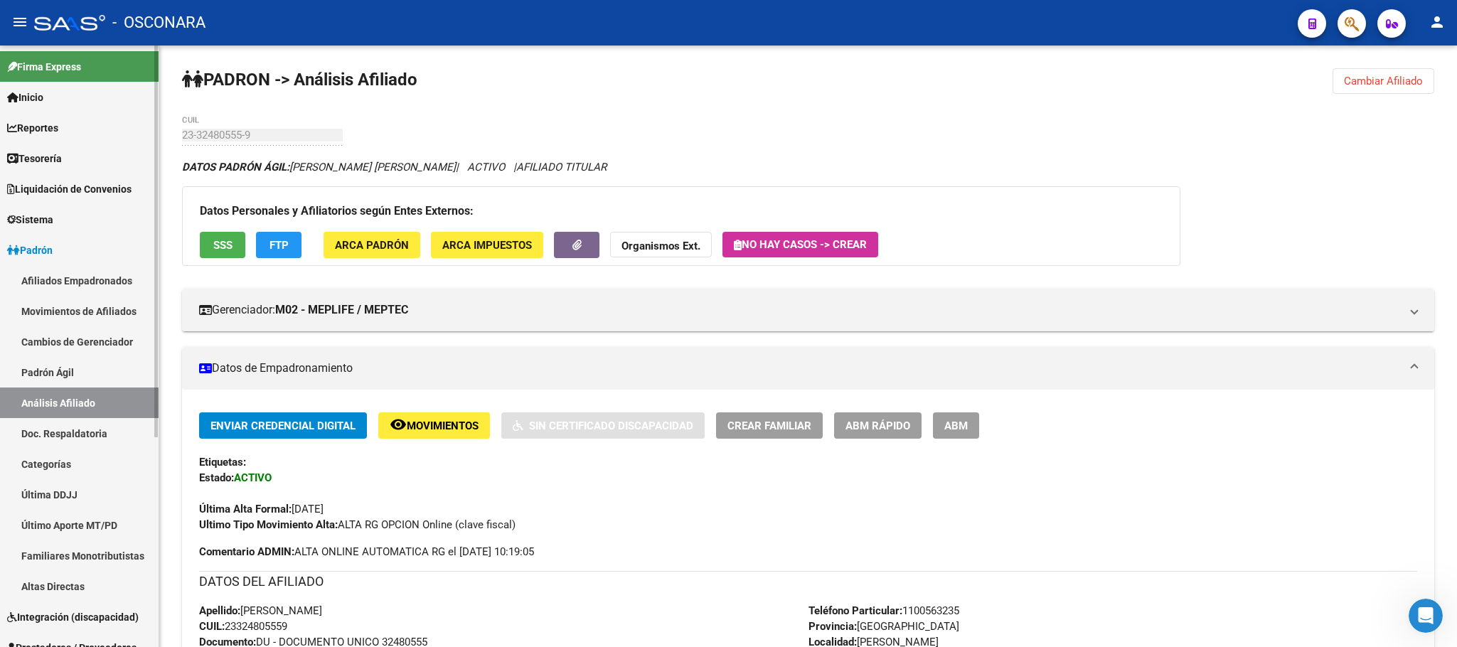
click at [32, 375] on link "Padrón Ágil" at bounding box center [79, 372] width 159 height 31
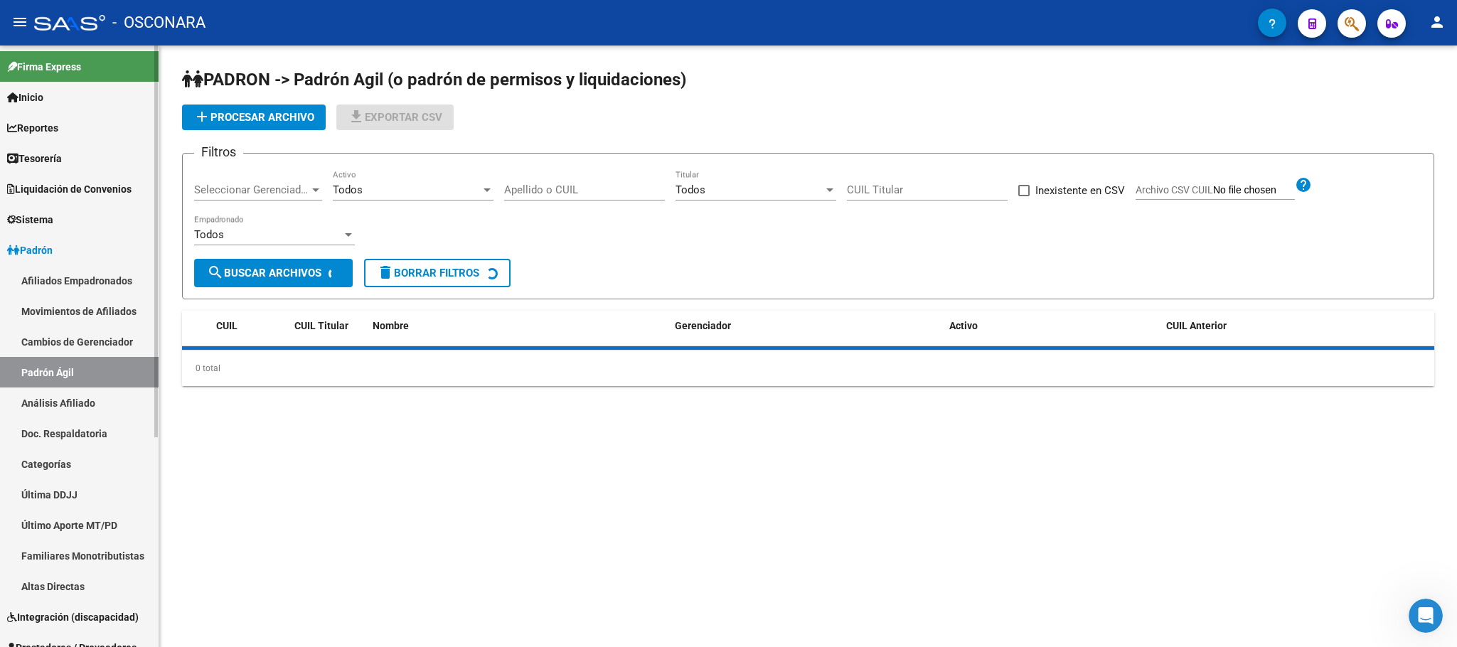
click at [51, 399] on link "Análisis Afiliado" at bounding box center [79, 403] width 159 height 31
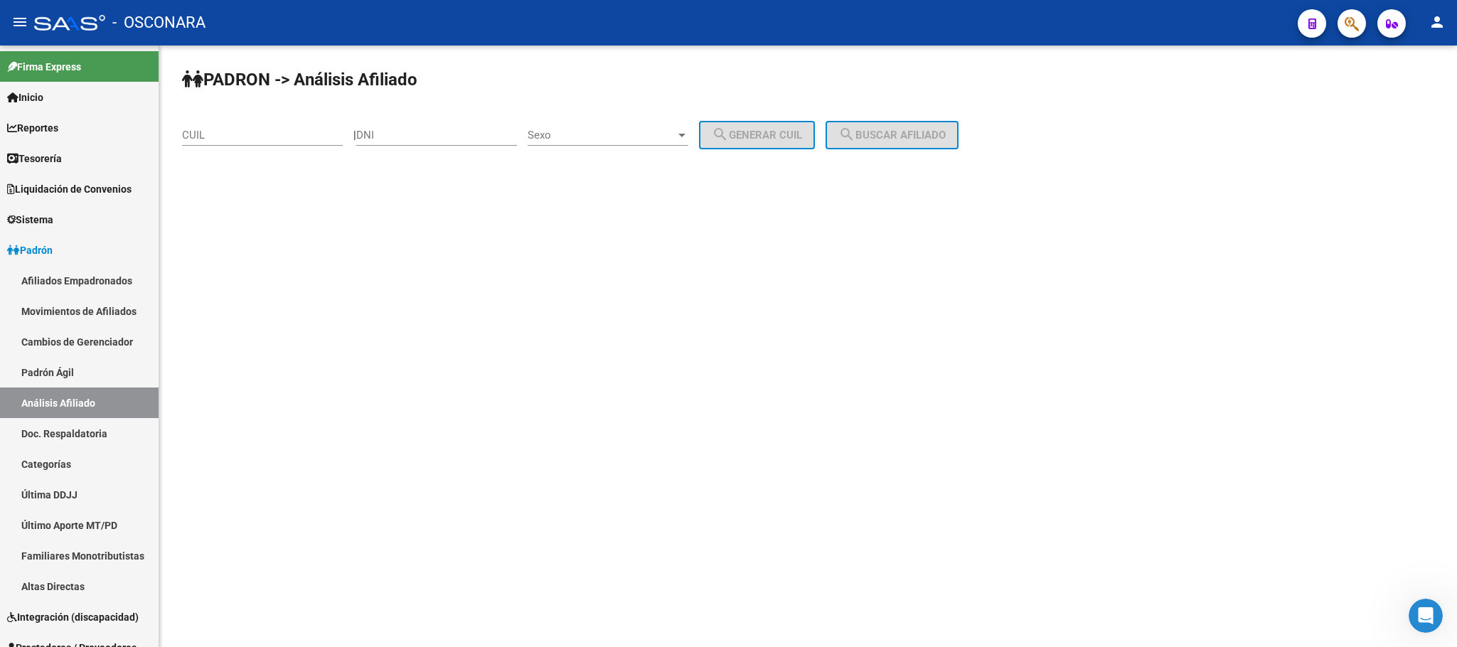
click at [291, 141] on input "CUIL" at bounding box center [262, 135] width 161 height 13
paste input "20-29147714-4"
type input "20-29147714-4"
click at [944, 148] on button "search Buscar afiliado" at bounding box center [892, 135] width 133 height 28
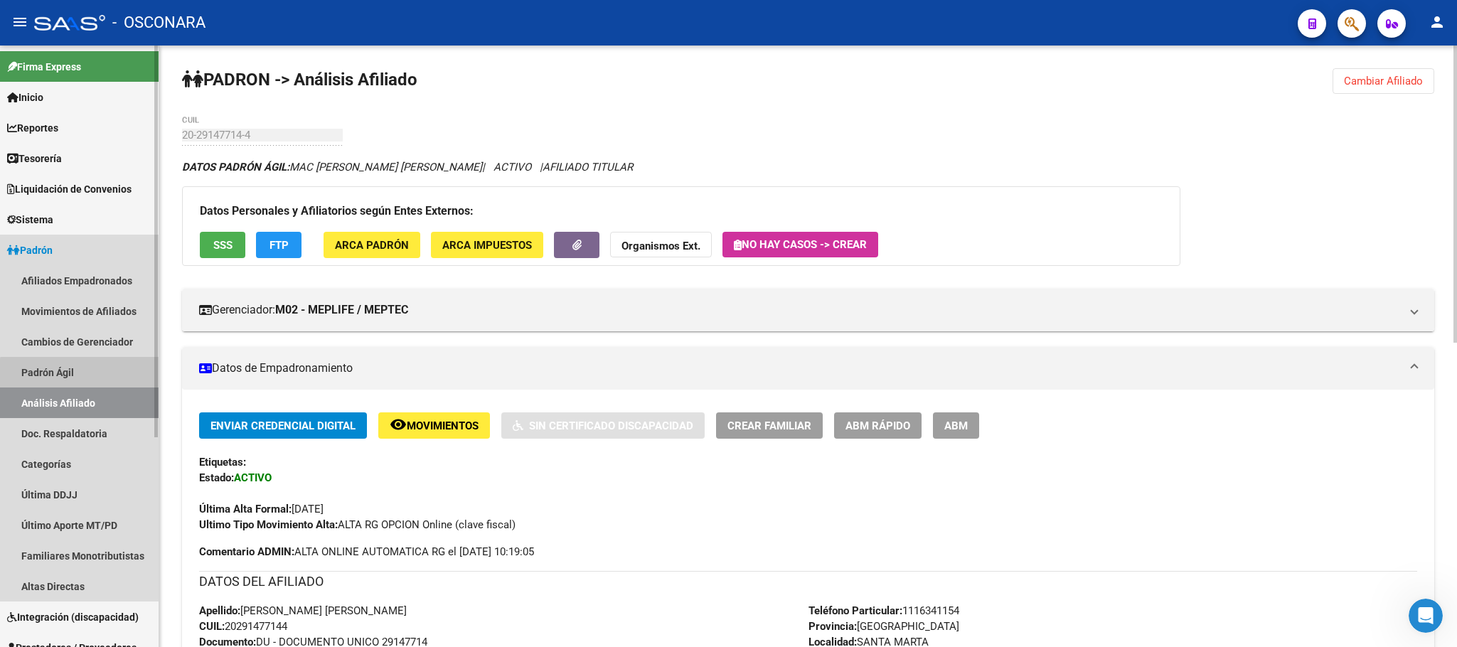
click at [83, 374] on link "Padrón Ágil" at bounding box center [79, 372] width 159 height 31
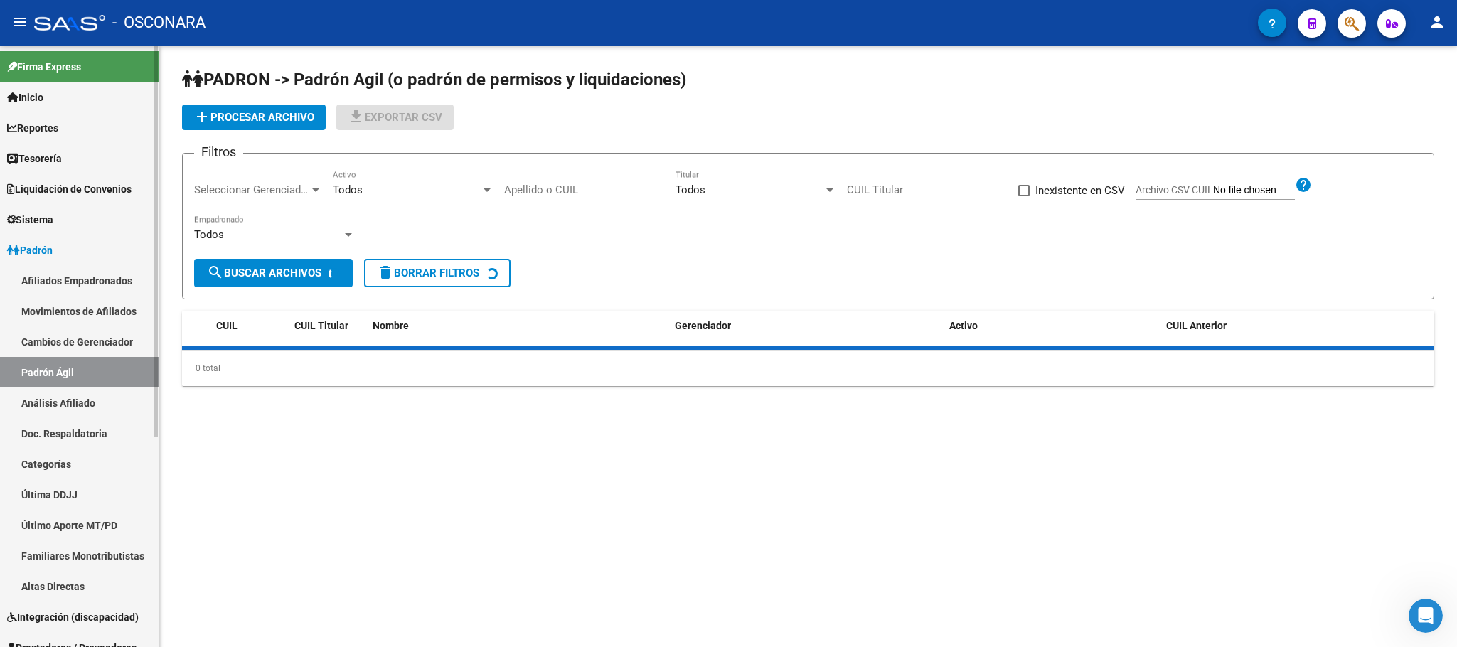
click at [90, 407] on link "Análisis Afiliado" at bounding box center [79, 403] width 159 height 31
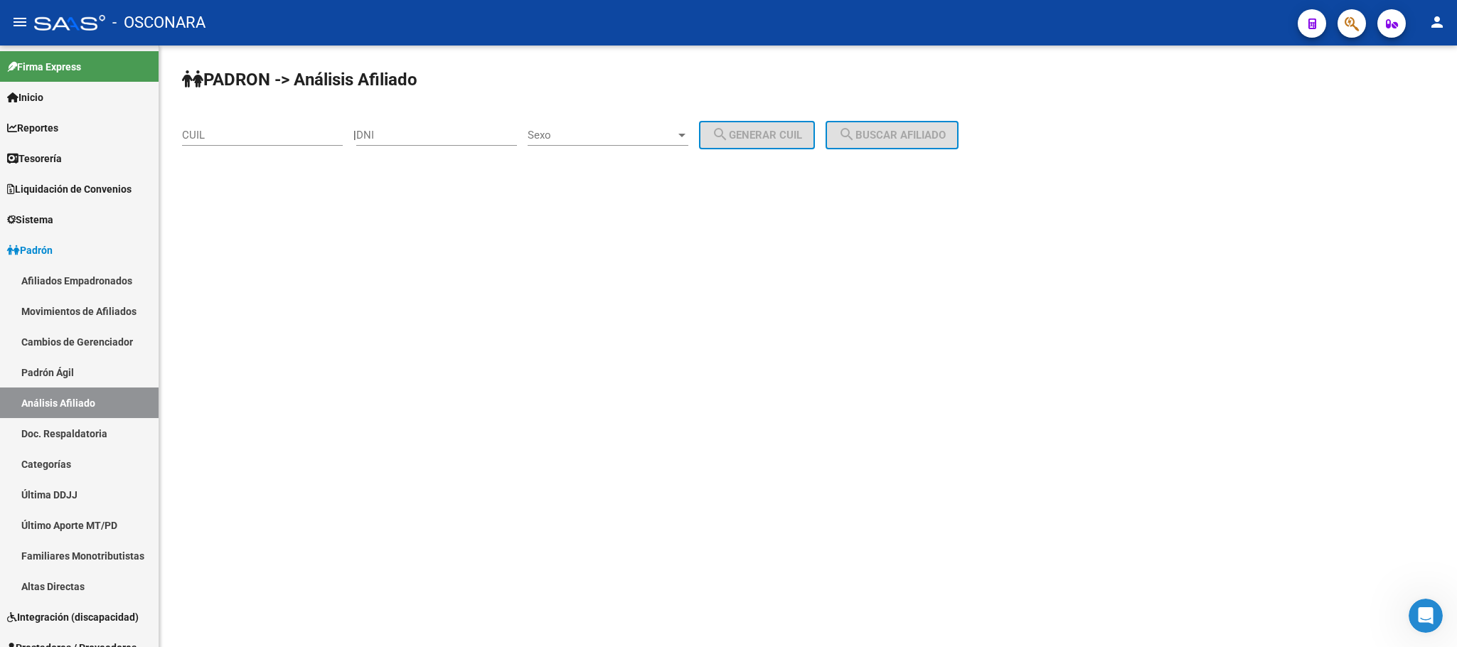
click at [248, 118] on div "CUIL" at bounding box center [262, 130] width 161 height 31
paste input "20-29147714-4"
type input "20-29147714-4"
click at [929, 139] on span "search Buscar afiliado" at bounding box center [891, 135] width 107 height 13
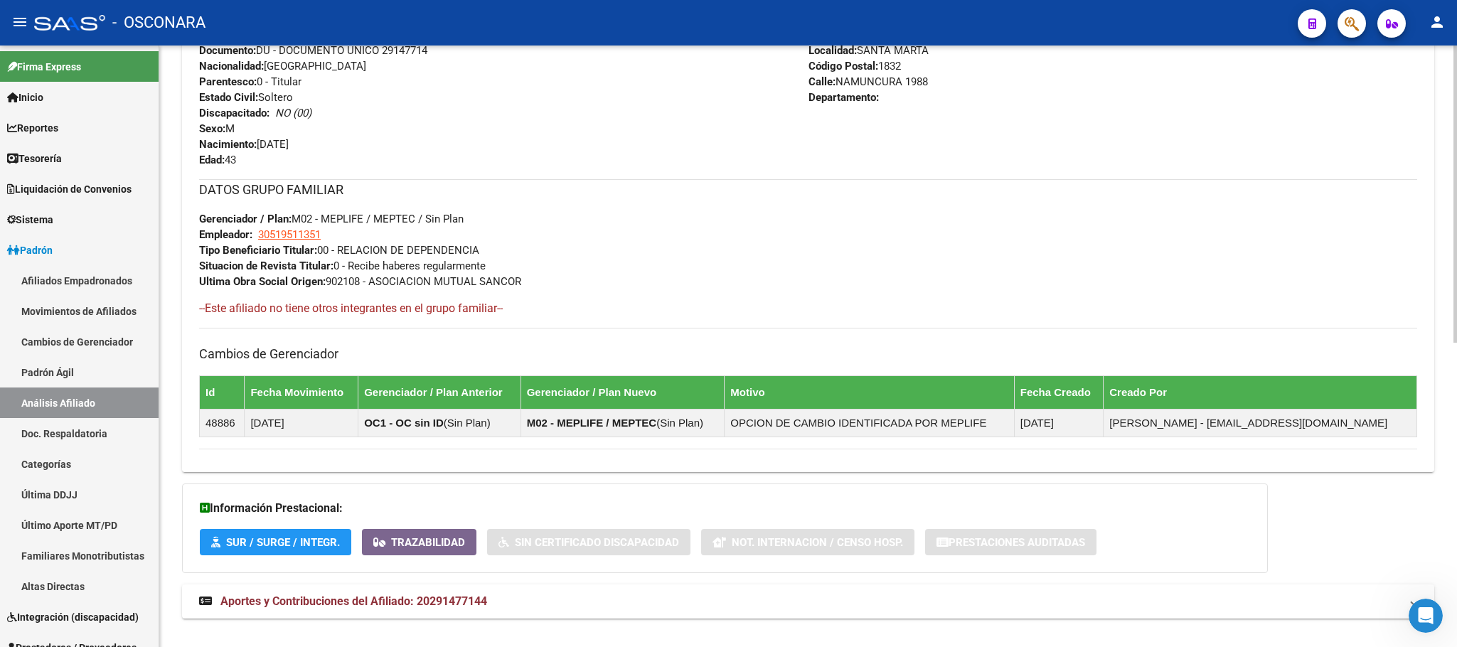
scroll to position [615, 0]
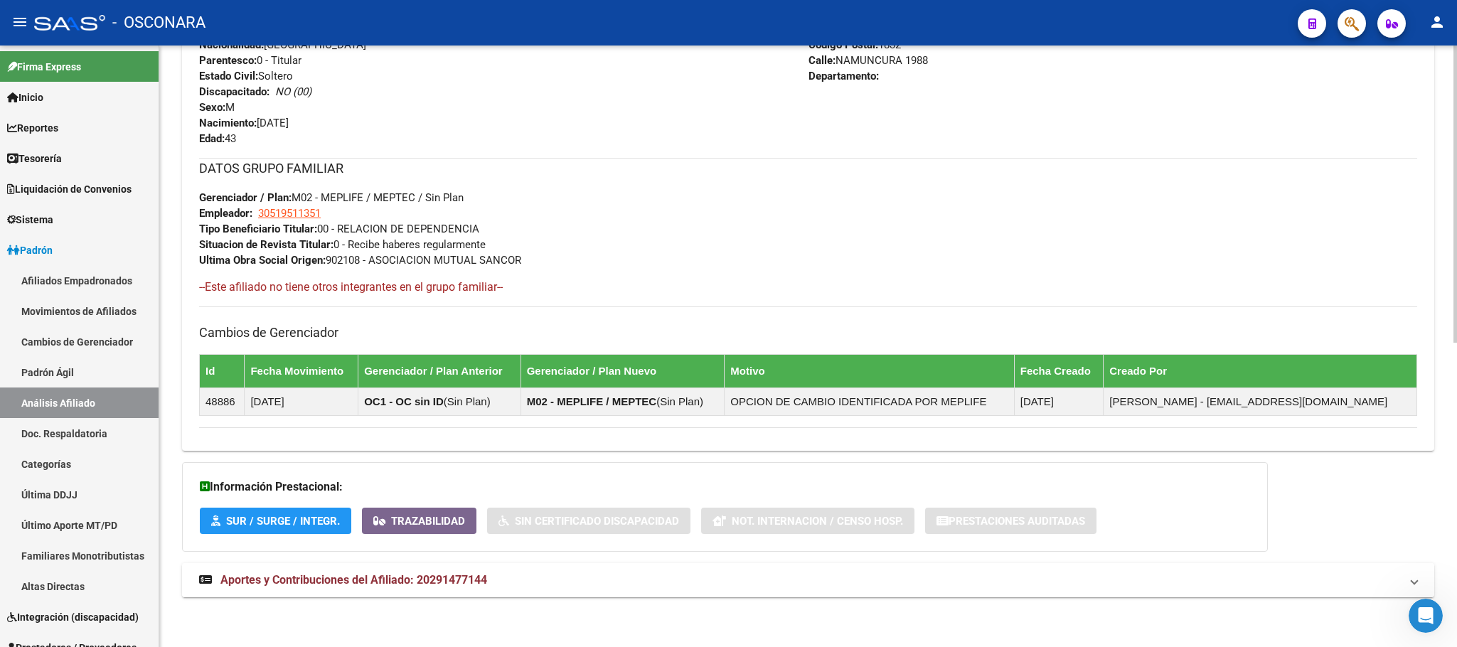
click at [435, 572] on mat-expansion-panel-header "Aportes y Contribuciones del Afiliado: 20291477144" at bounding box center [808, 580] width 1252 height 34
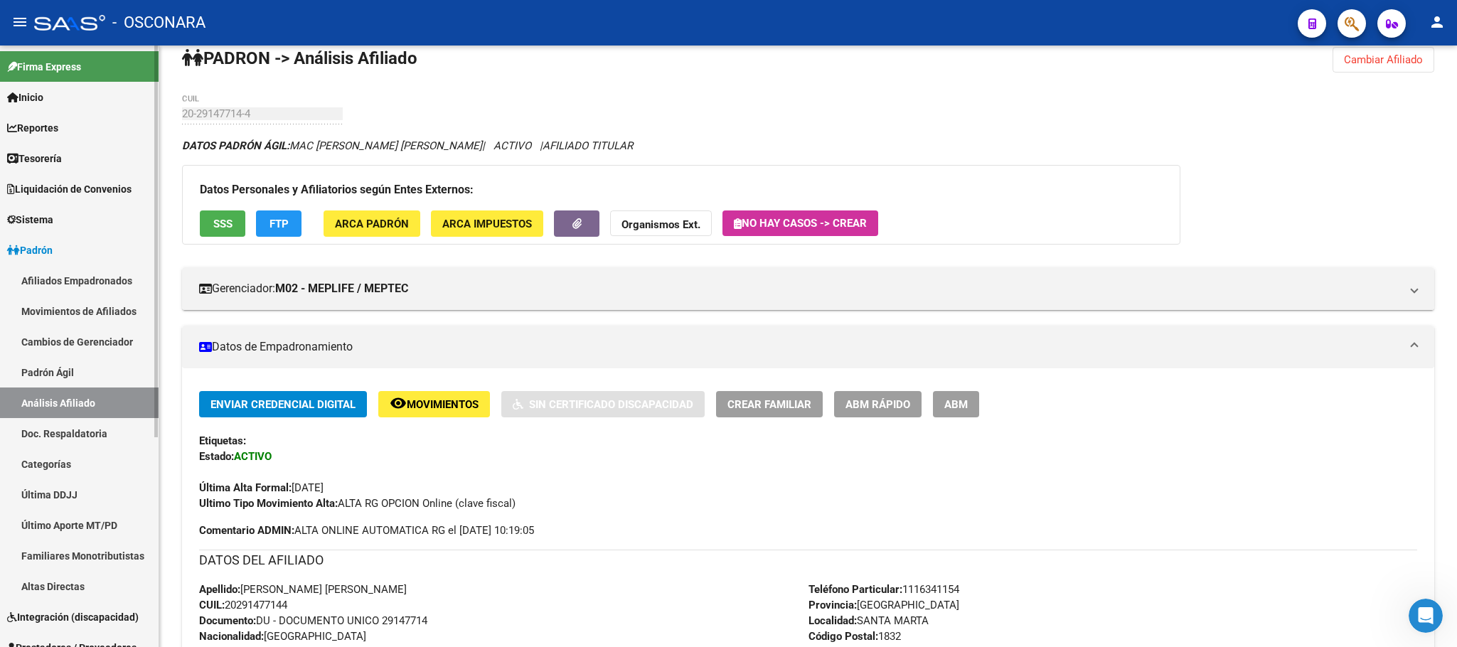
scroll to position [0, 0]
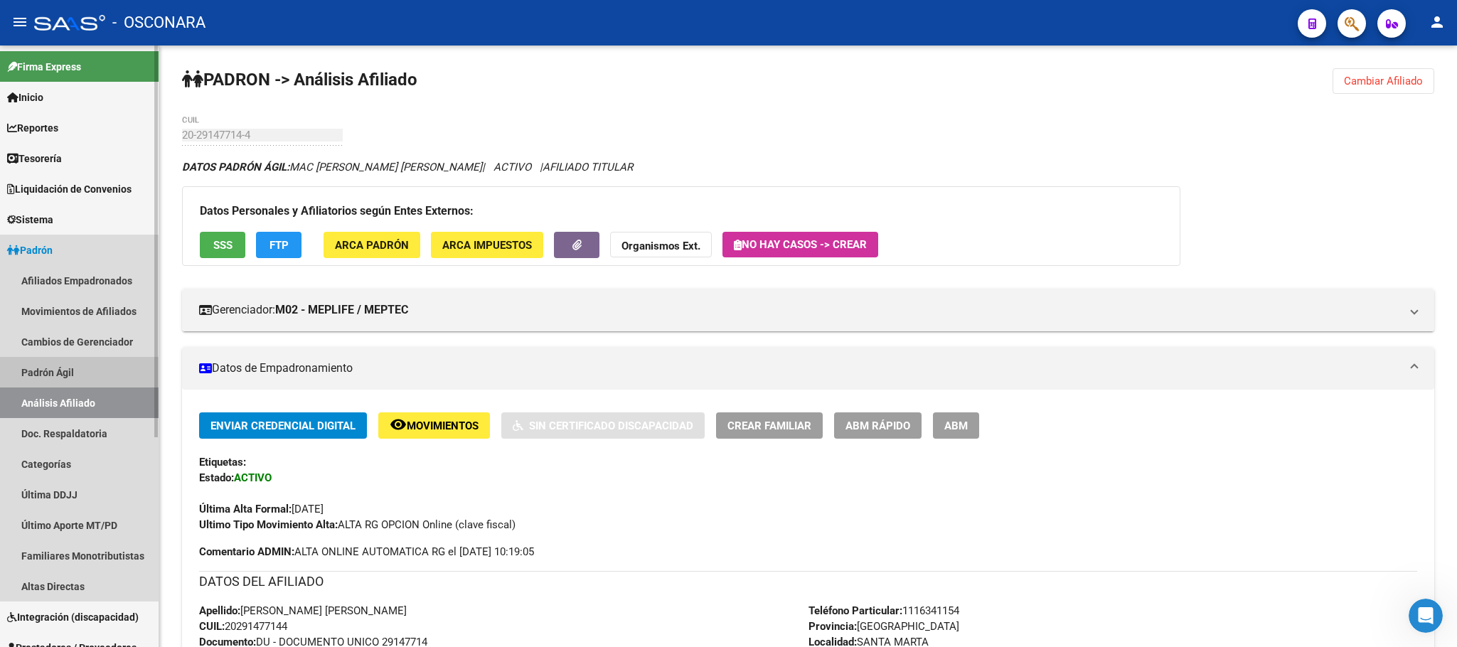
click at [115, 366] on link "Padrón Ágil" at bounding box center [79, 372] width 159 height 31
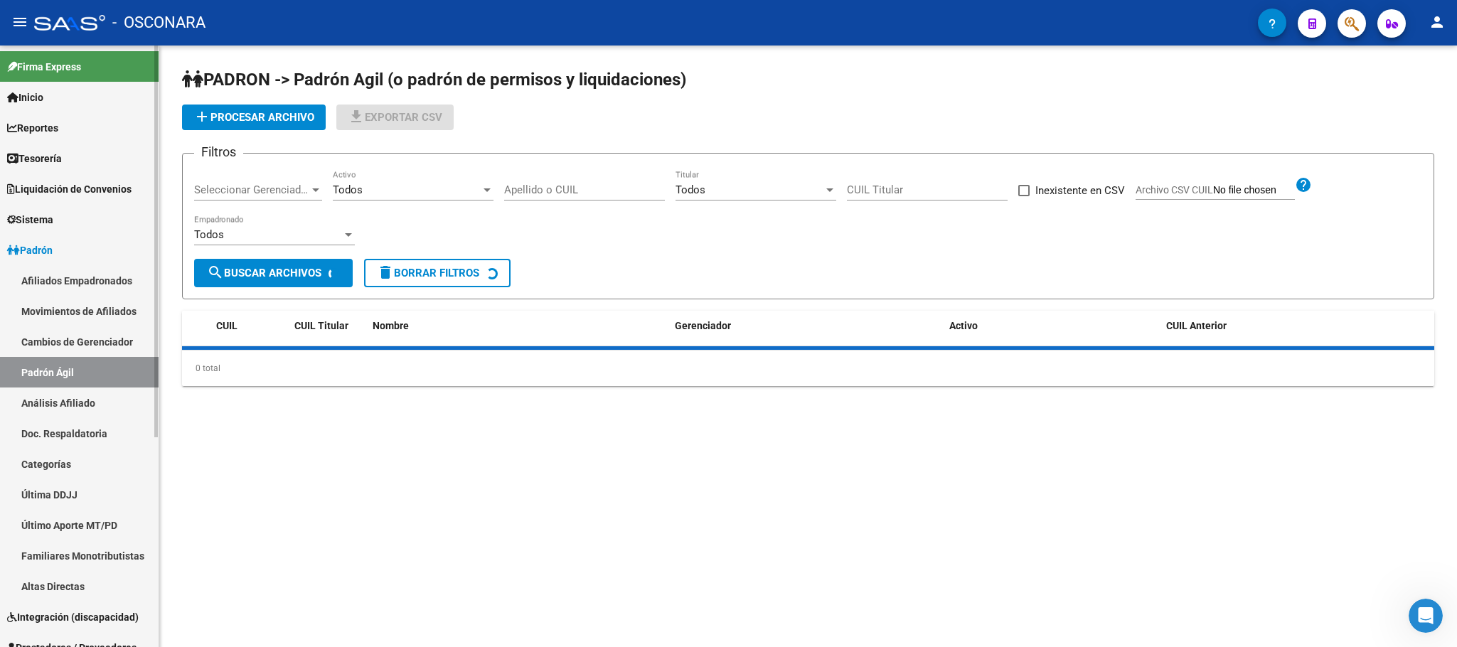
click at [84, 395] on link "Análisis Afiliado" at bounding box center [79, 403] width 159 height 31
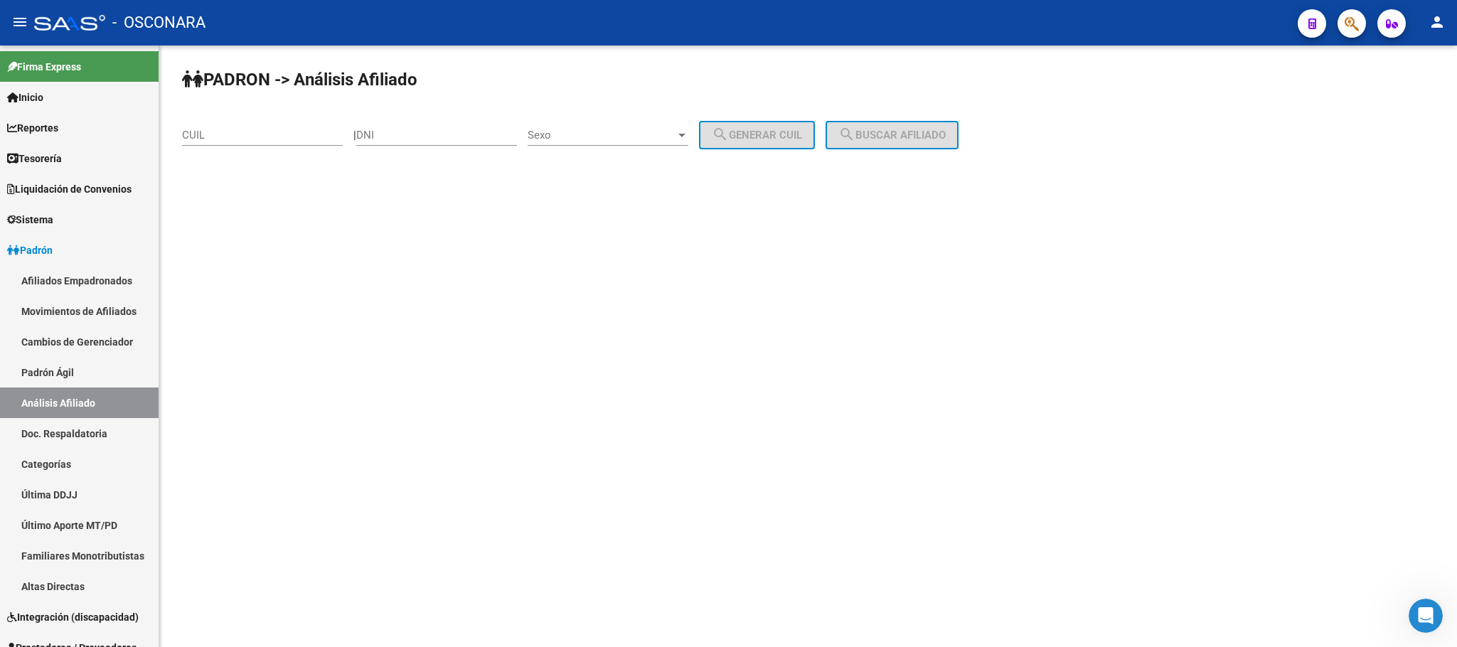
click at [237, 135] on input "CUIL" at bounding box center [262, 135] width 161 height 13
paste input "20-53932956-2"
type input "20-53932956-2"
click at [898, 143] on button "search Buscar afiliado" at bounding box center [892, 135] width 133 height 28
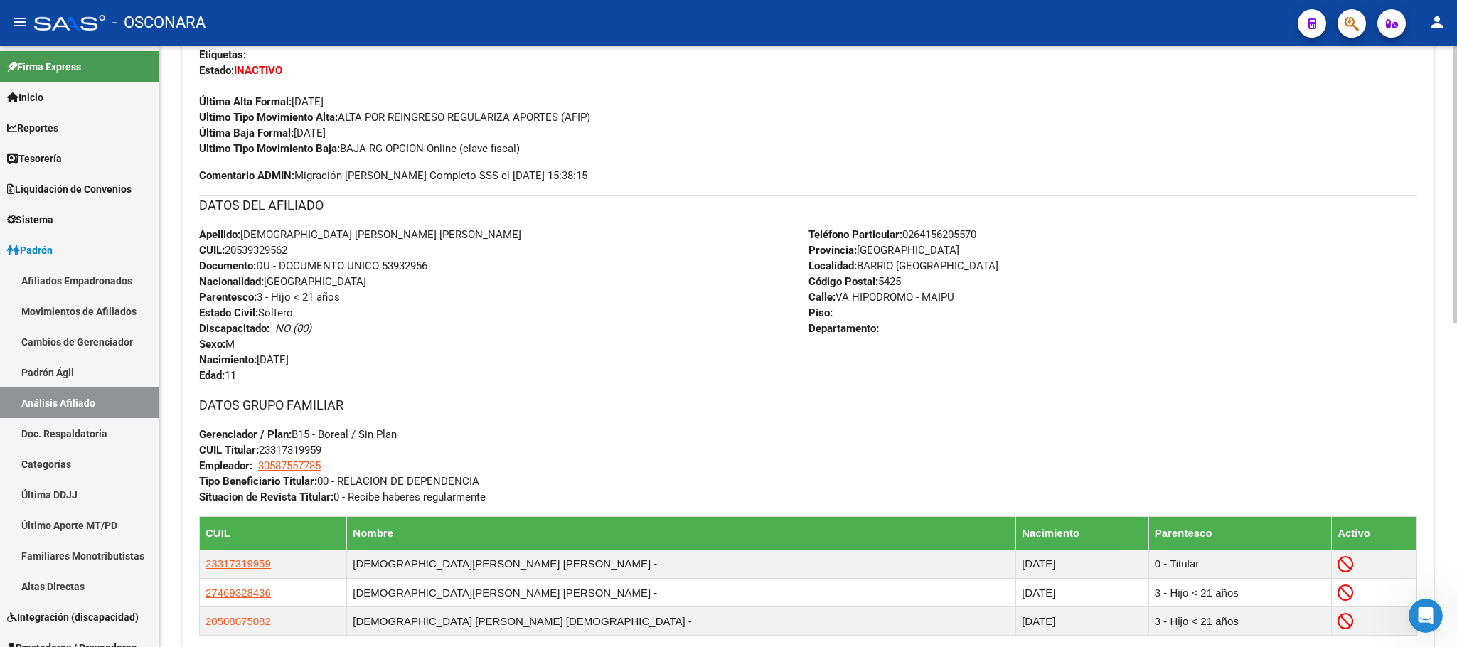
scroll to position [640, 0]
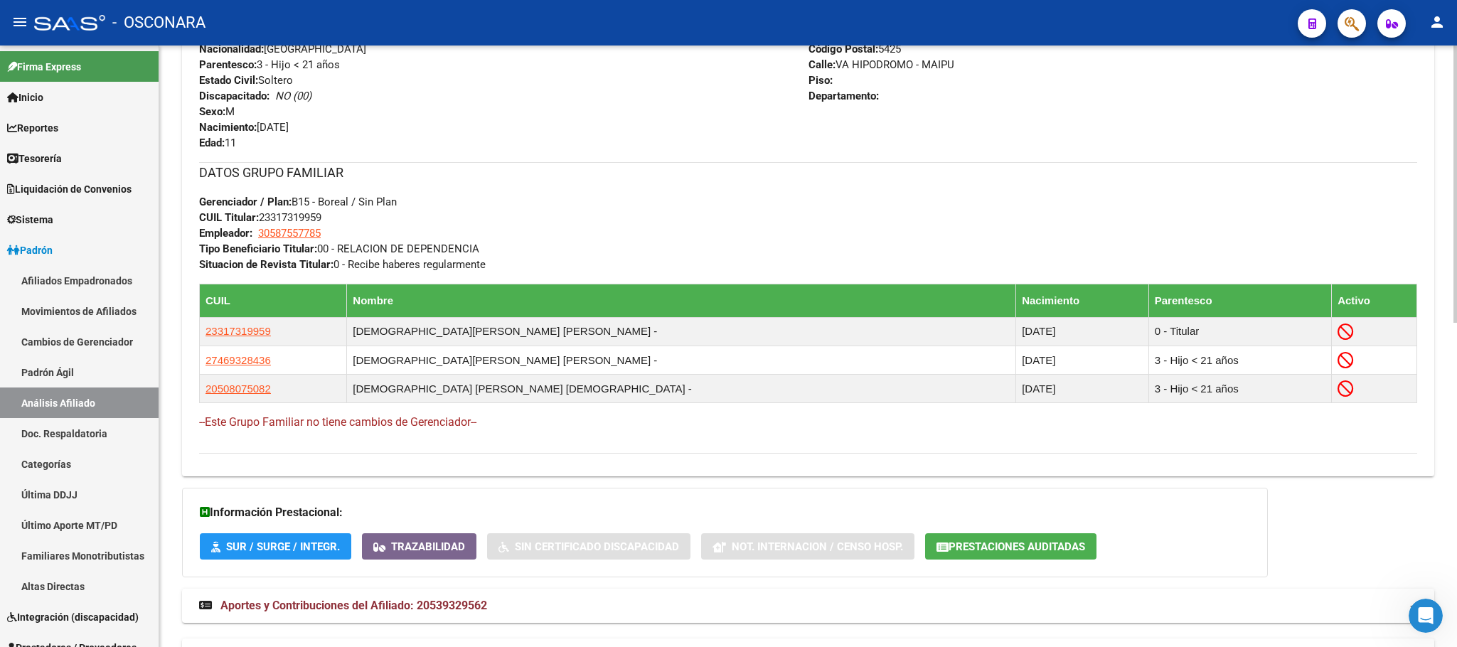
click at [312, 592] on div "DATOS [PERSON_NAME] ÁGIL: [PERSON_NAME] [PERSON_NAME] [PERSON_NAME] | INACTIVO …" at bounding box center [808, 96] width 1252 height 1154
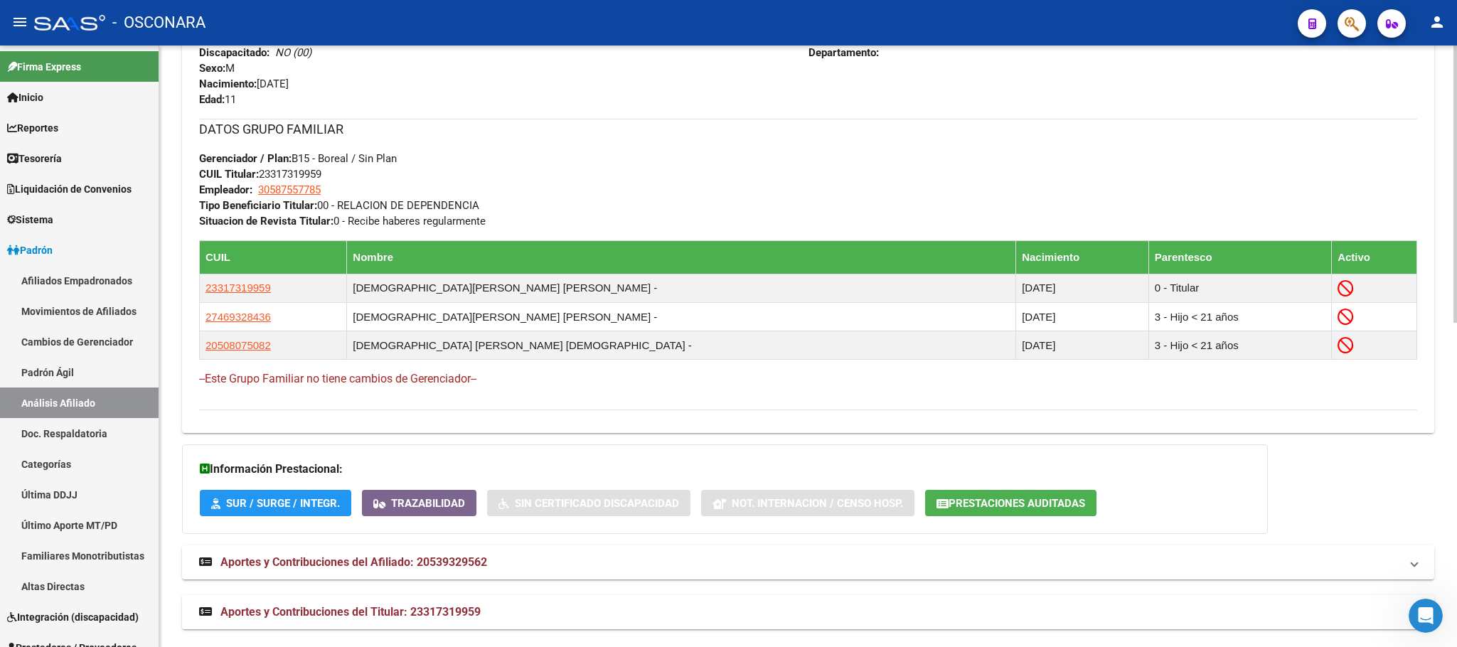
scroll to position [704, 0]
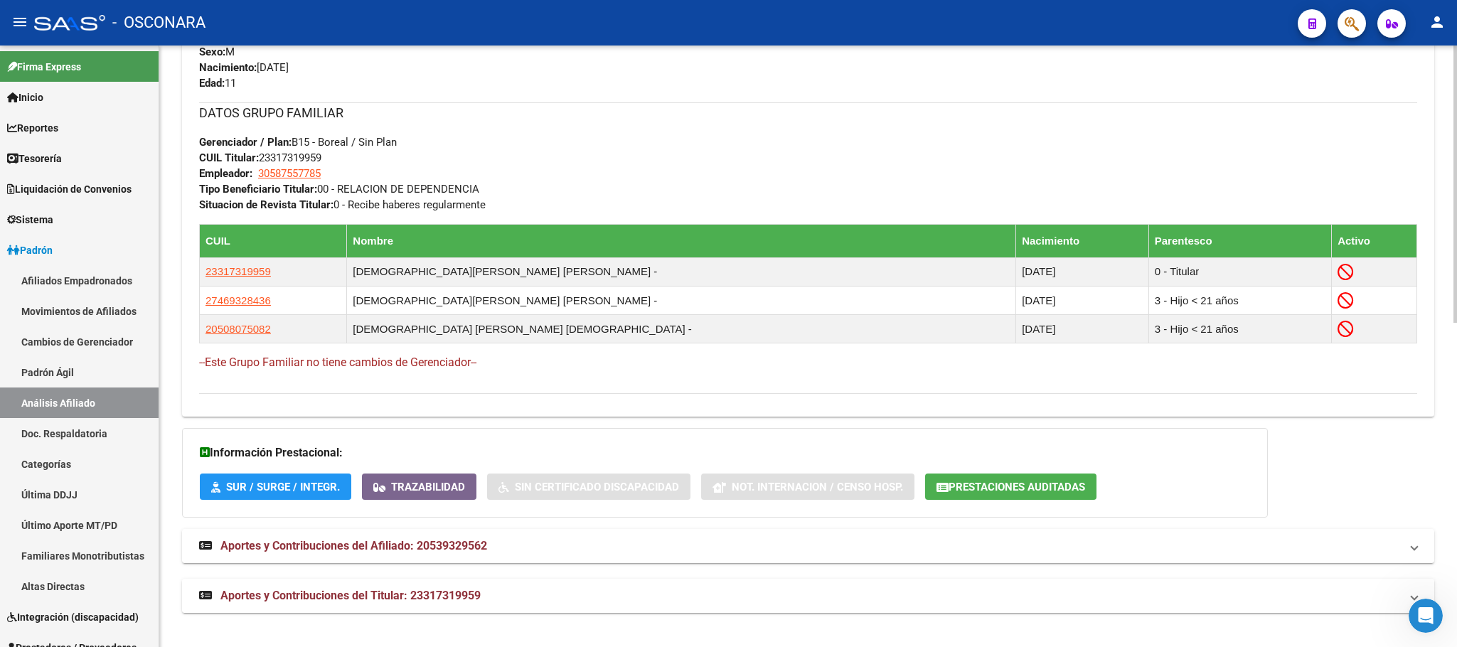
click at [311, 589] on span "Aportes y Contribuciones del Titular: 23317319959" at bounding box center [350, 596] width 260 height 14
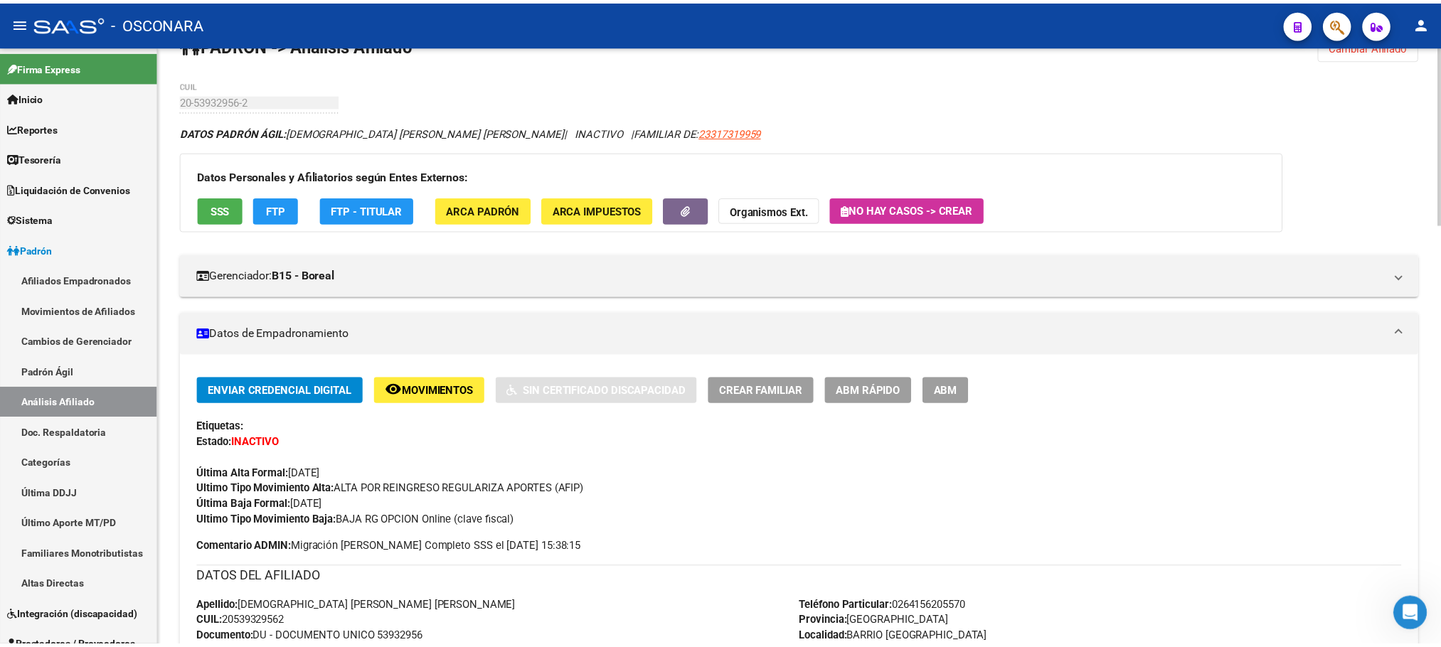
scroll to position [4, 0]
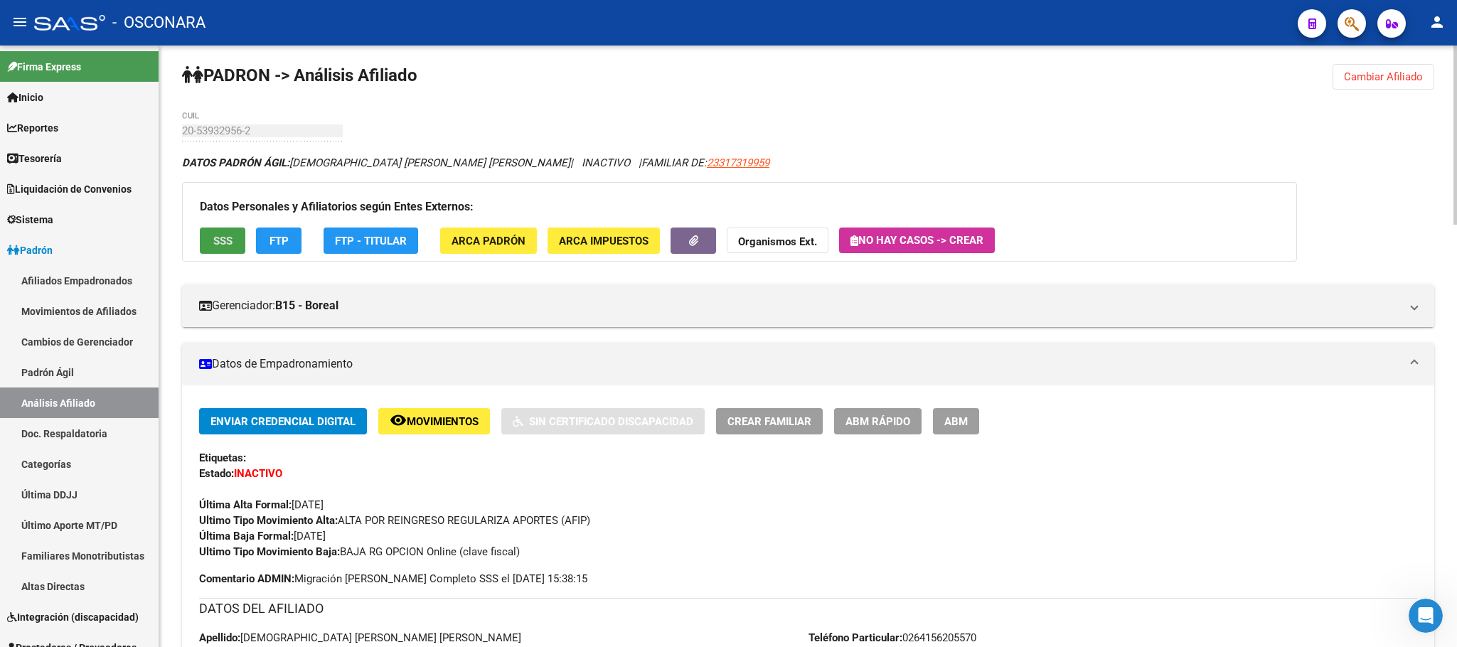
click at [210, 230] on button "SSS" at bounding box center [223, 241] width 46 height 26
